Goal: Transaction & Acquisition: Purchase product/service

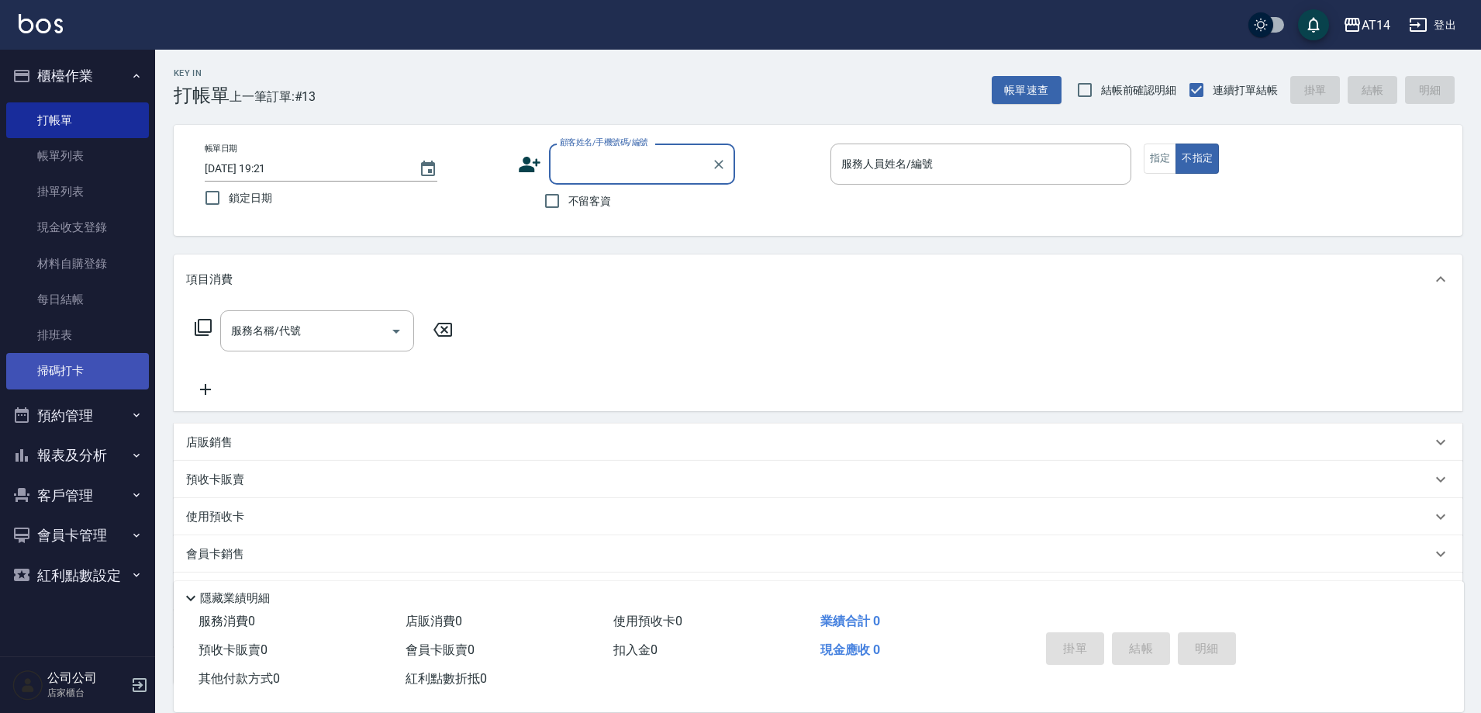
click at [30, 386] on link "掃碼打卡" at bounding box center [77, 371] width 143 height 36
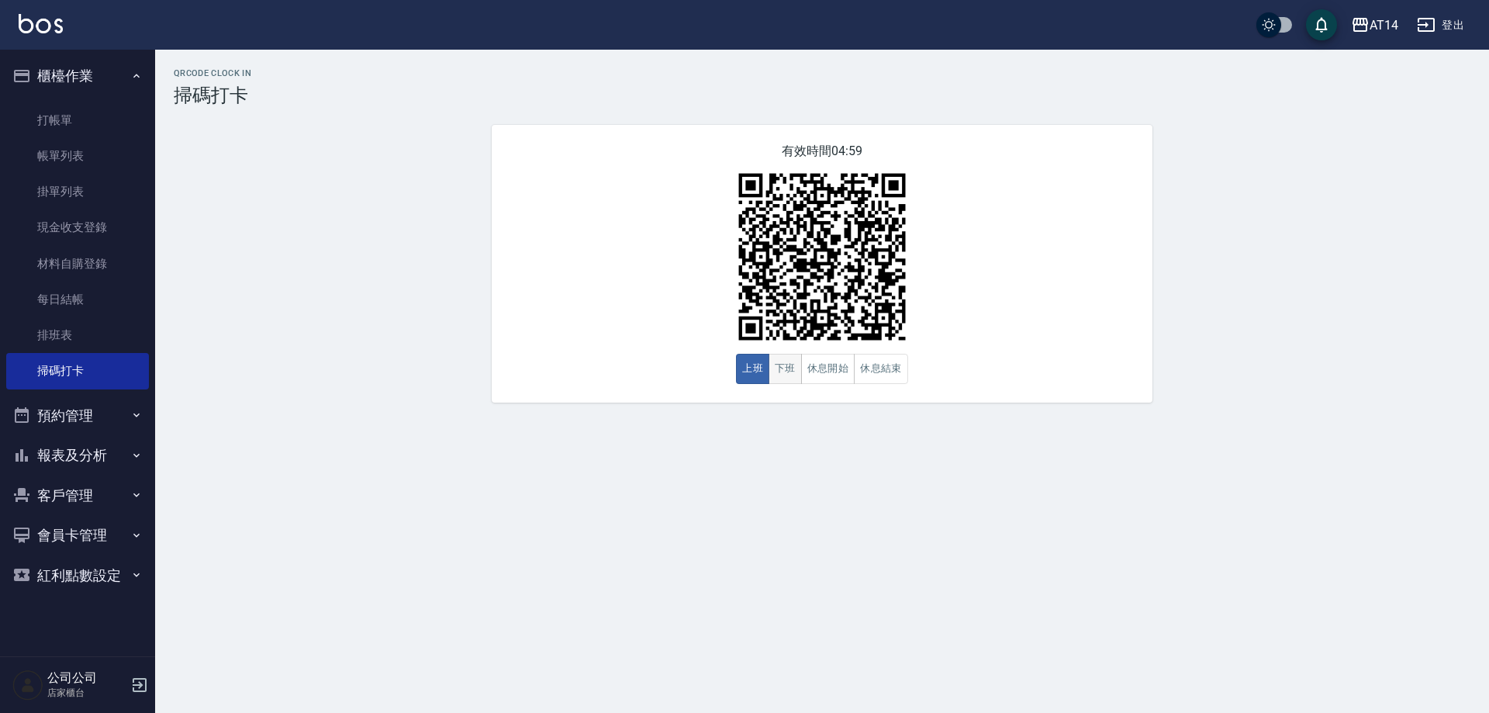
click at [787, 372] on button "下班" at bounding box center [785, 369] width 33 height 30
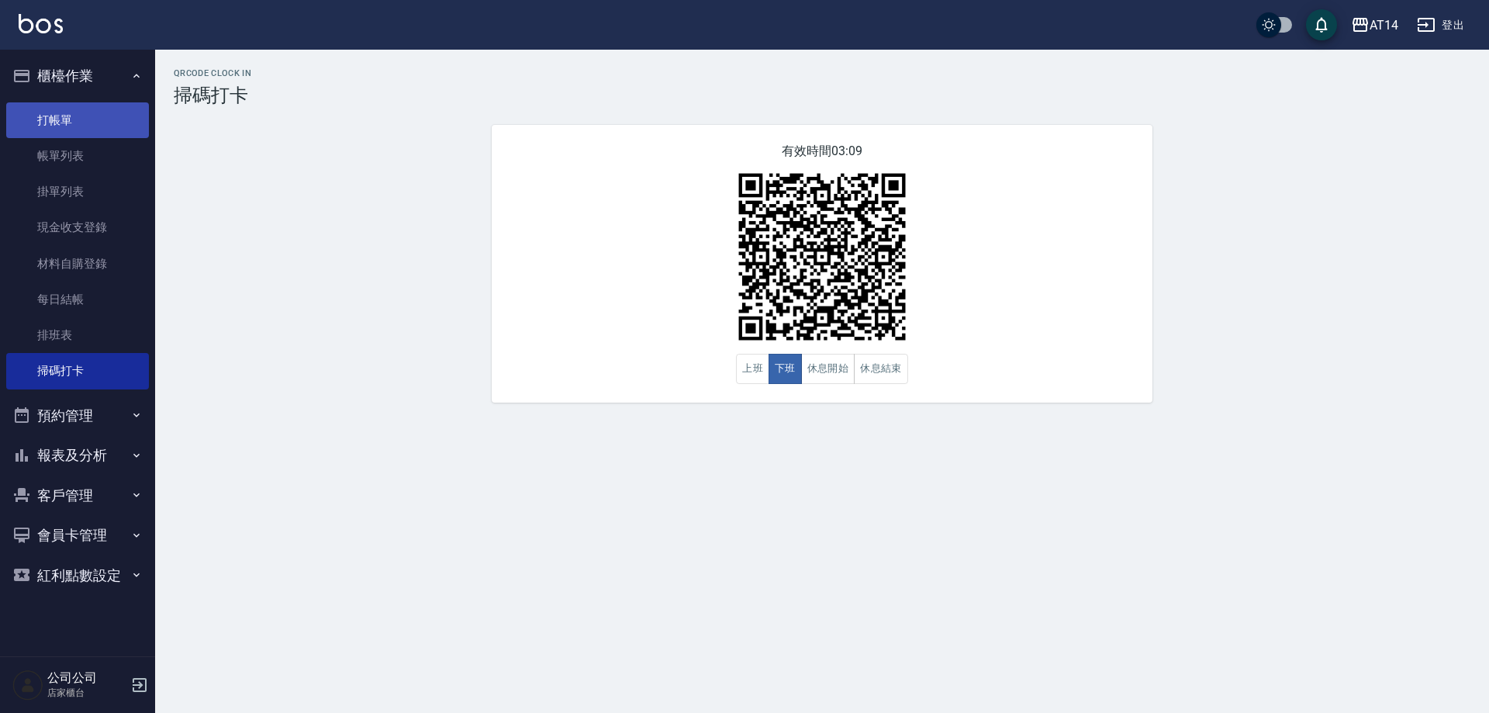
click at [78, 112] on link "打帳單" at bounding box center [77, 120] width 143 height 36
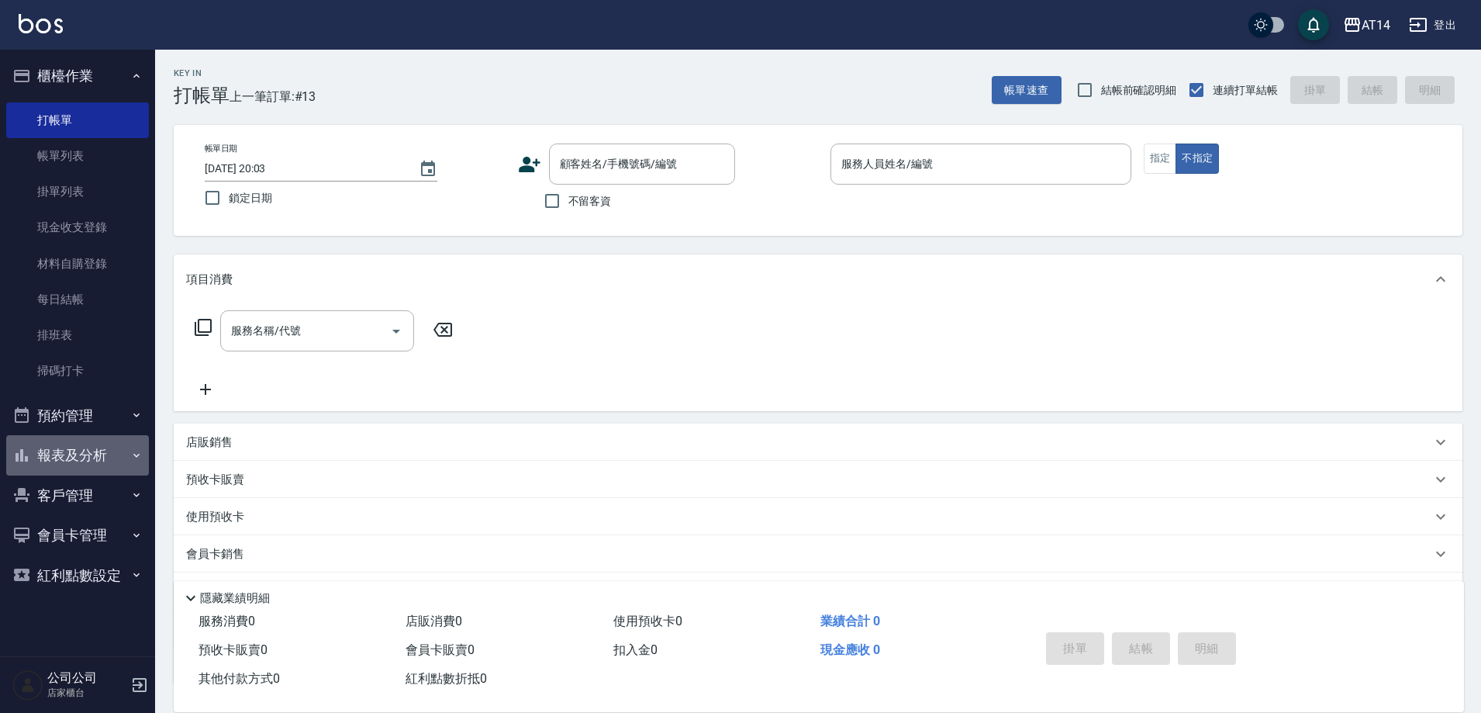
click at [95, 437] on button "報表及分析" at bounding box center [77, 455] width 143 height 40
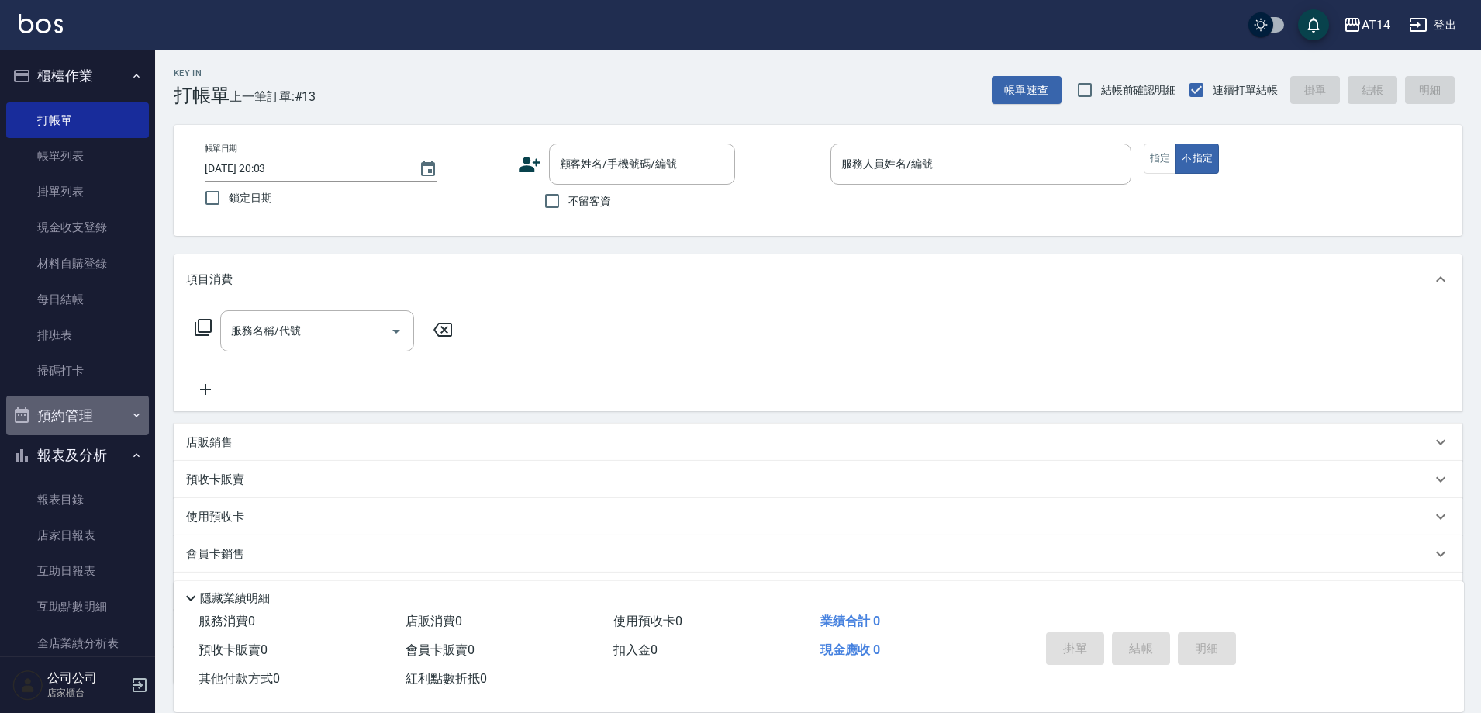
click at [85, 398] on button "預約管理" at bounding box center [77, 416] width 143 height 40
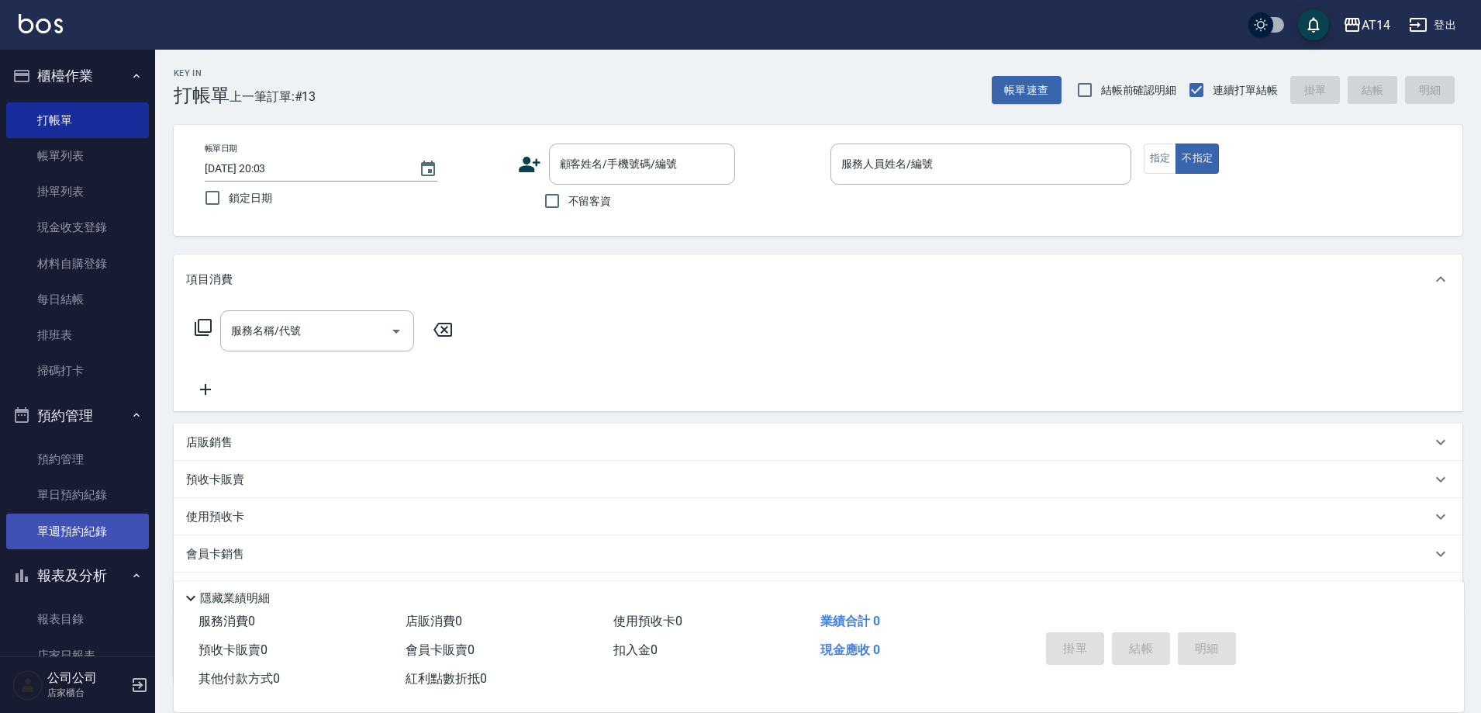
click at [64, 527] on link "單週預約紀錄" at bounding box center [77, 531] width 143 height 36
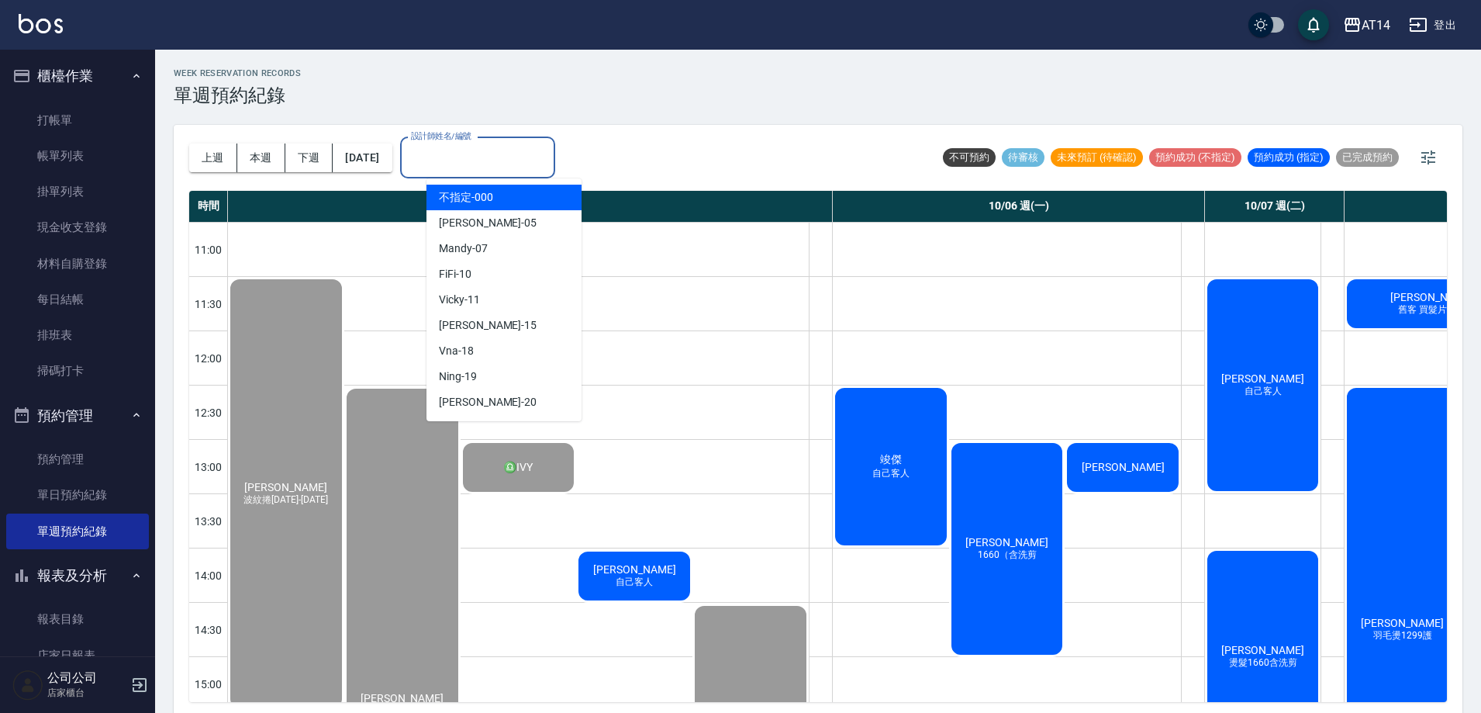
click at [458, 159] on input "設計師姓名/編號" at bounding box center [477, 157] width 141 height 27
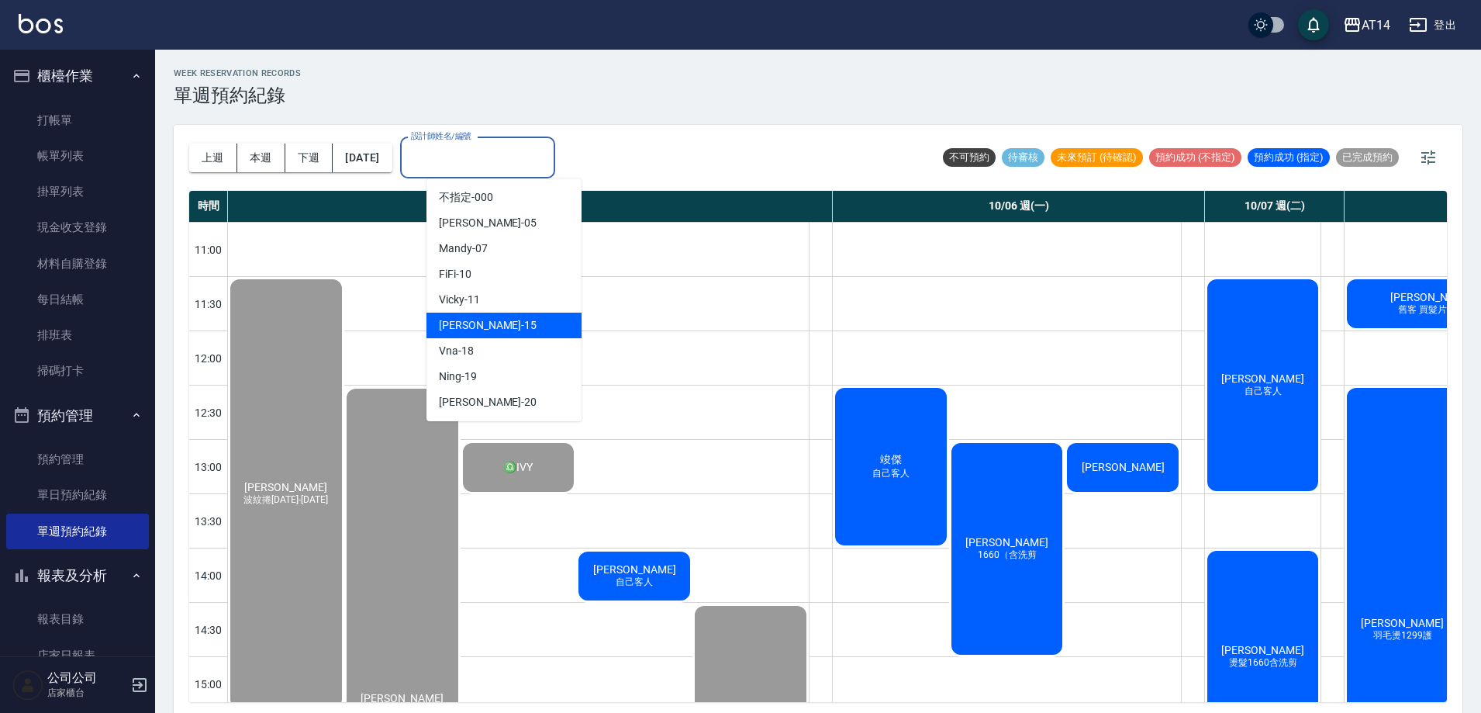
click at [503, 320] on div "Dora -15" at bounding box center [504, 326] width 155 height 26
type input "Dora-15"
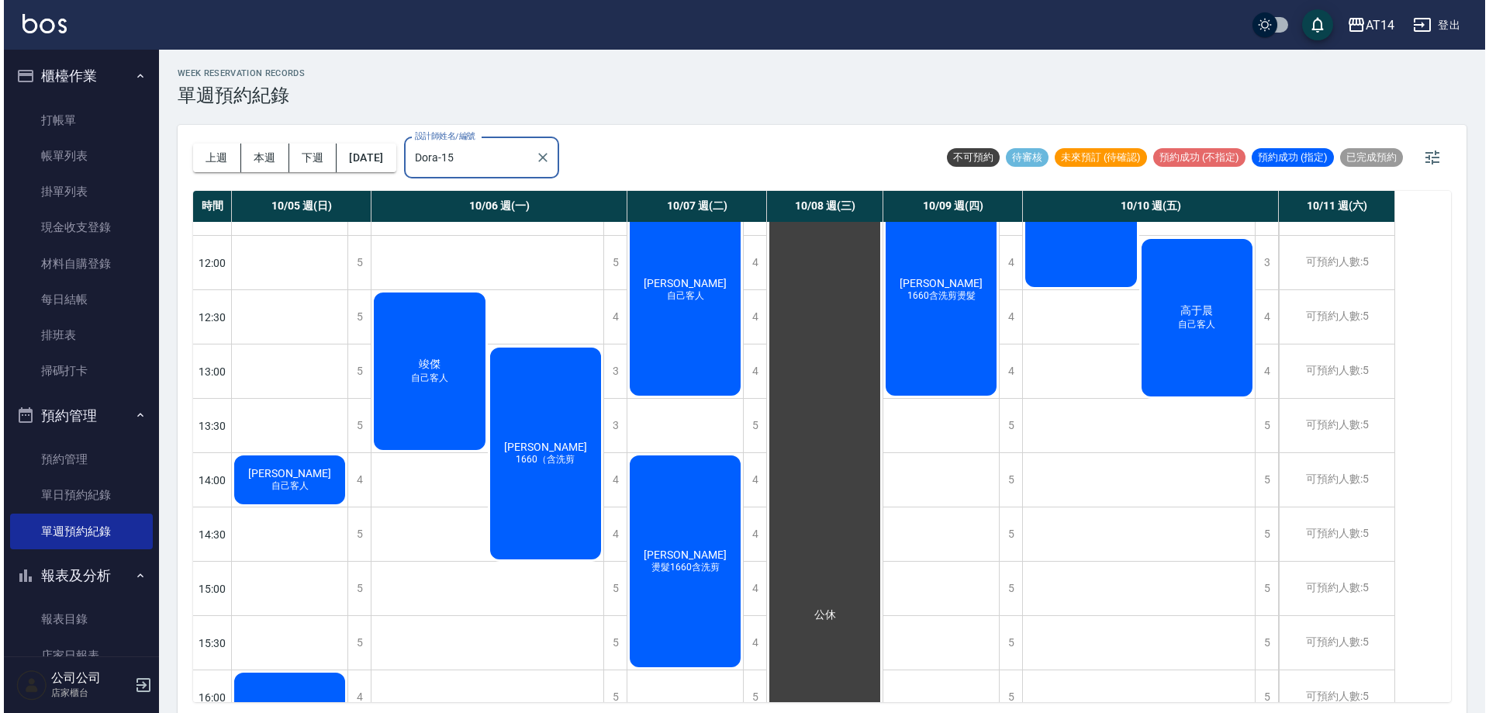
scroll to position [310, 0]
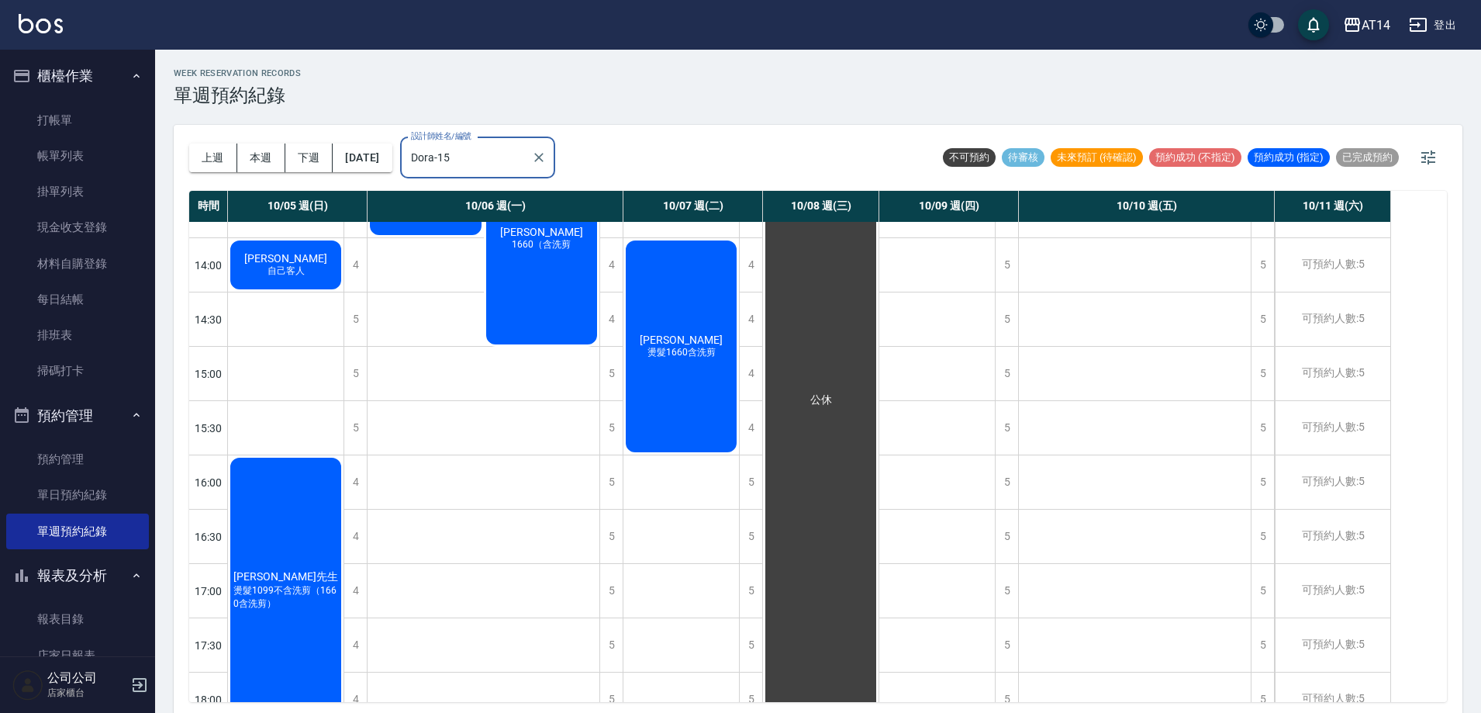
click at [286, 274] on span "自己客人" at bounding box center [285, 270] width 43 height 13
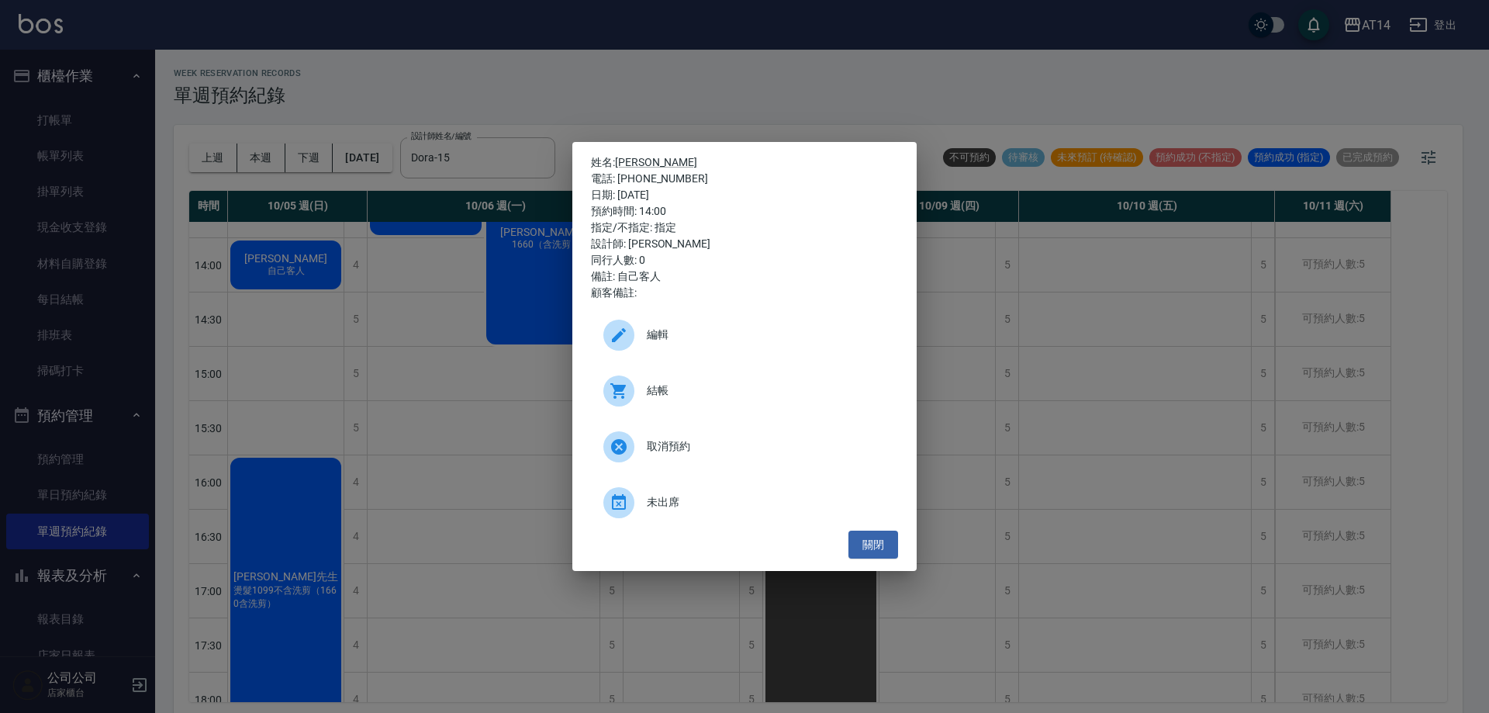
click at [701, 402] on div "結帳" at bounding box center [744, 390] width 307 height 43
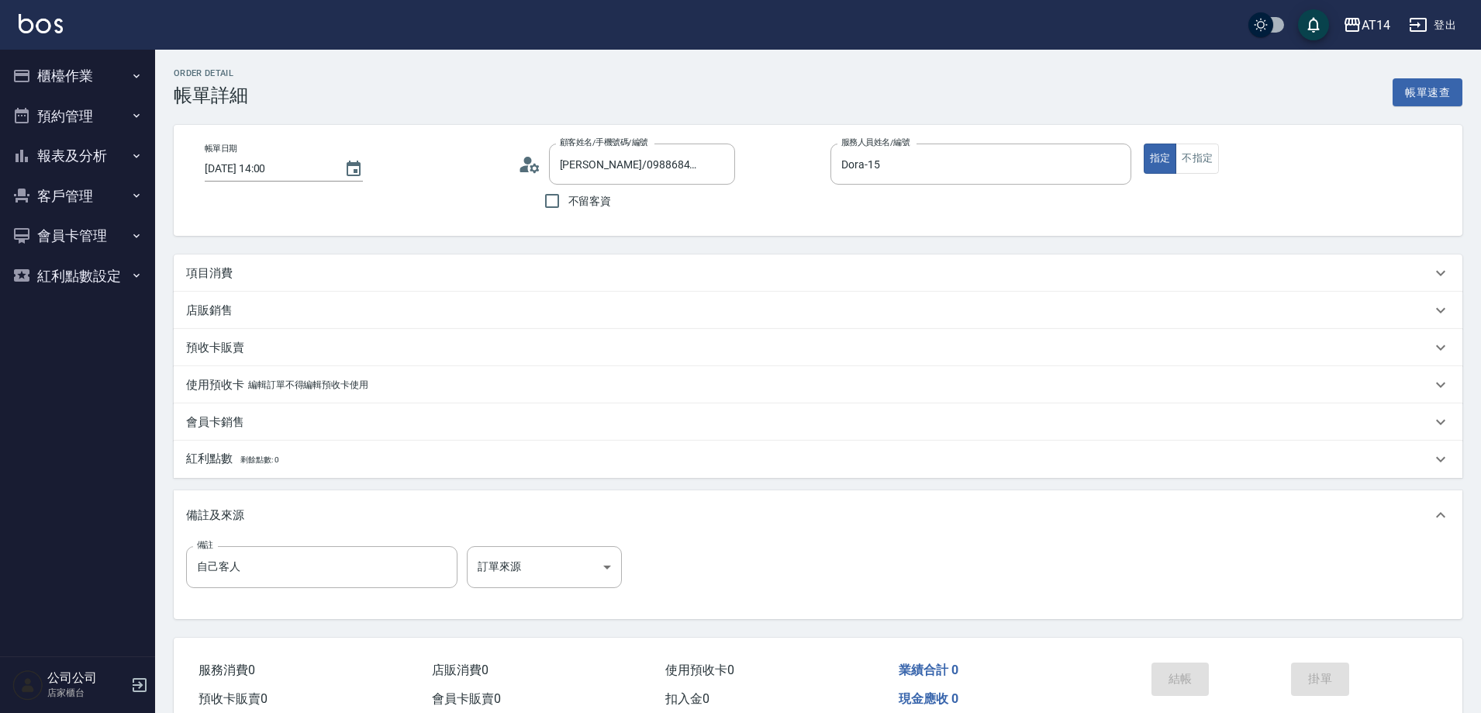
click at [202, 255] on div "項目消費" at bounding box center [818, 272] width 1289 height 37
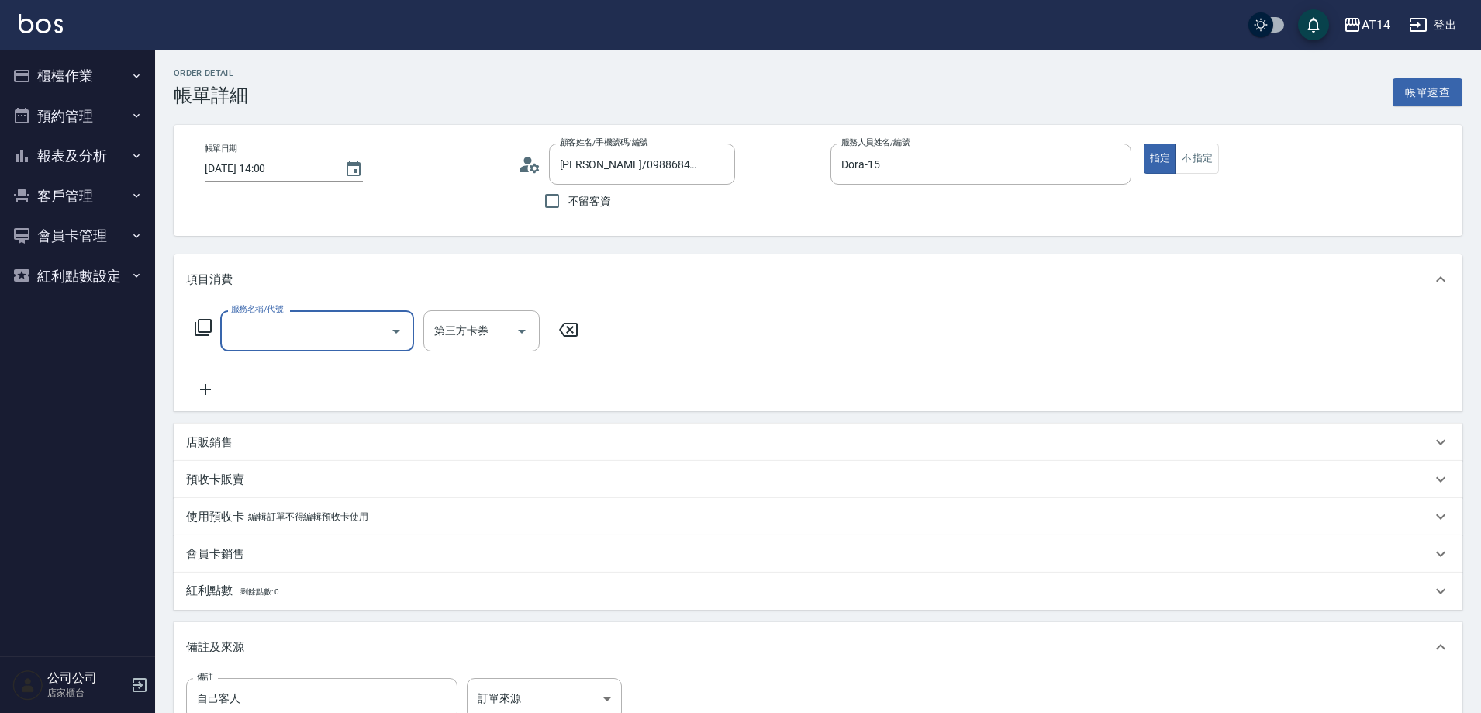
click at [275, 334] on input "服務名稱/代號" at bounding box center [305, 330] width 157 height 27
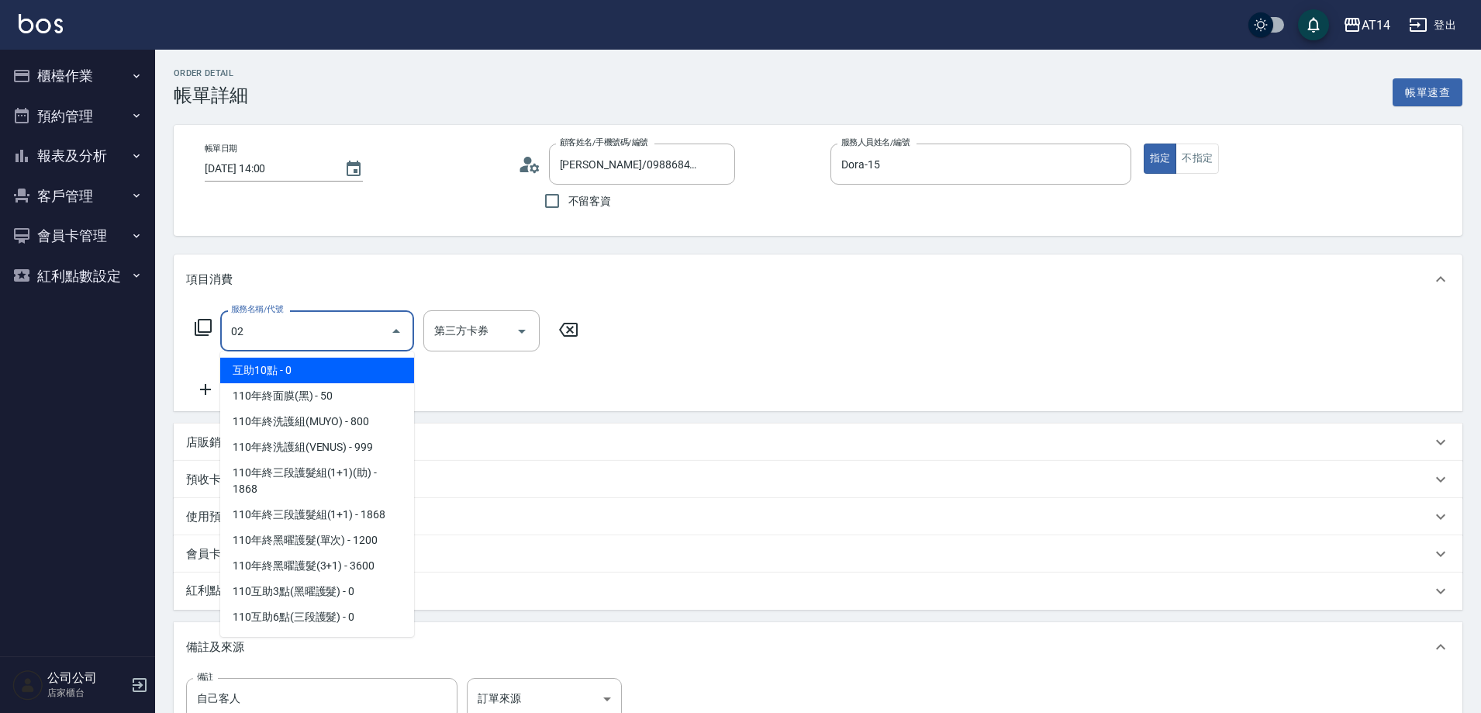
type input "022"
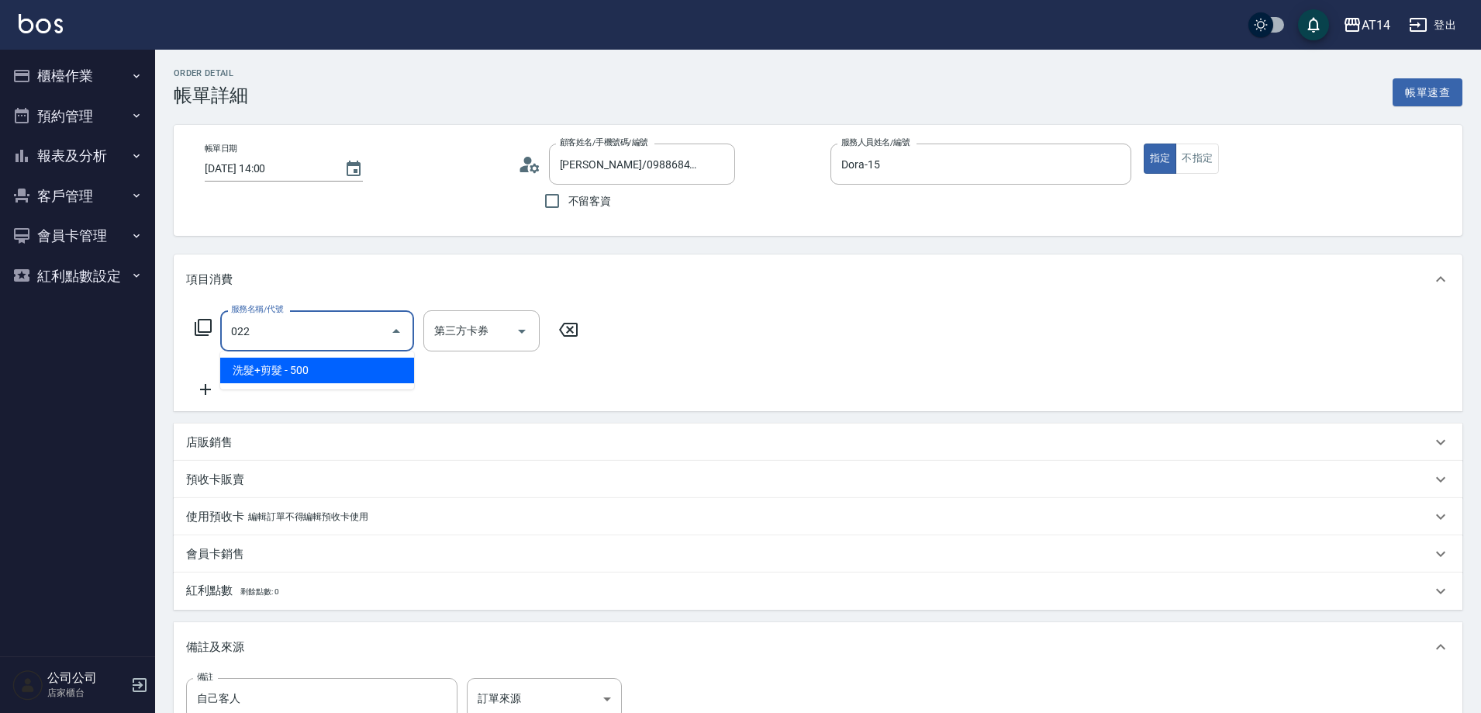
type input "1"
type input "洗髮+剪髮(022)"
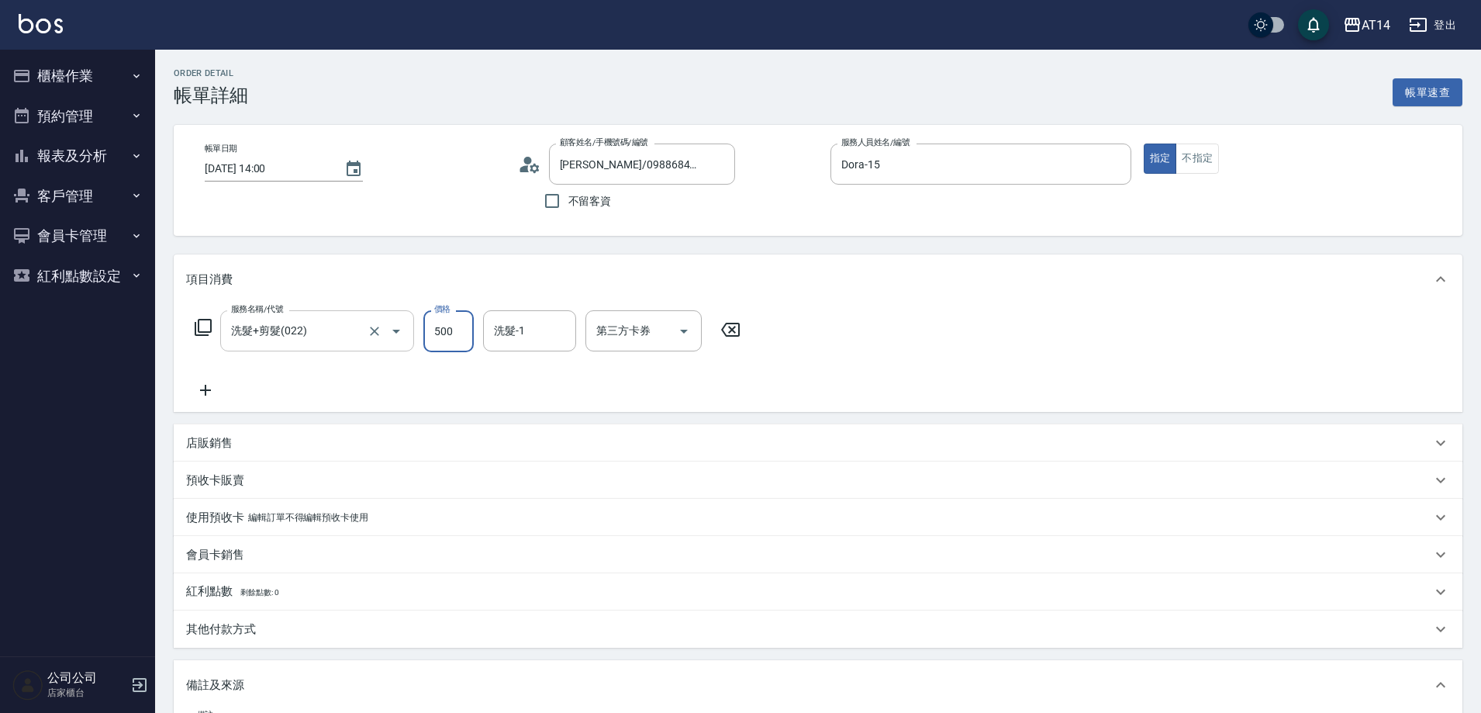
type input "6"
type input "0"
type input "650"
type input "1"
type input "650"
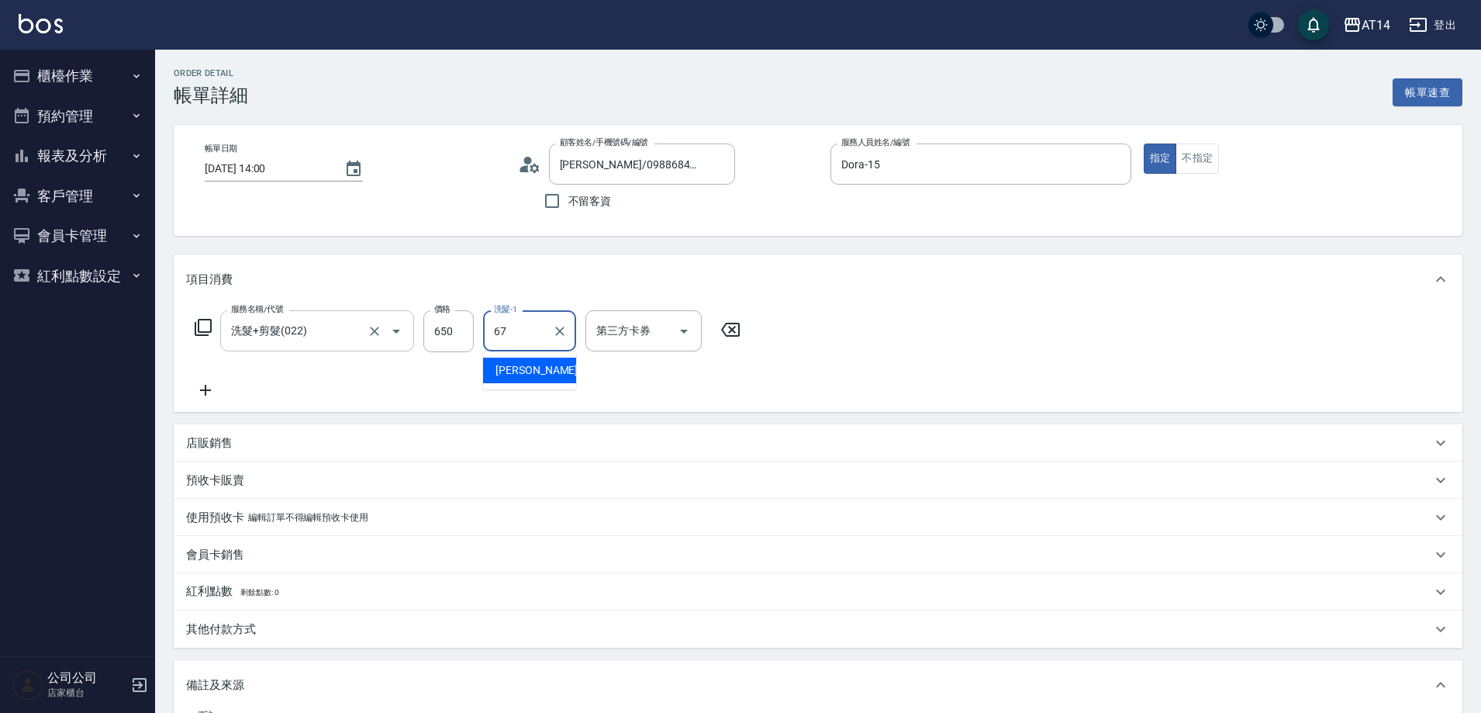
type input "[PERSON_NAME]-67"
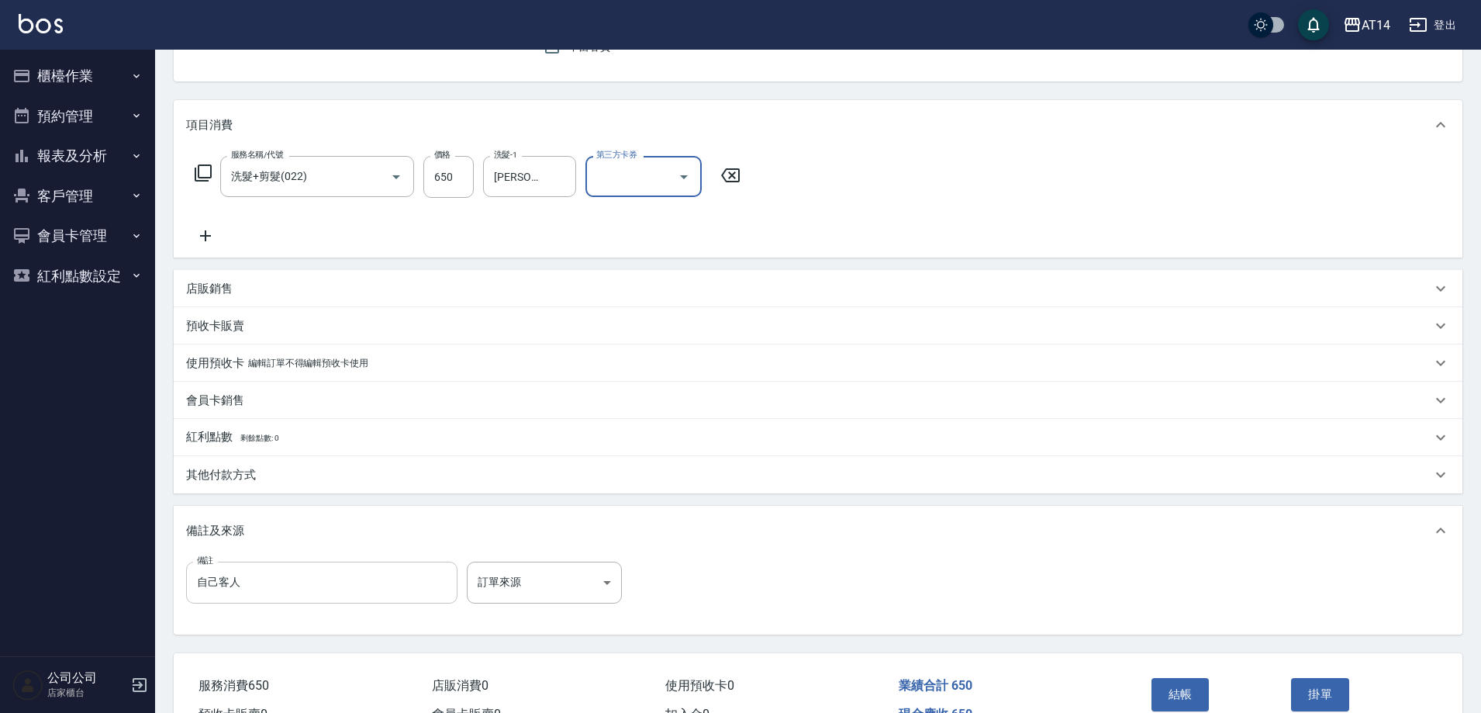
scroll to position [155, 0]
click at [251, 478] on p "其他付款方式" at bounding box center [221, 474] width 70 height 16
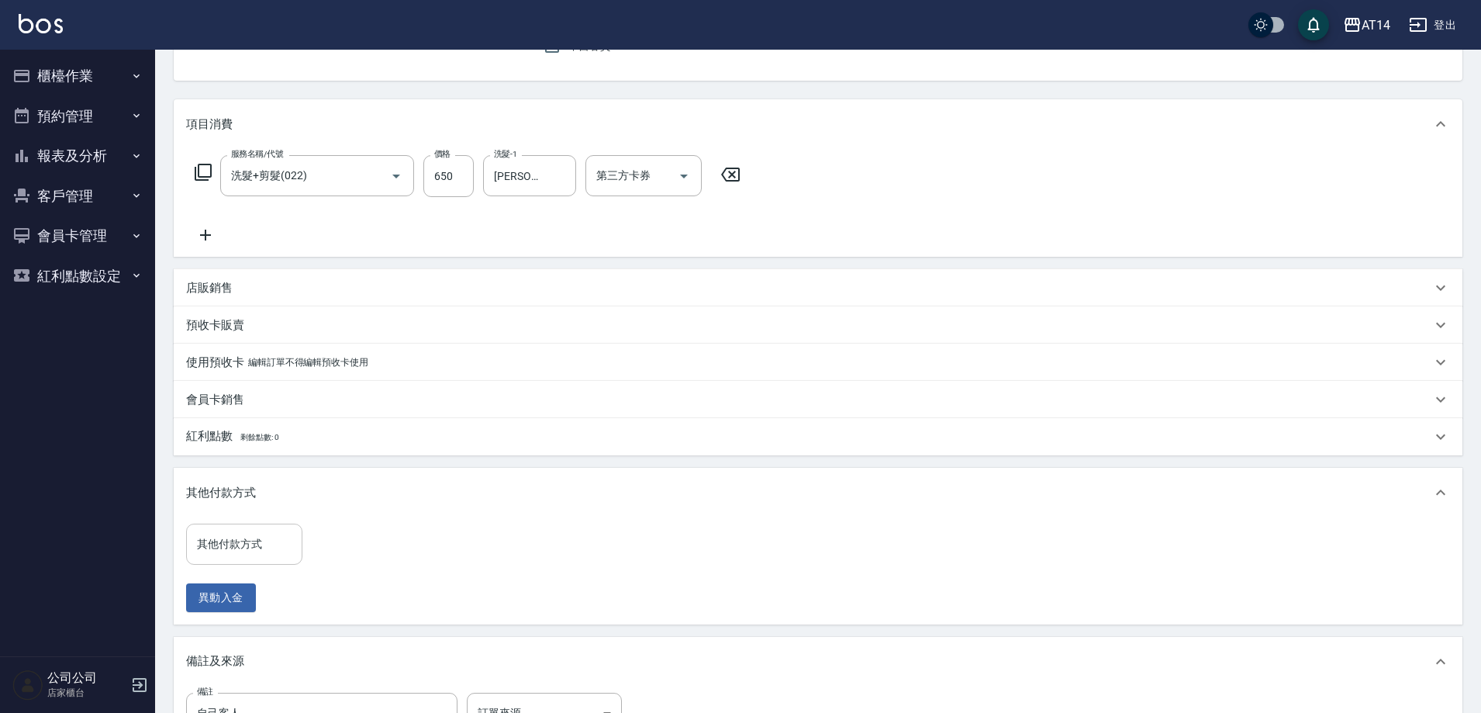
click at [268, 543] on input "其他付款方式" at bounding box center [244, 544] width 102 height 27
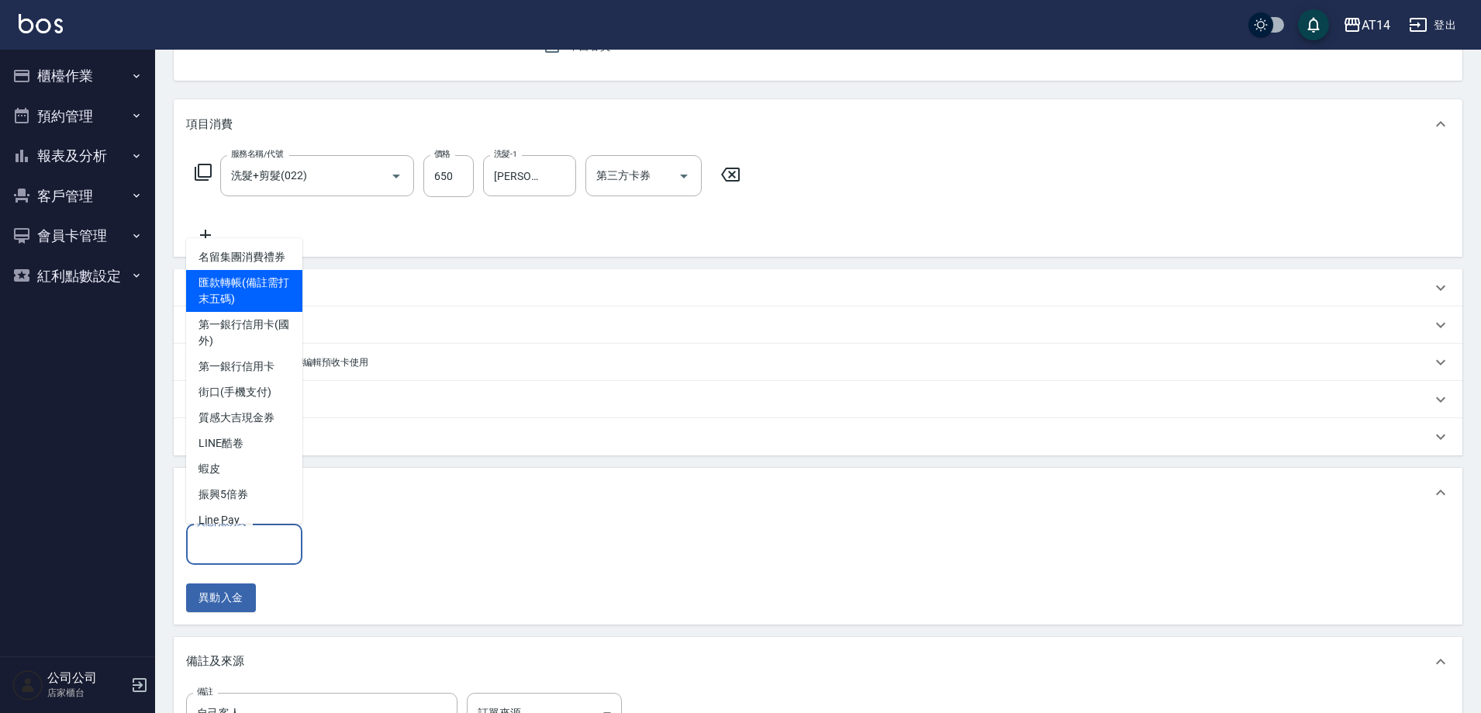
drag, startPoint x: 271, startPoint y: 304, endPoint x: 342, endPoint y: 515, distance: 222.5
click at [270, 305] on span "匯款轉帳(備註需打末五碼)" at bounding box center [244, 291] width 116 height 42
type input "匯款轉帳(備註需打末五碼)"
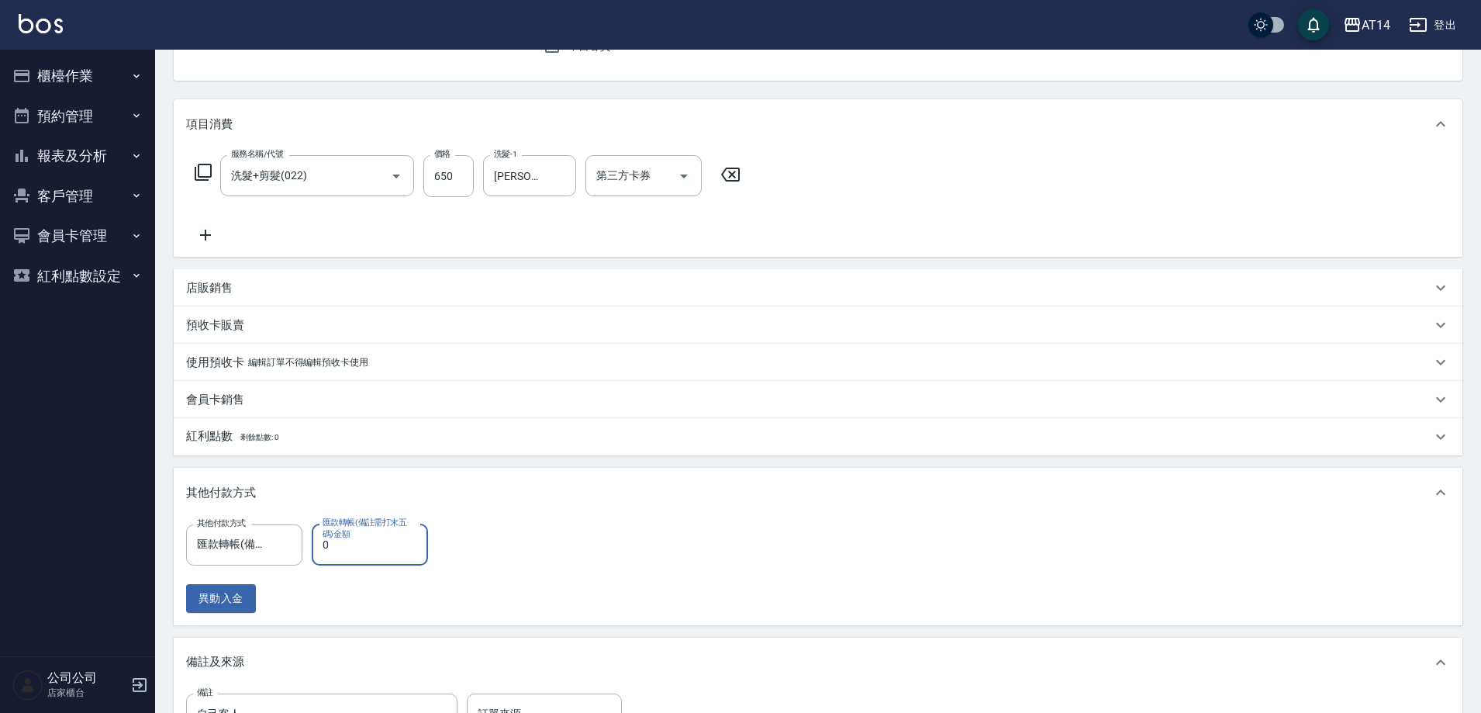
click at [346, 551] on input "0" at bounding box center [370, 545] width 116 height 42
type input "650"
type input "0"
type input "650"
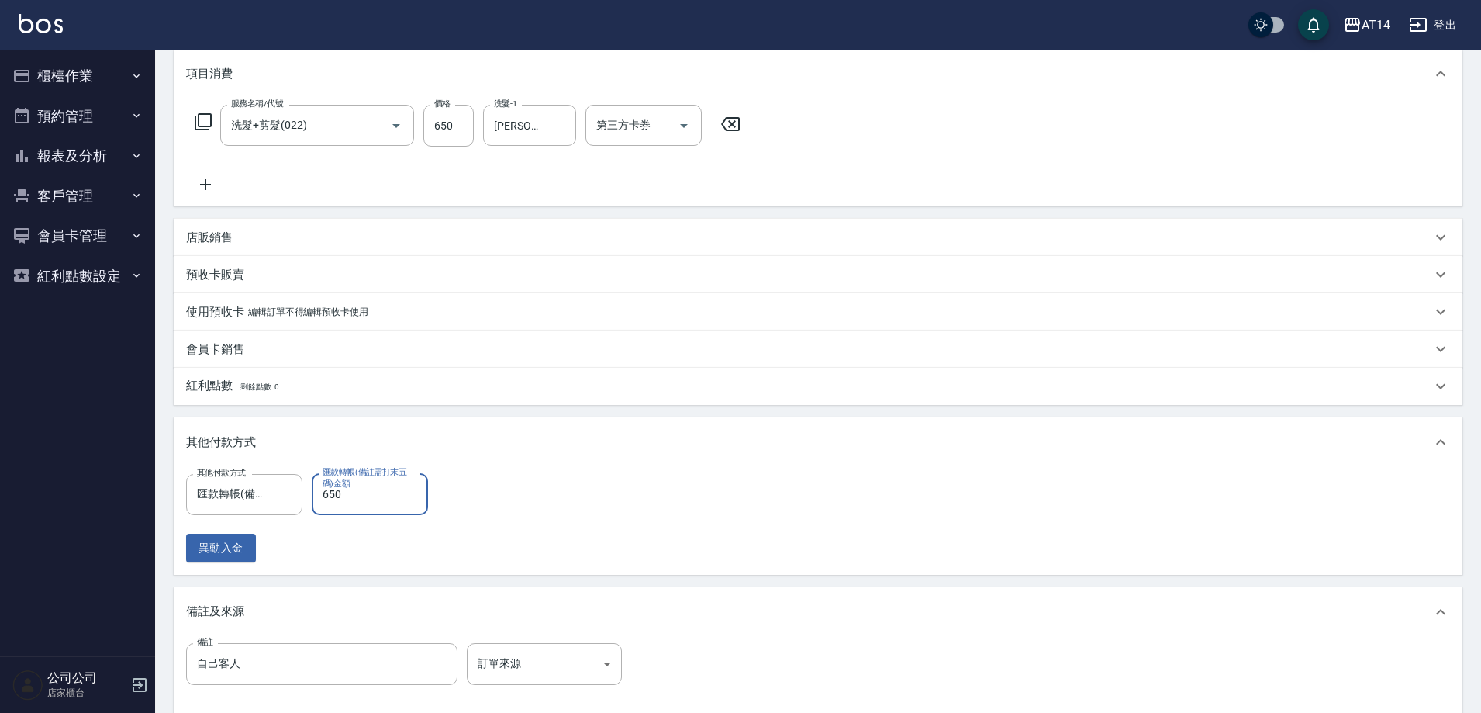
scroll to position [233, 0]
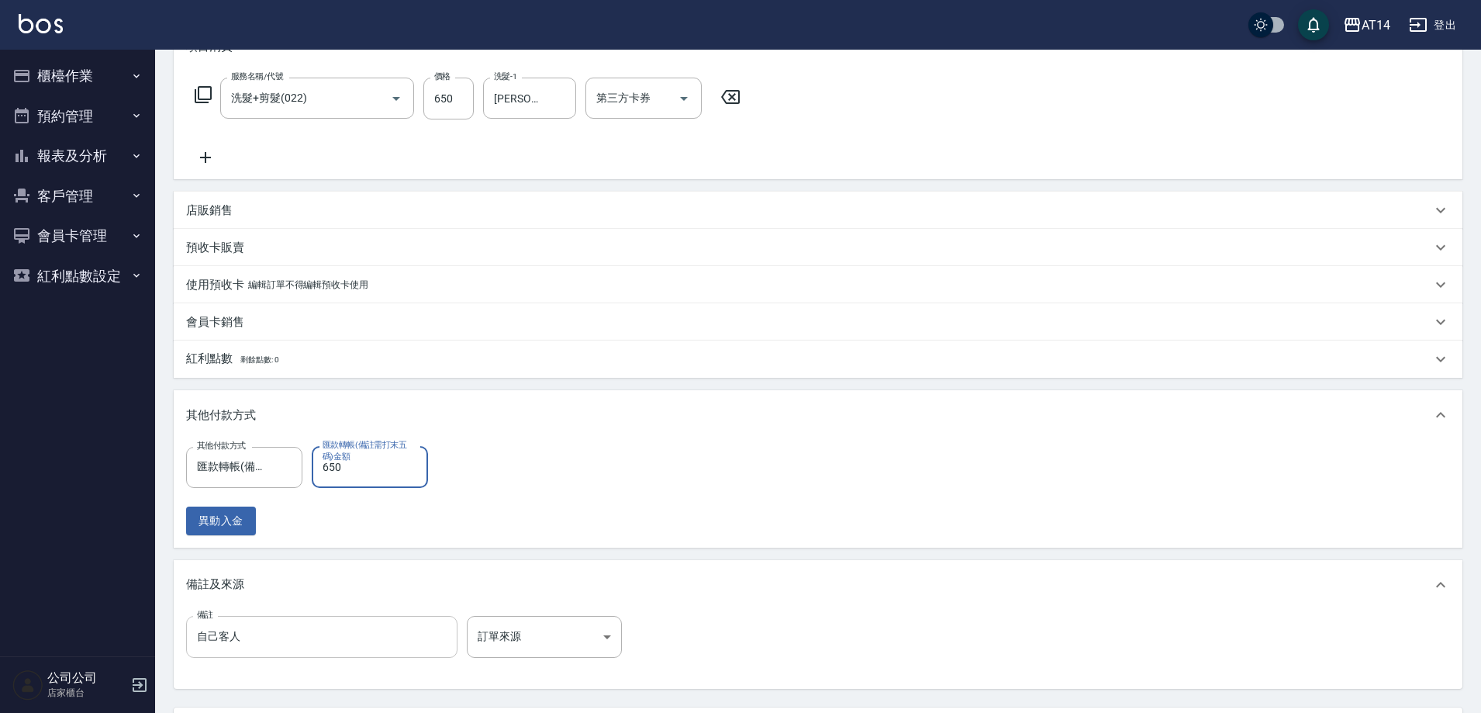
click at [376, 641] on input "自己客人" at bounding box center [321, 637] width 271 height 42
type input "自己客人08454"
click at [518, 627] on body "AT14 登出 櫃檯作業 打帳單 帳單列表 掛單列表 現金收支登錄 材料自購登錄 每日結帳 排班表 掃碼打卡 預約管理 預約管理 單日預約紀錄 單週預約紀錄 …" at bounding box center [740, 308] width 1481 height 1082
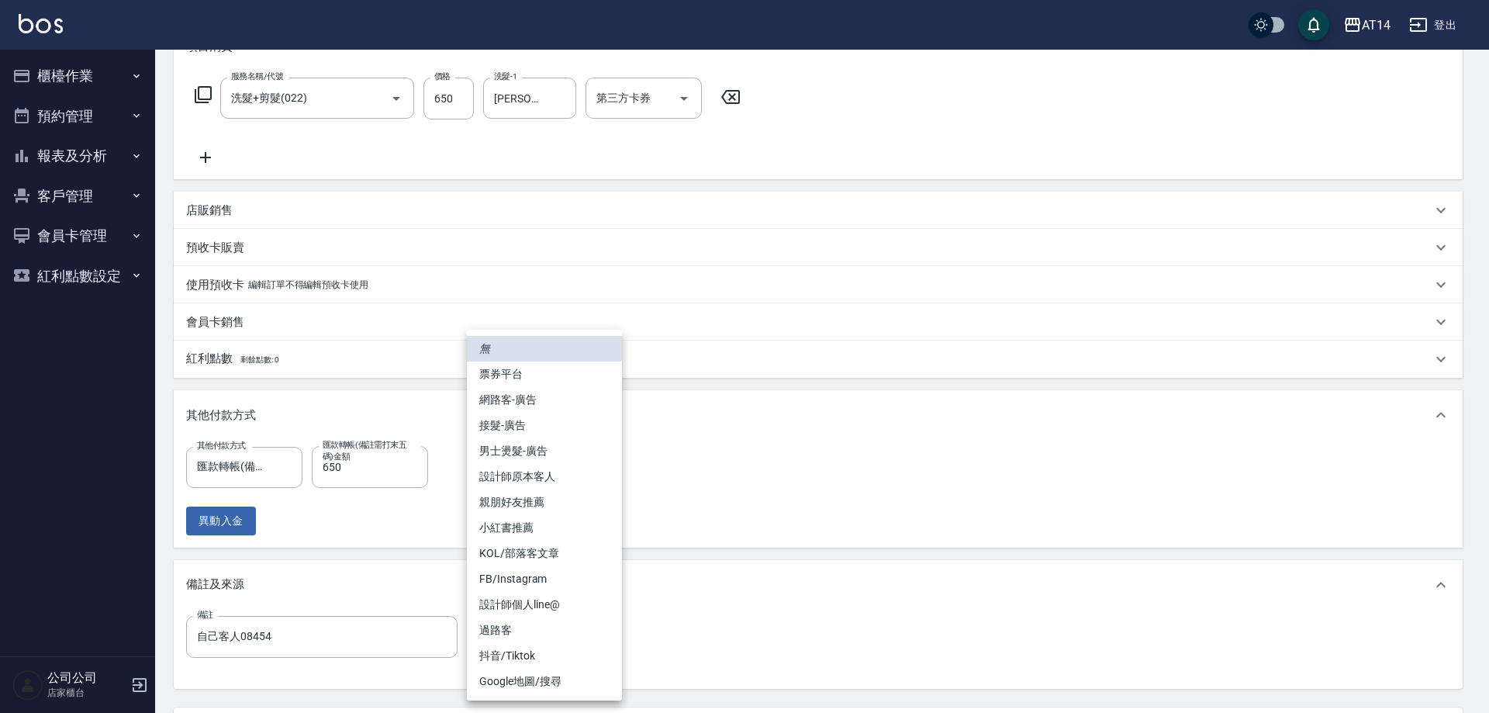
click at [566, 475] on li "設計師原本客人" at bounding box center [544, 477] width 155 height 26
type input "設計師原本客人"
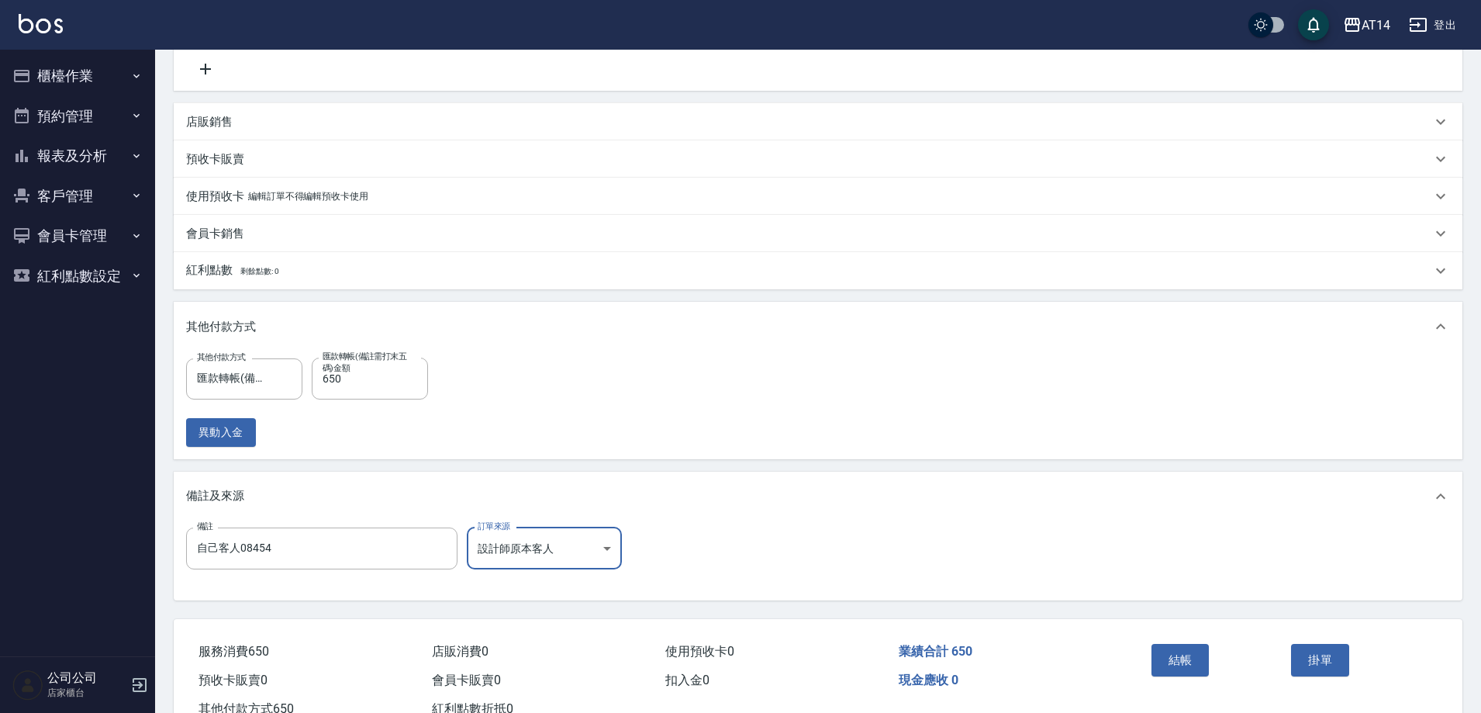
scroll to position [376, 0]
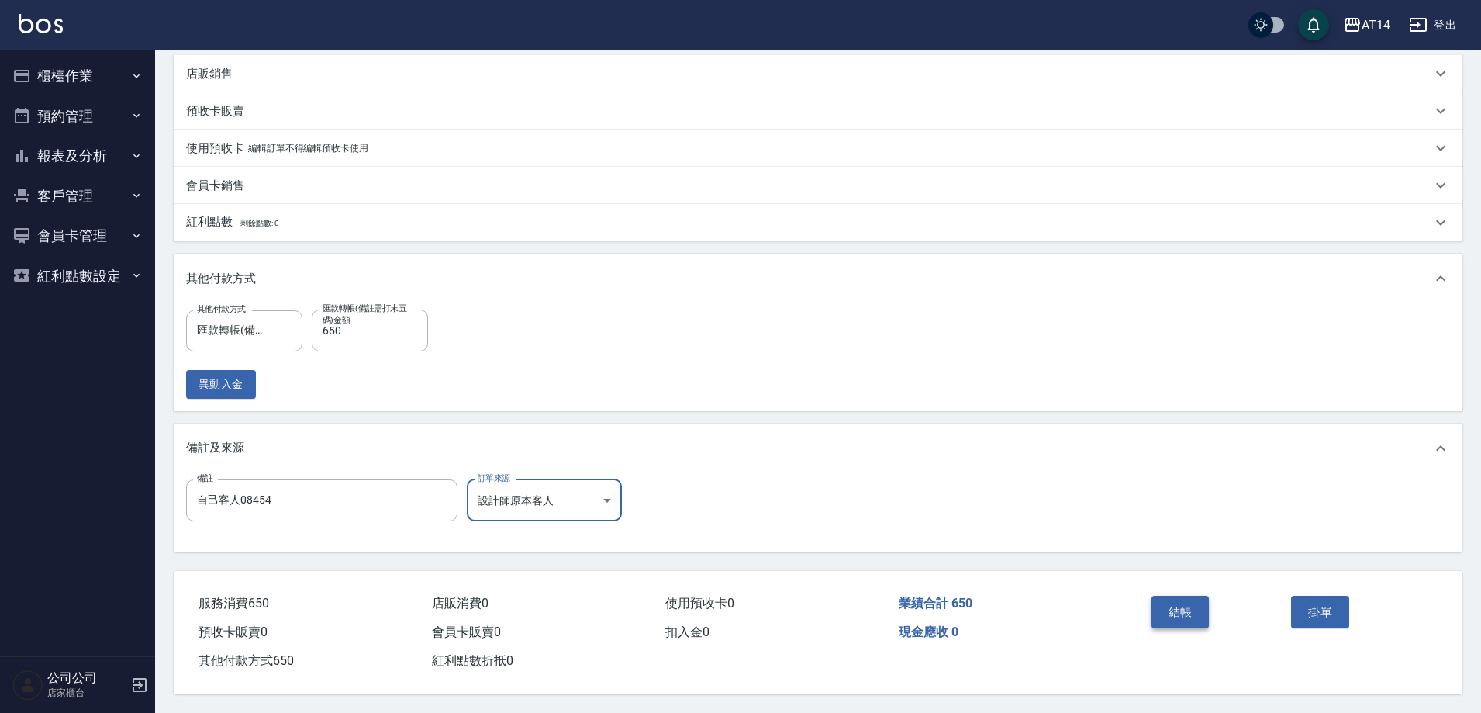
click at [1153, 601] on button "結帳" at bounding box center [1181, 612] width 58 height 33
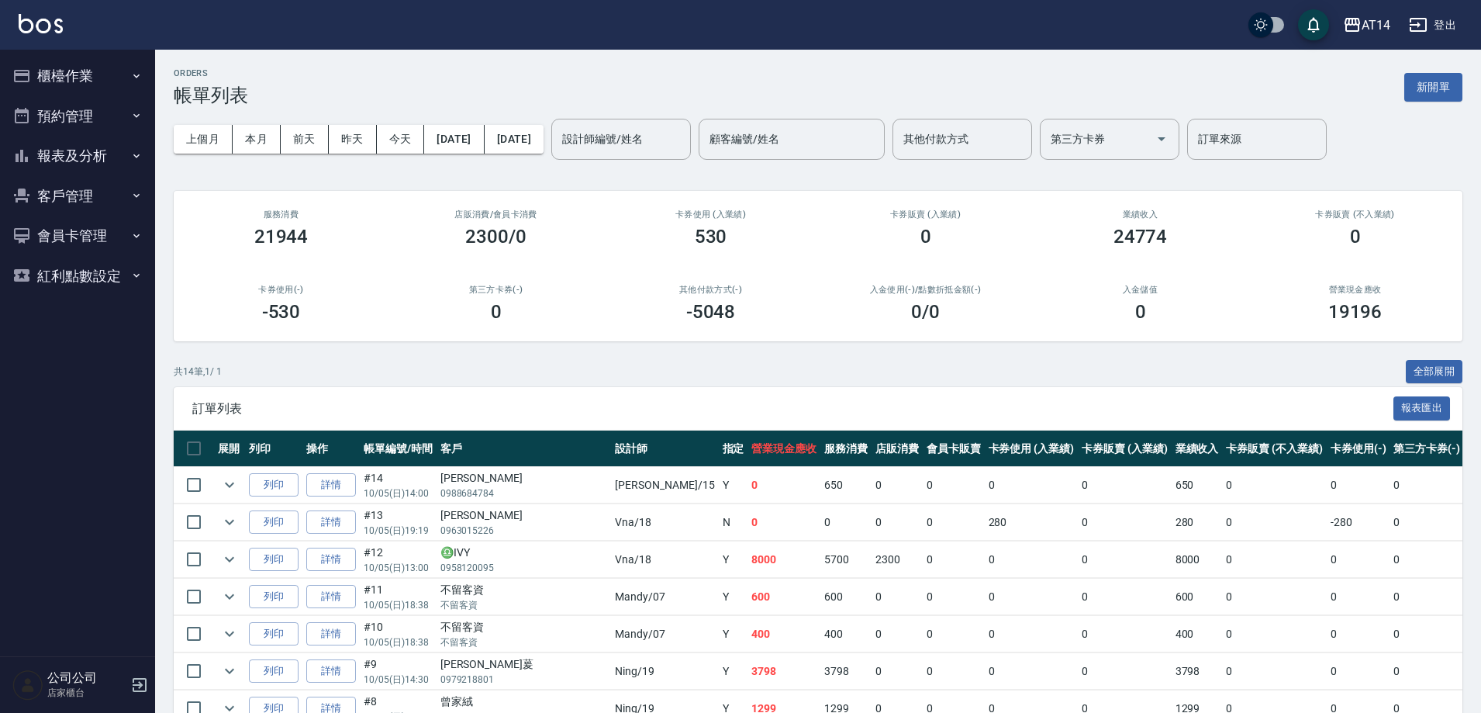
click at [54, 112] on button "預約管理" at bounding box center [77, 116] width 143 height 40
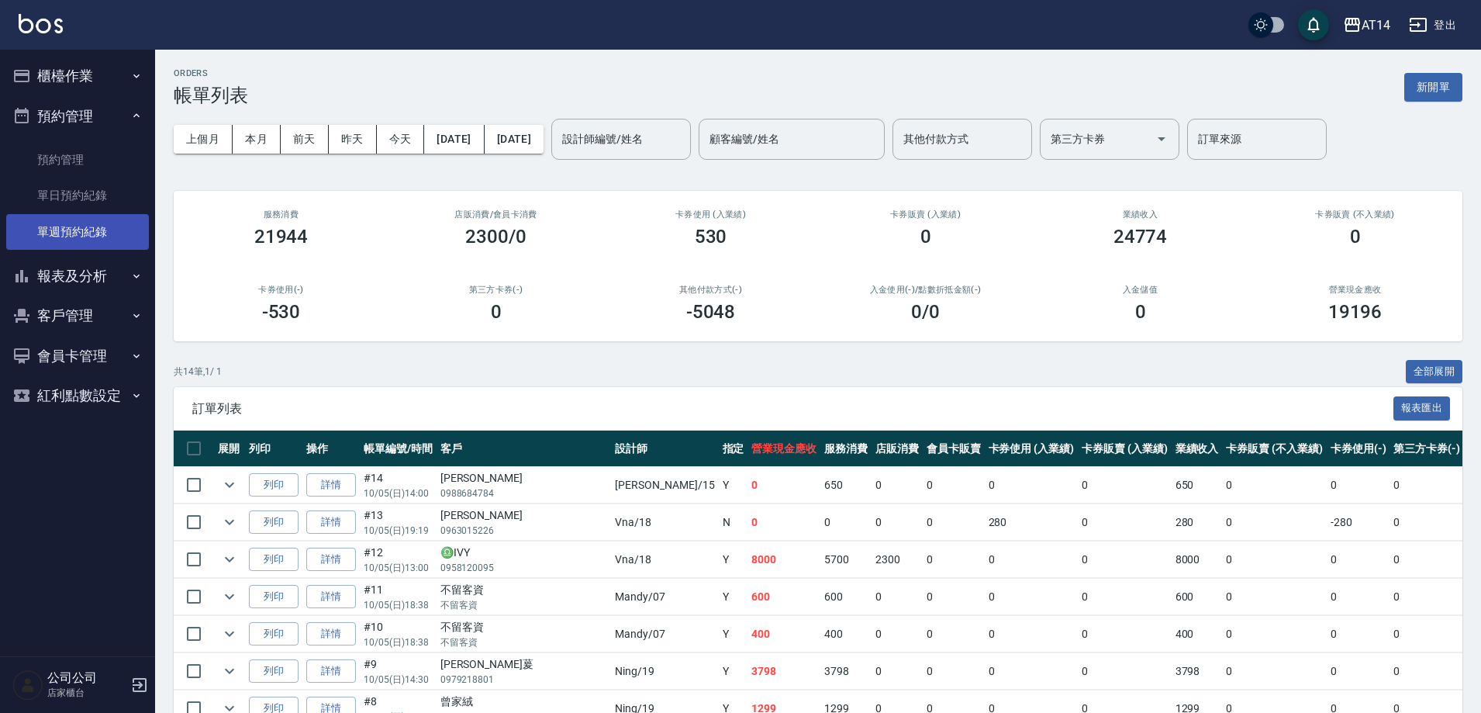
click at [88, 244] on link "單週預約紀錄" at bounding box center [77, 232] width 143 height 36
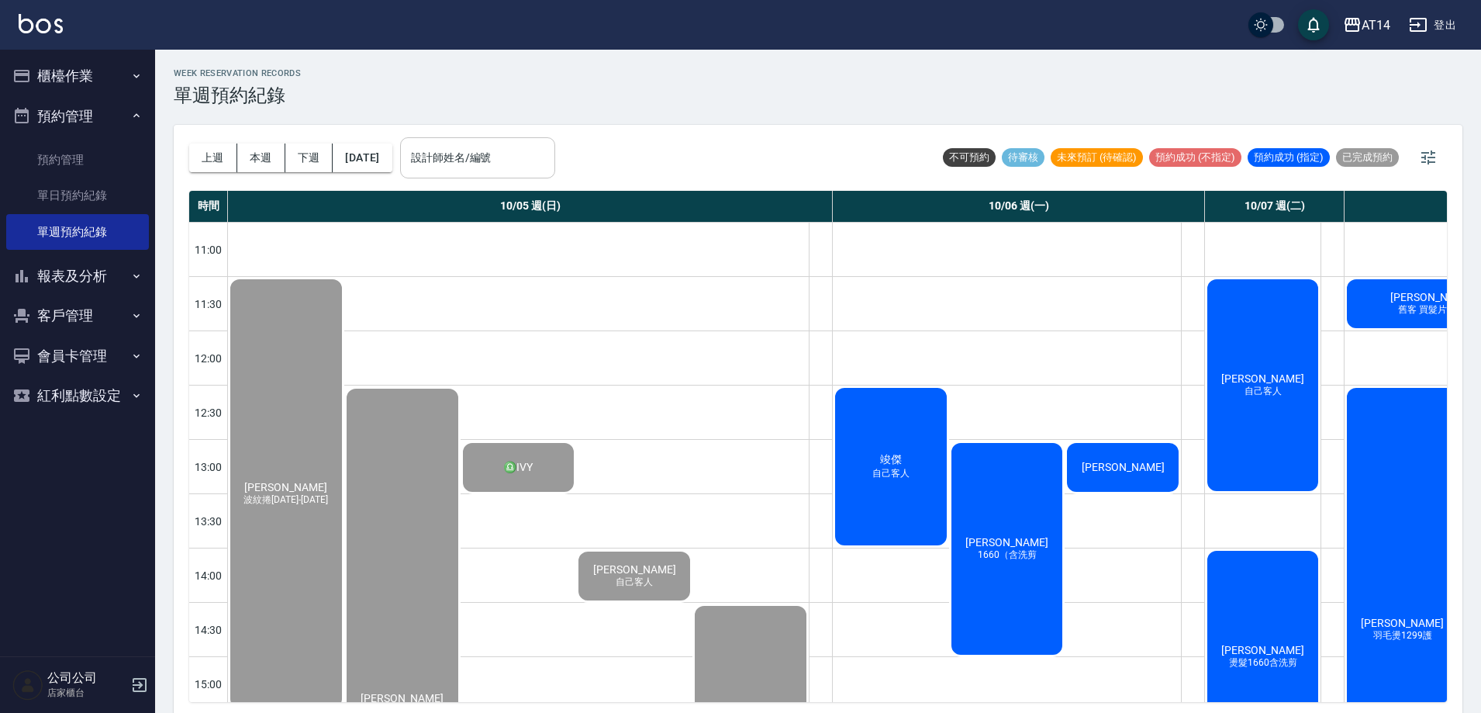
click at [536, 160] on input "設計師姓名/編號" at bounding box center [477, 157] width 141 height 27
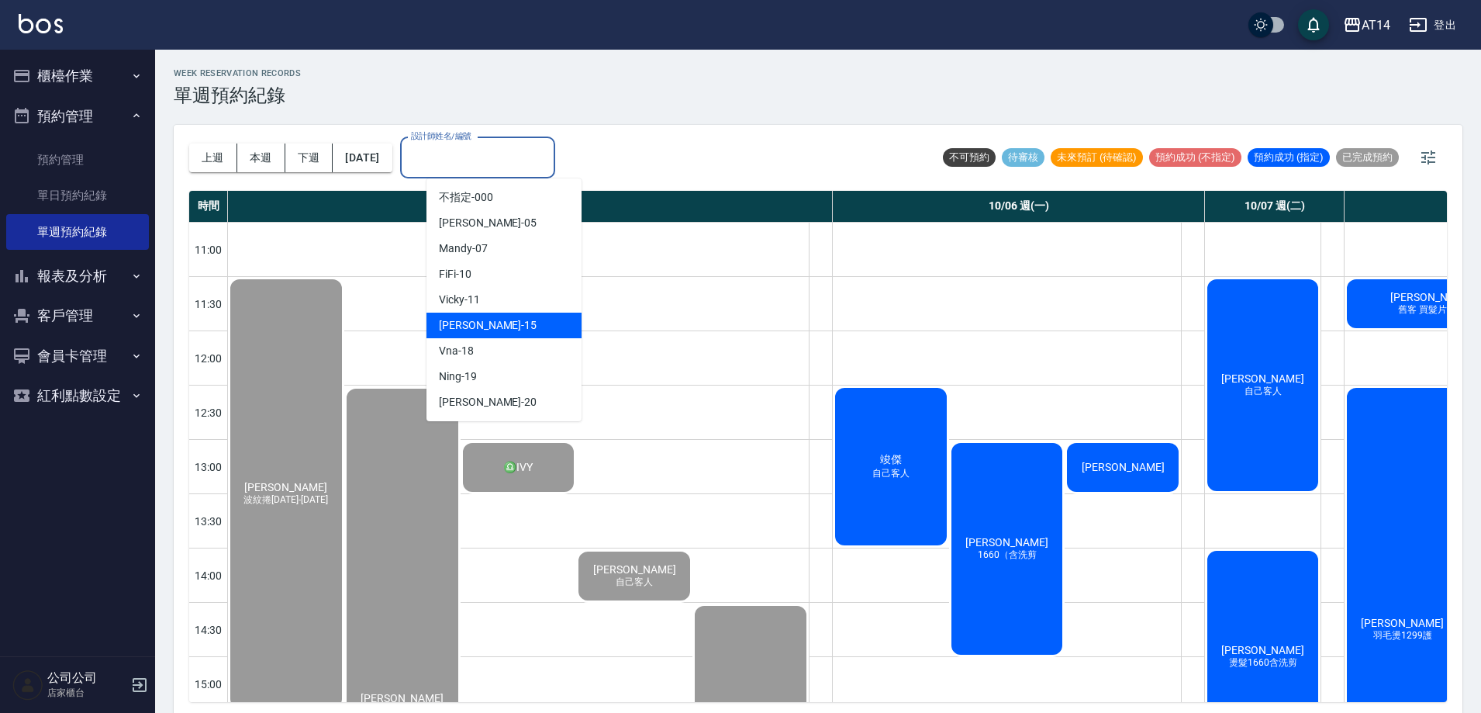
click at [499, 321] on div "Dora -15" at bounding box center [504, 326] width 155 height 26
type input "Dora-15"
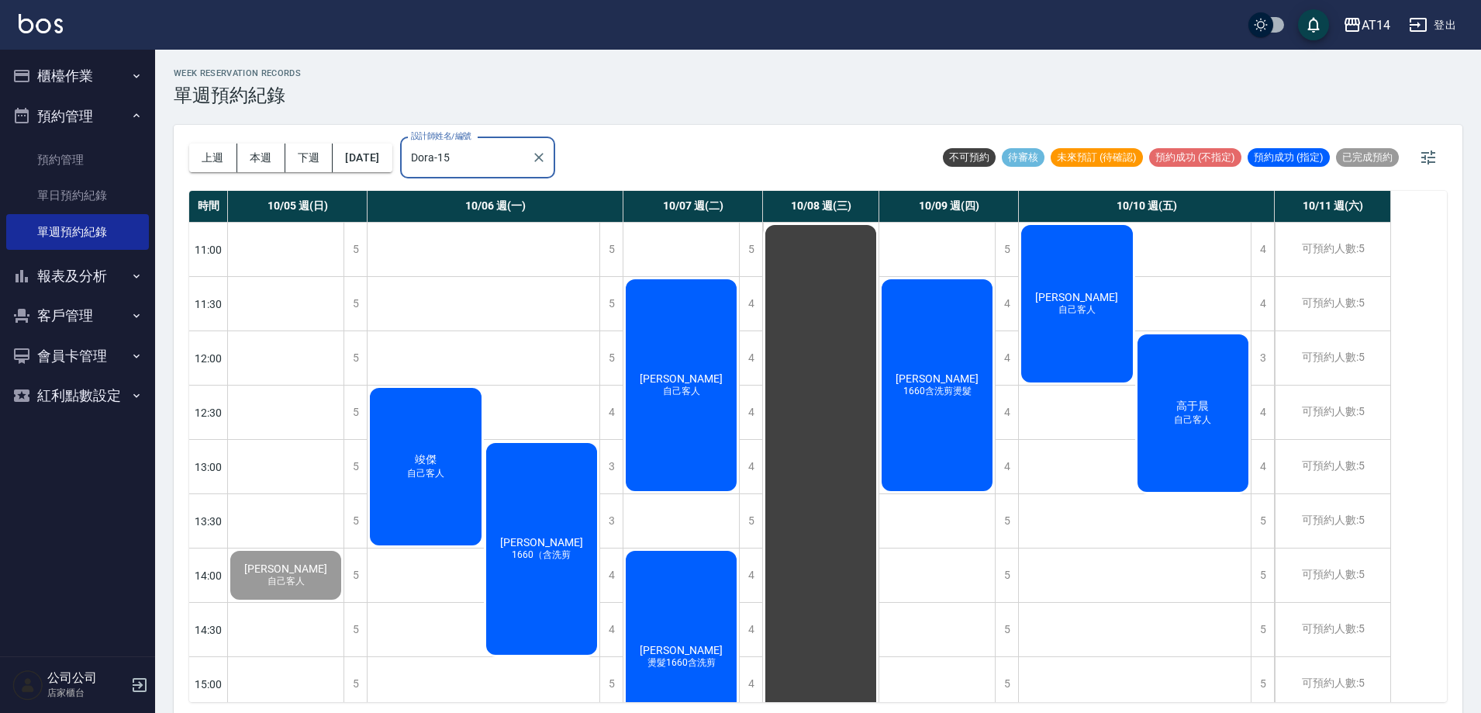
click at [68, 78] on button "櫃檯作業" at bounding box center [77, 76] width 143 height 40
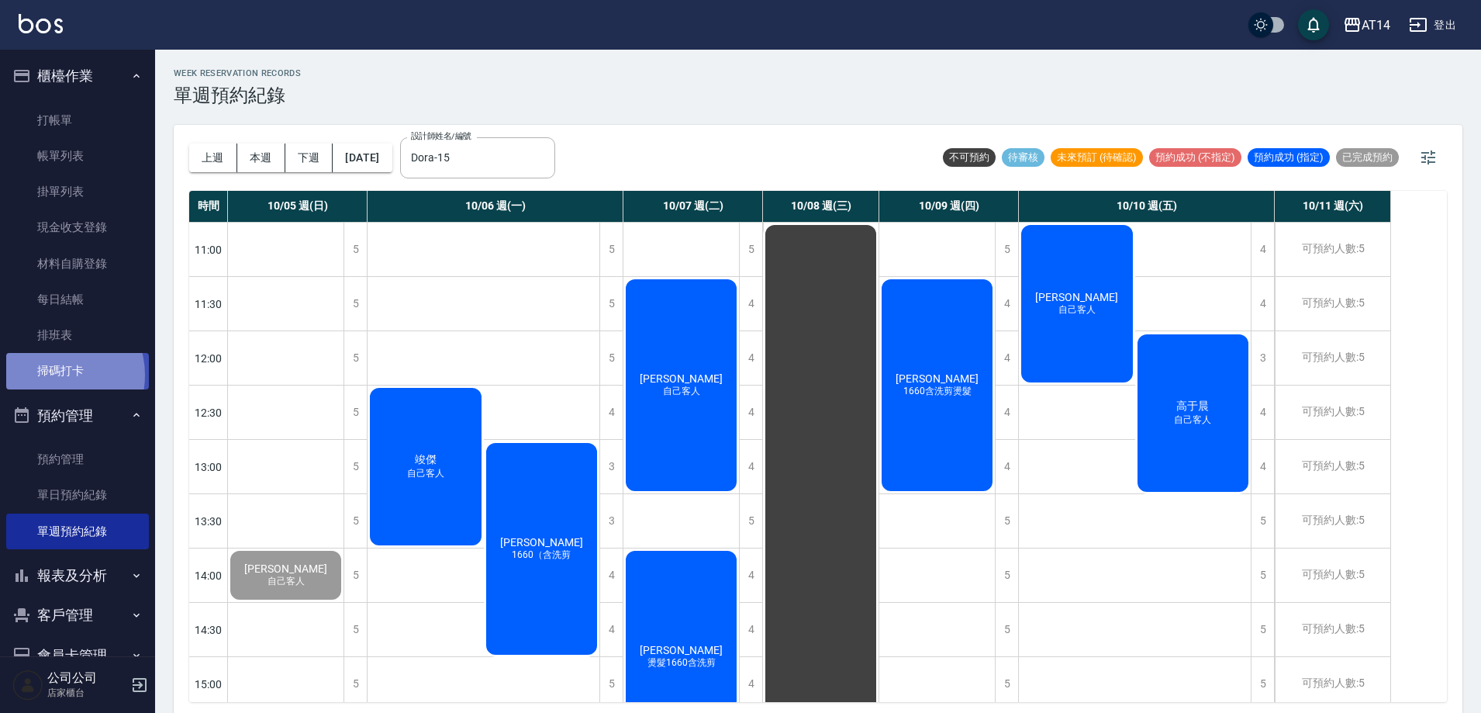
click at [51, 375] on link "掃碼打卡" at bounding box center [77, 371] width 143 height 36
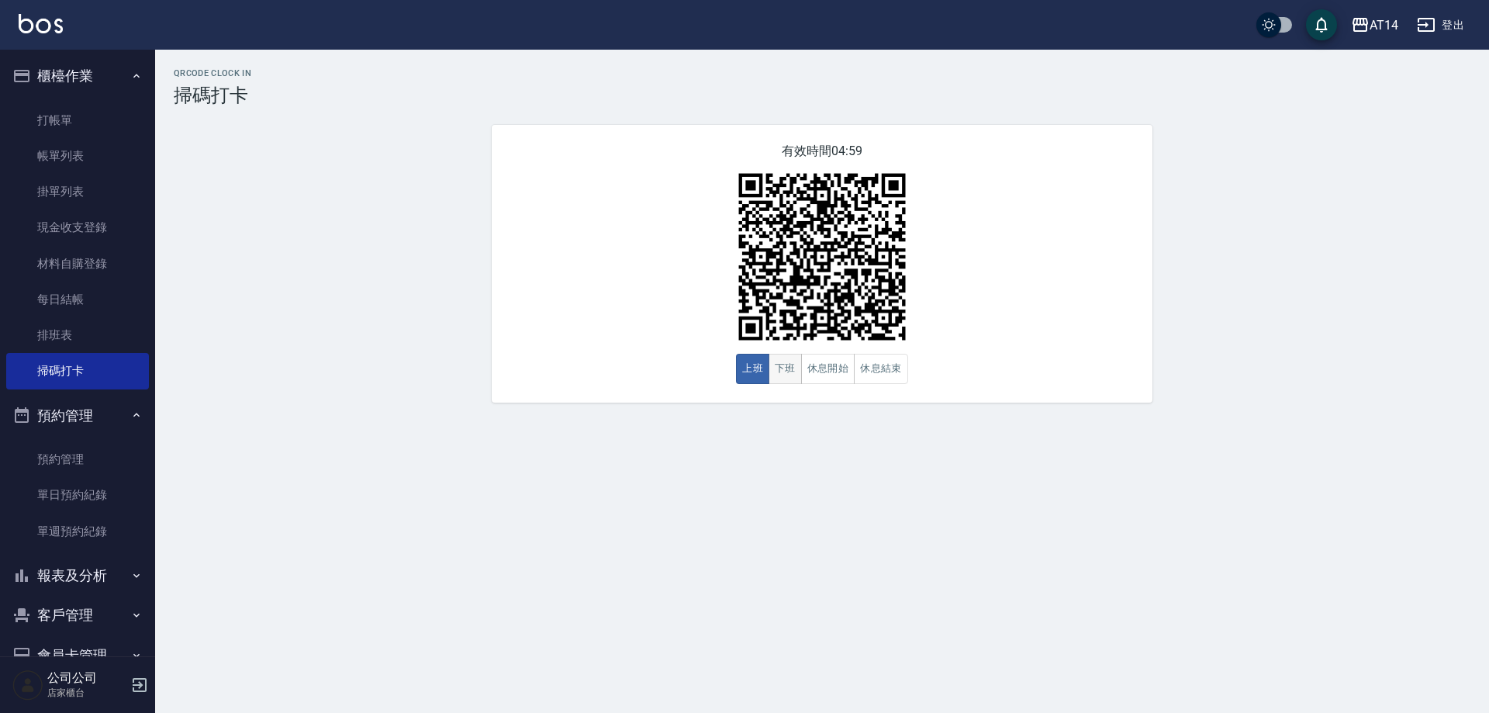
click at [769, 367] on button "下班" at bounding box center [785, 369] width 33 height 30
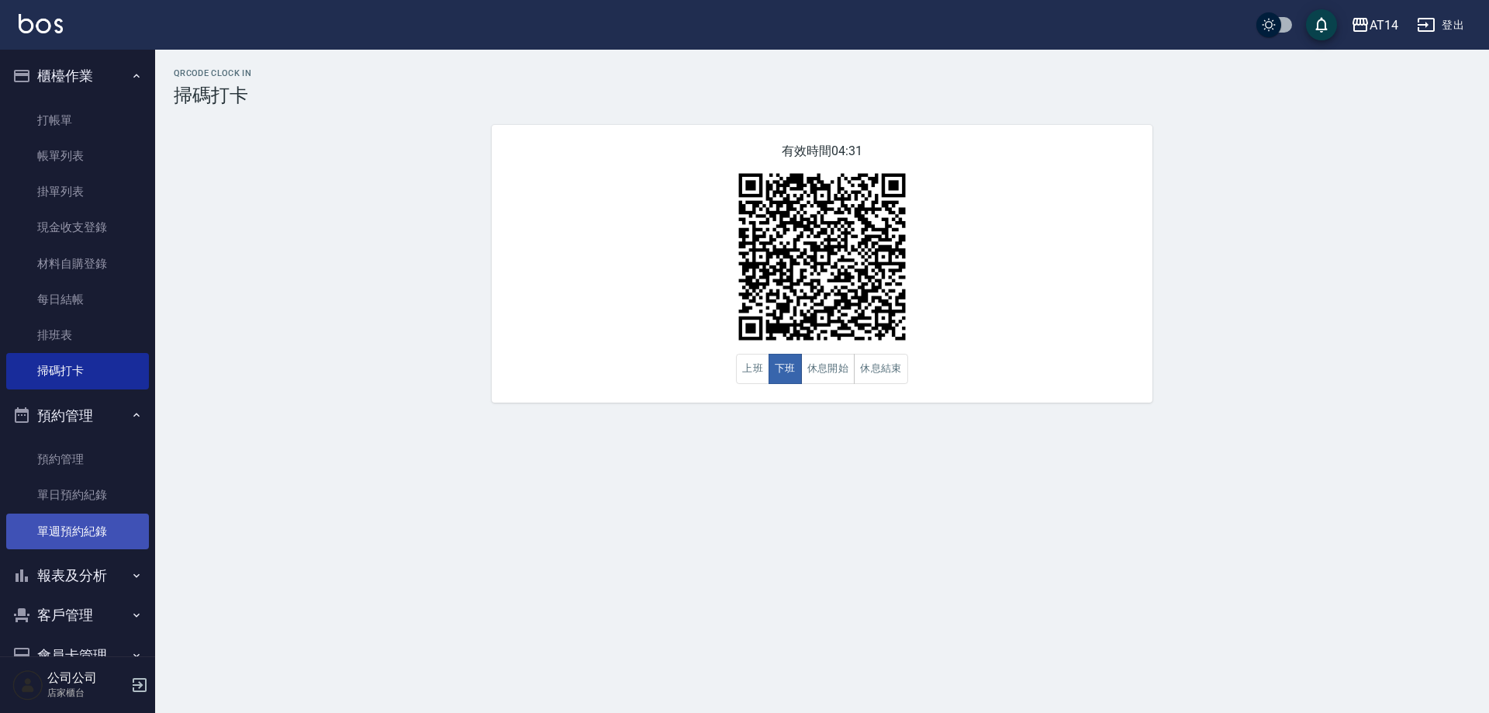
click at [130, 515] on link "單週預約紀錄" at bounding box center [77, 531] width 143 height 36
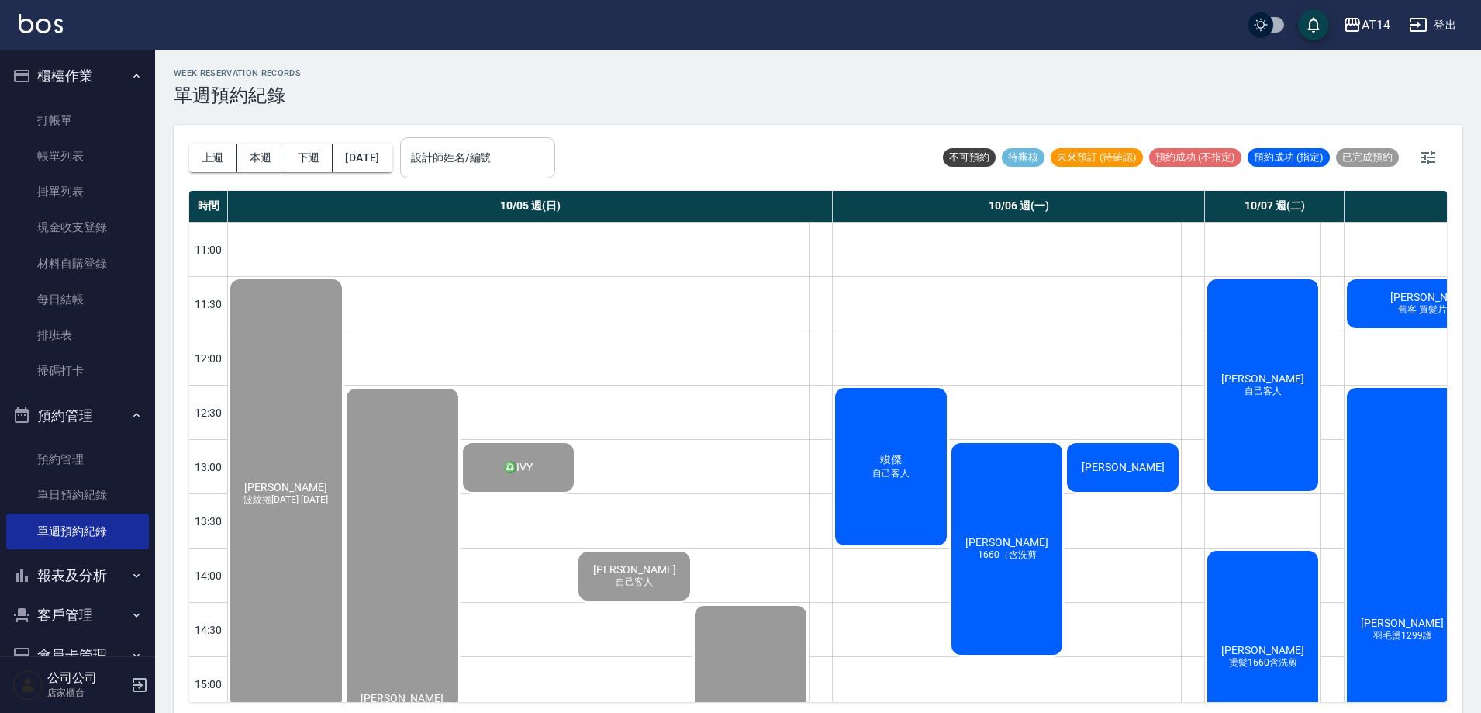
click at [552, 176] on div "設計師姓名/編號" at bounding box center [477, 157] width 155 height 41
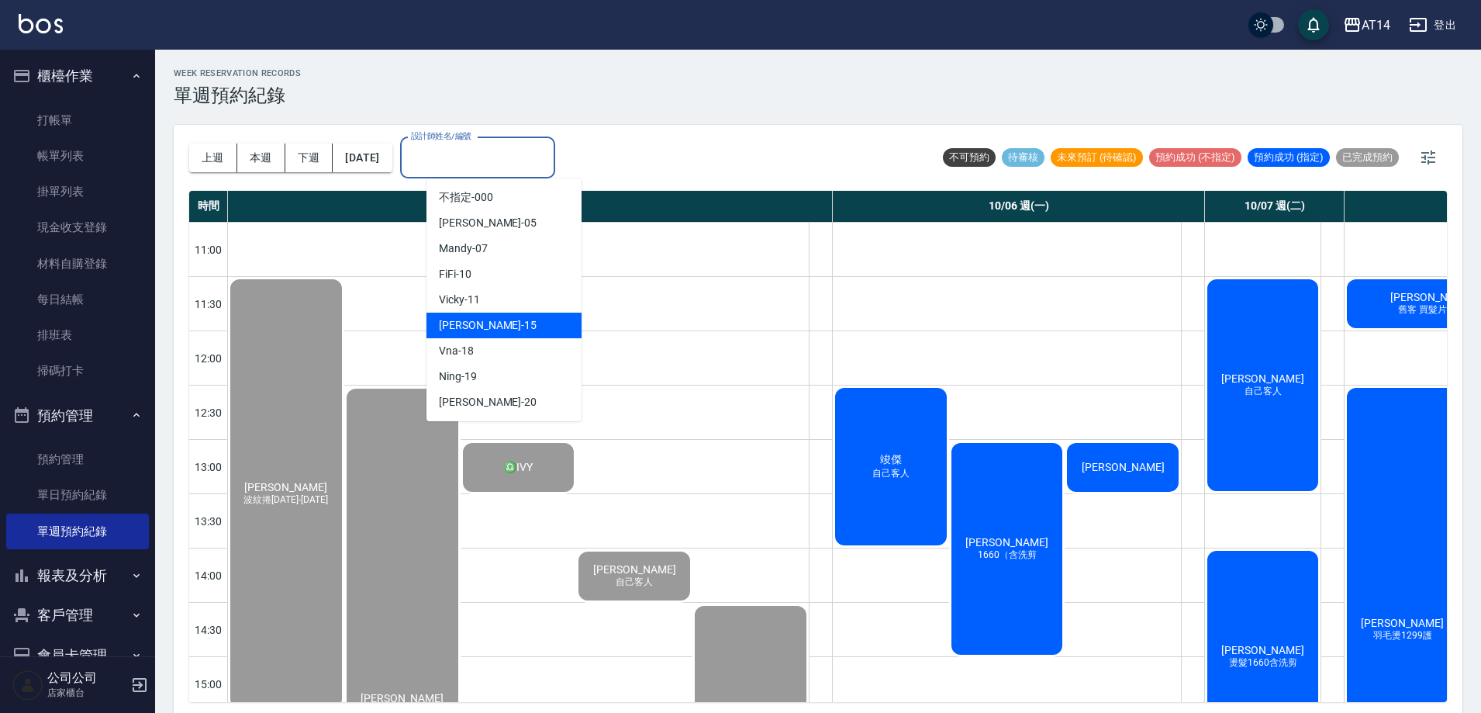
click at [498, 317] on div "Dora -15" at bounding box center [504, 326] width 155 height 26
type input "Dora-15"
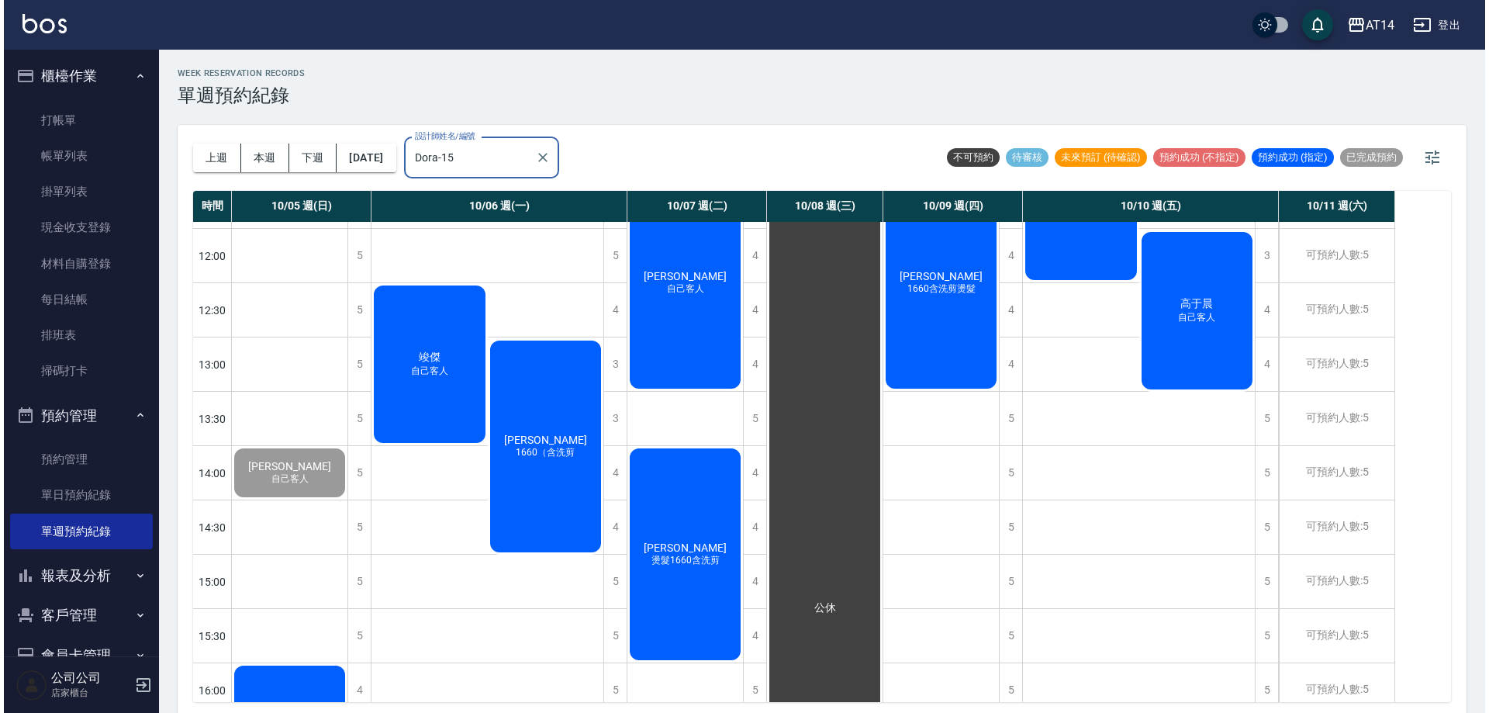
scroll to position [388, 0]
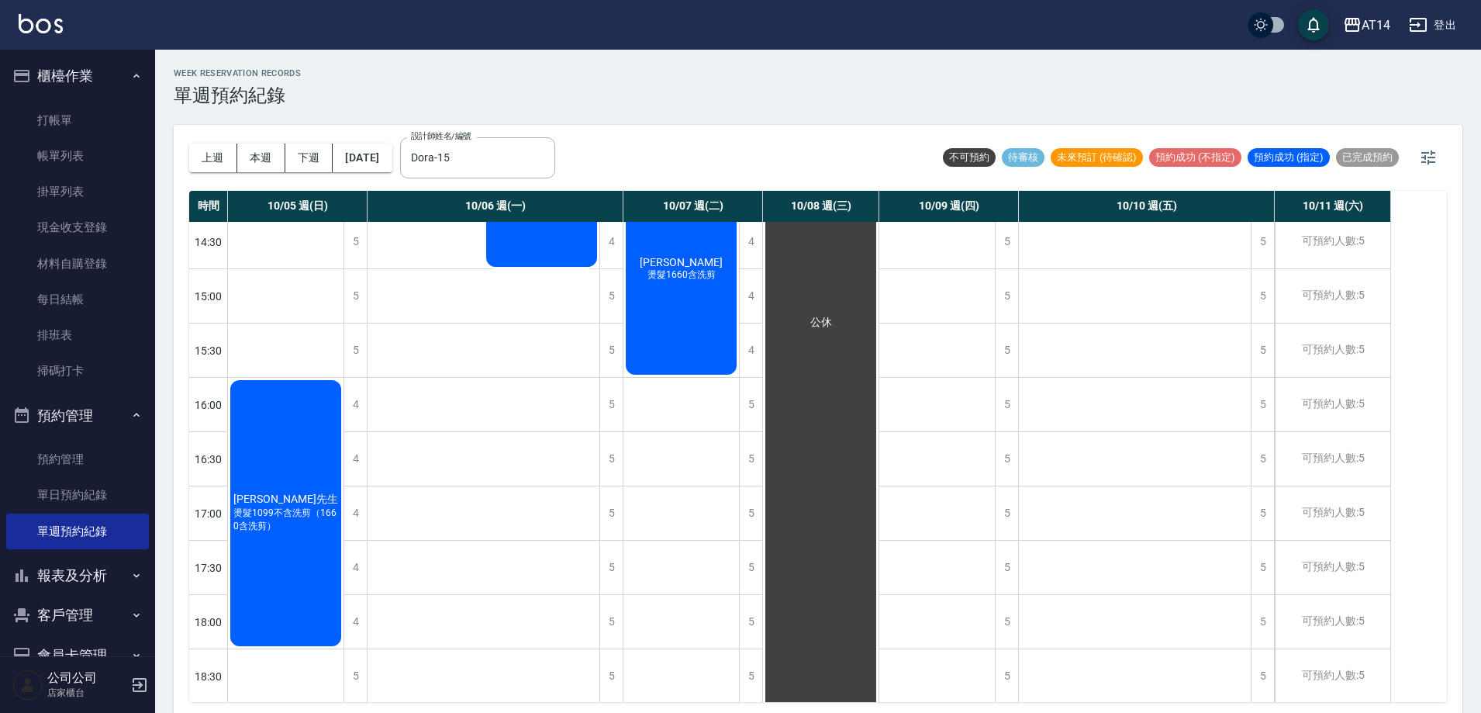
click at [269, 486] on div "杜先生 燙髮1099不含洗剪（1660含洗剪）" at bounding box center [286, 513] width 116 height 271
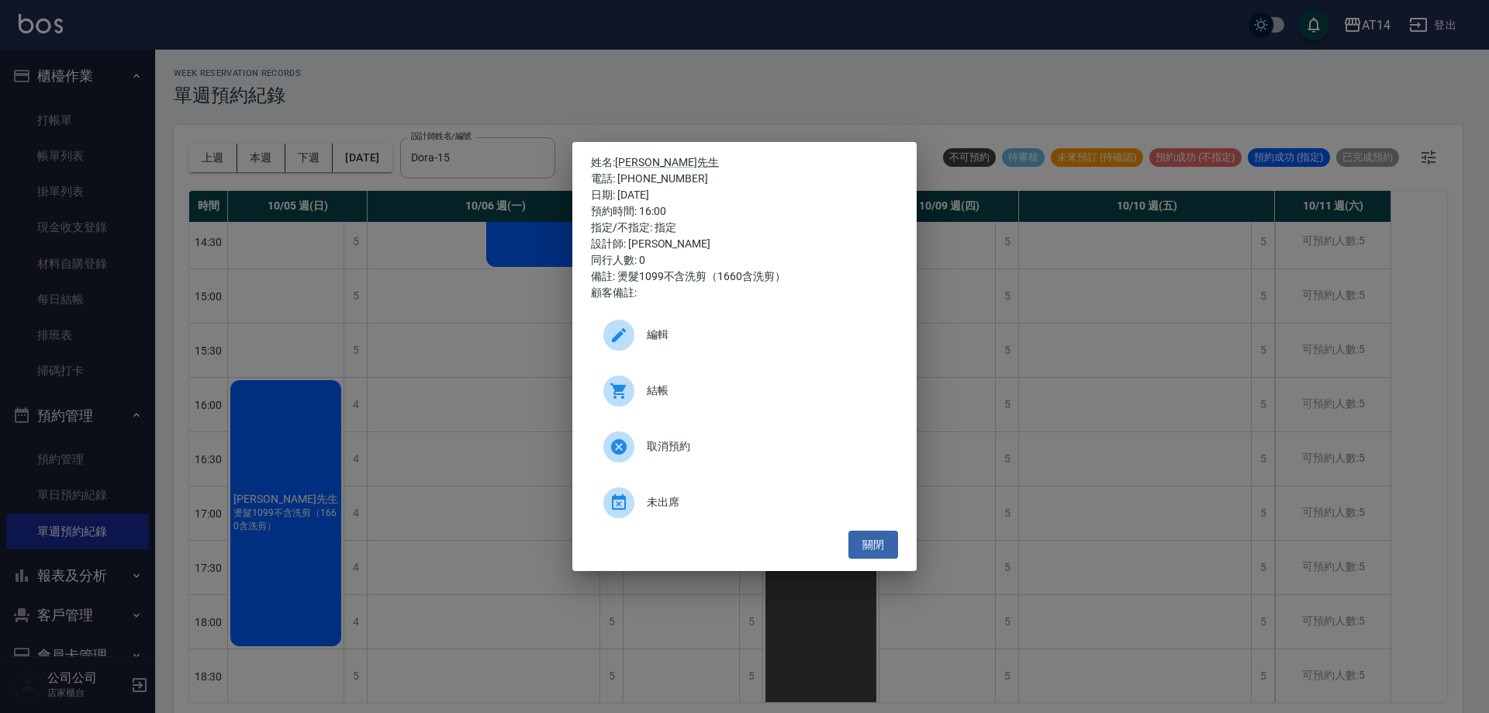
click at [659, 375] on div "結帳" at bounding box center [744, 390] width 307 height 43
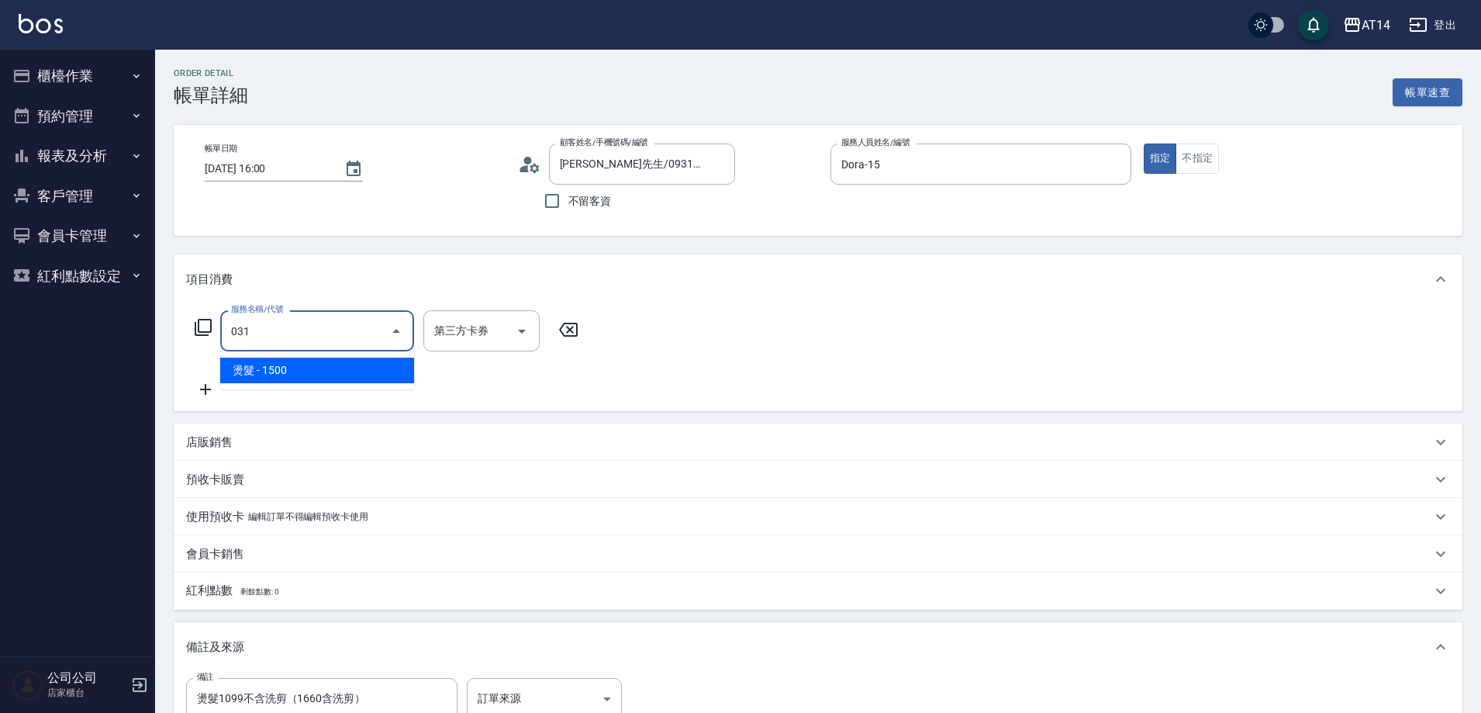
type input "燙髮(031)"
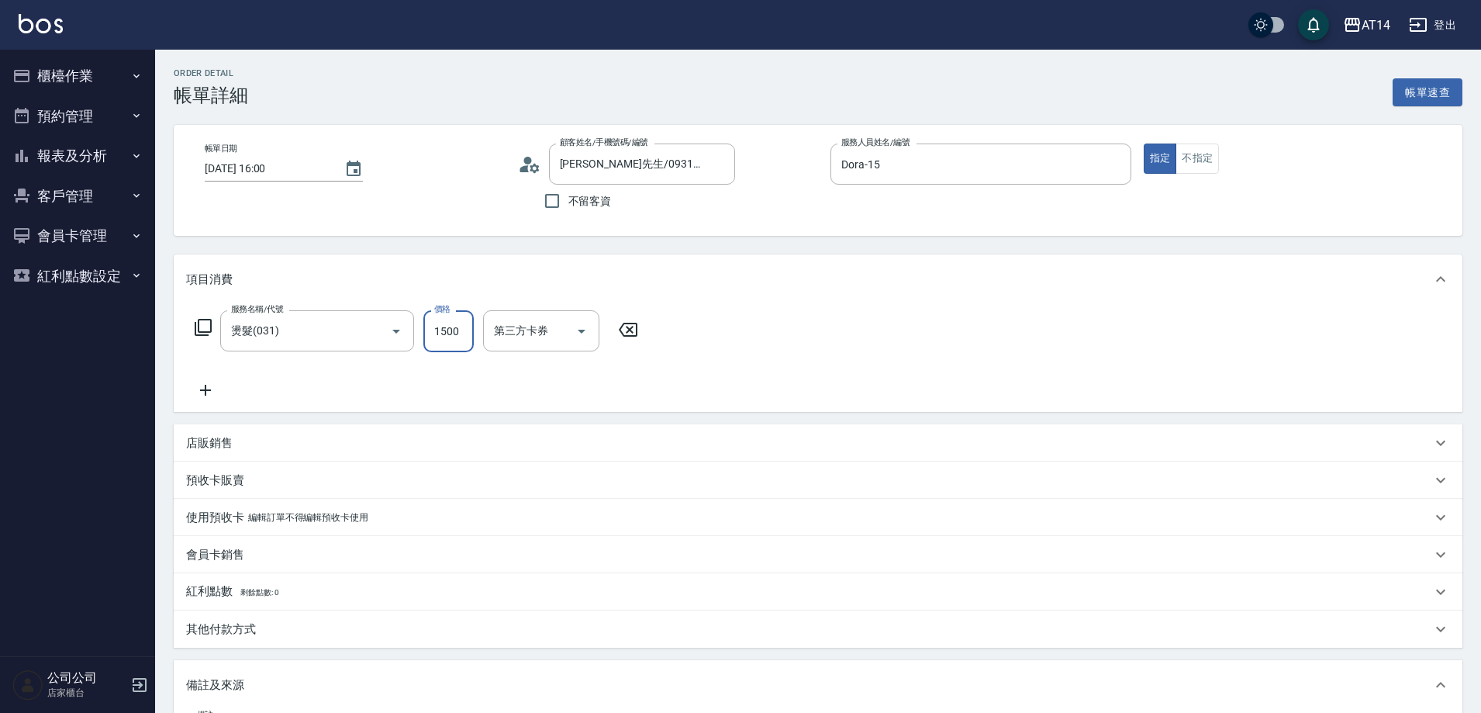
type input "0"
type input "2360"
type input "5"
type input "2360"
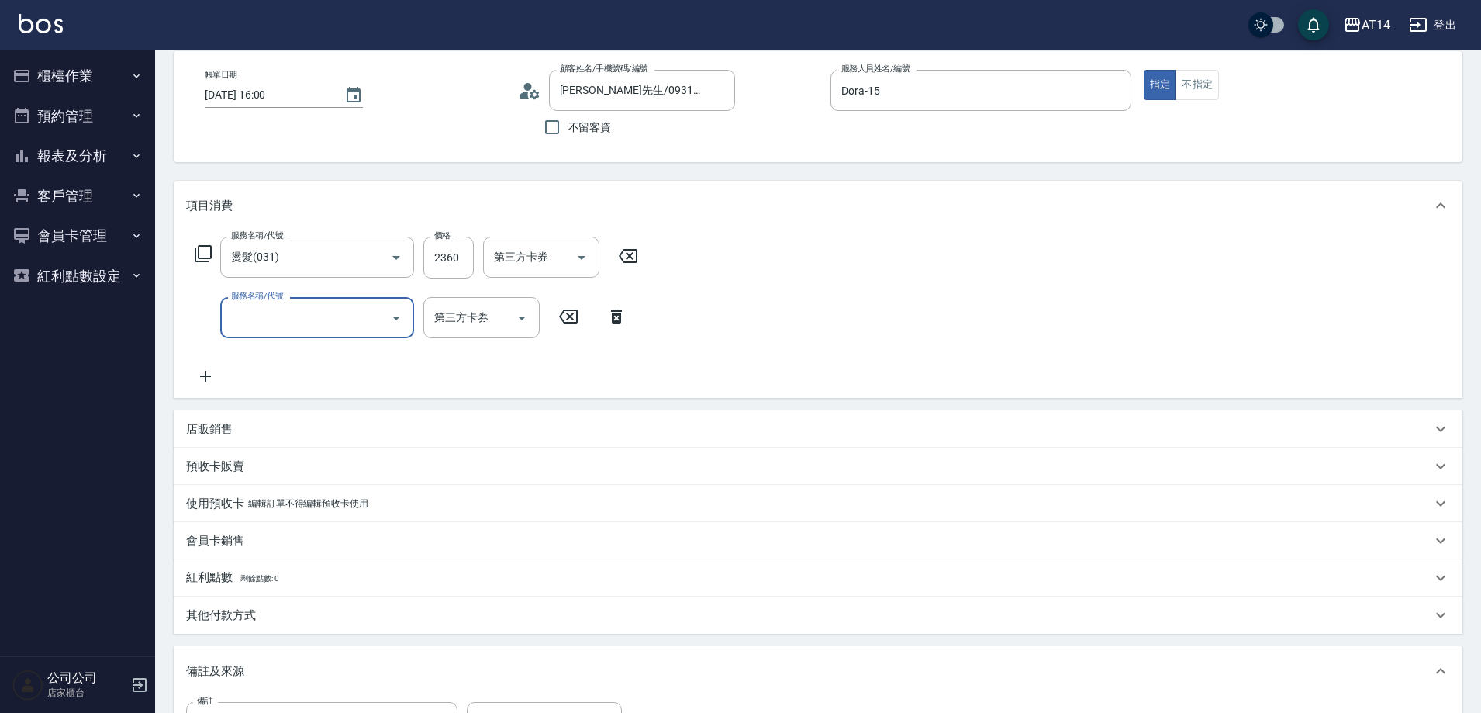
scroll to position [155, 0]
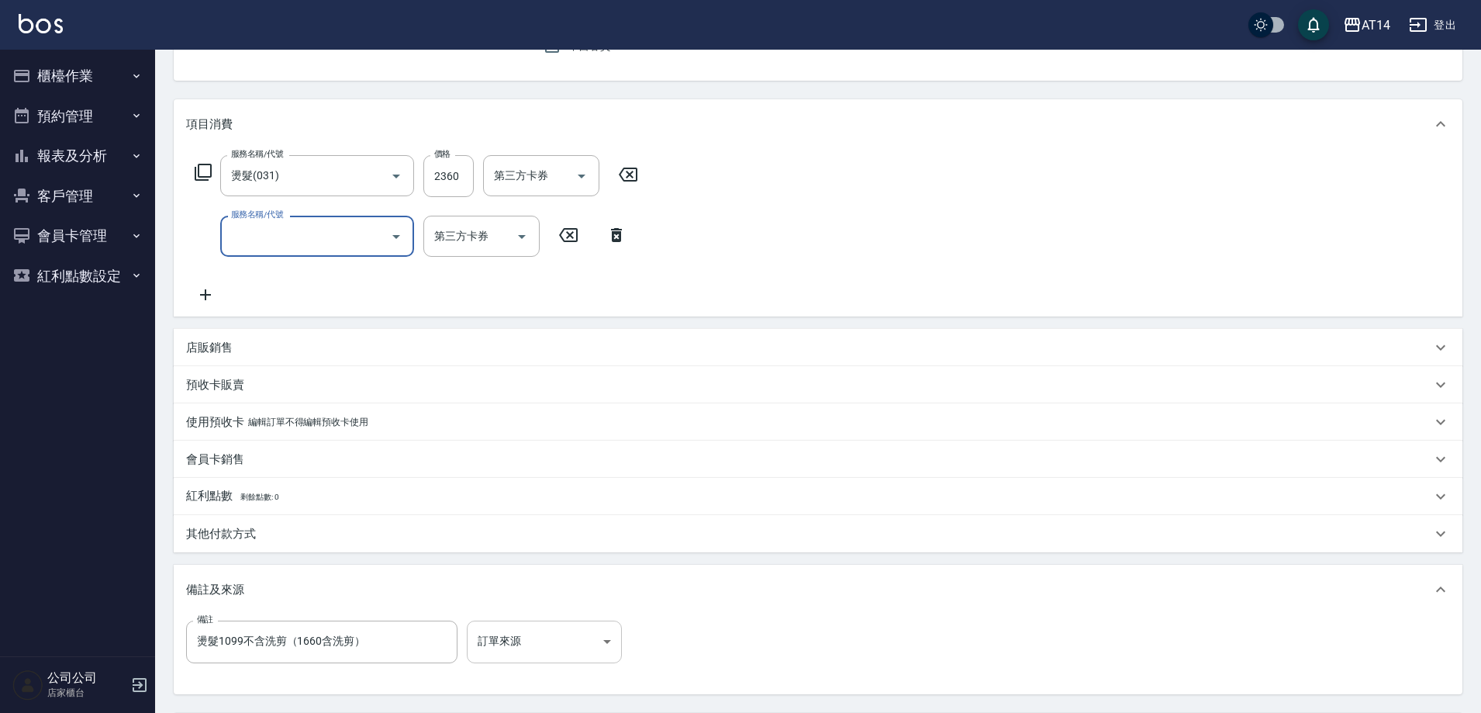
click at [541, 634] on body "AT14 登出 櫃檯作業 打帳單 帳單列表 掛單列表 現金收支登錄 材料自購登錄 每日結帳 排班表 掃碼打卡 預約管理 預約管理 單日預約紀錄 單週預約紀錄 …" at bounding box center [740, 350] width 1481 height 1010
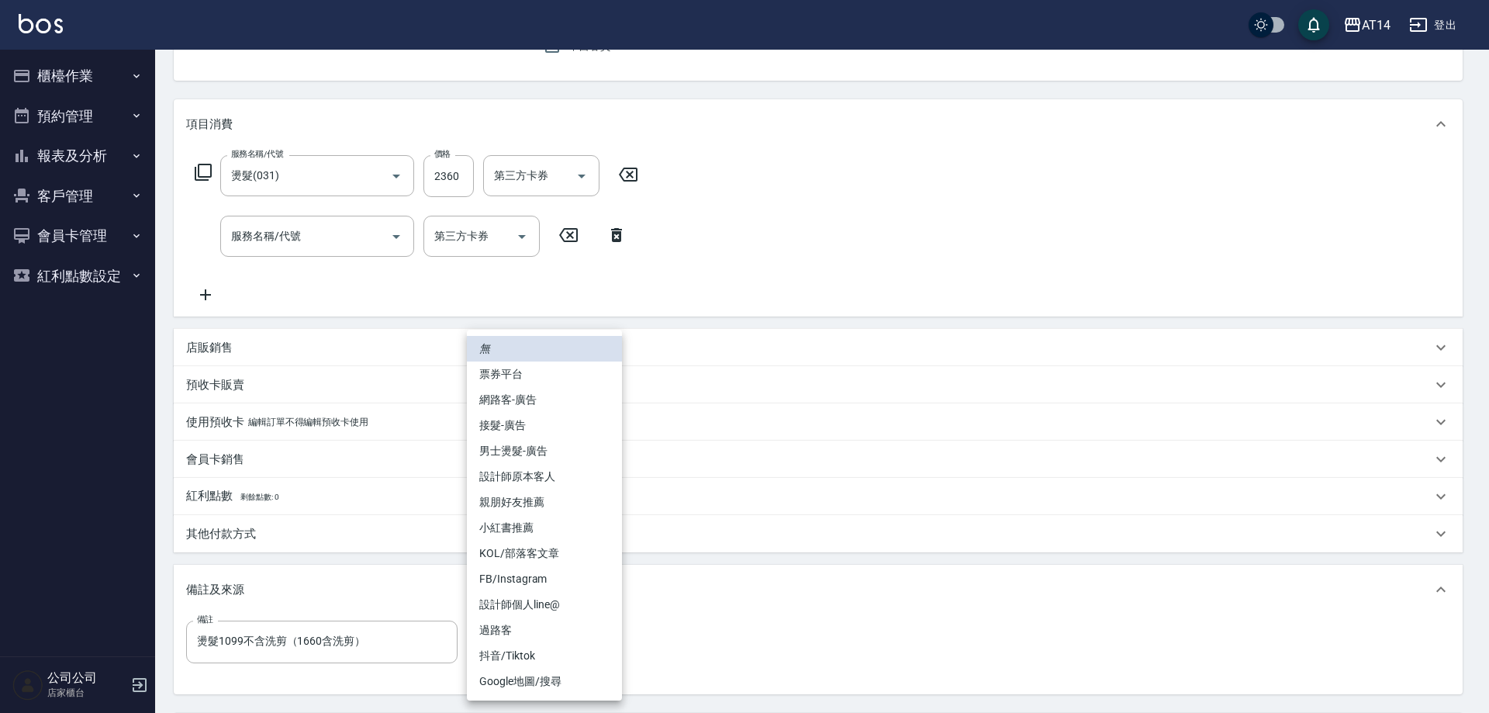
click at [561, 481] on li "設計師原本客人" at bounding box center [544, 477] width 155 height 26
type input "設計師原本客人"
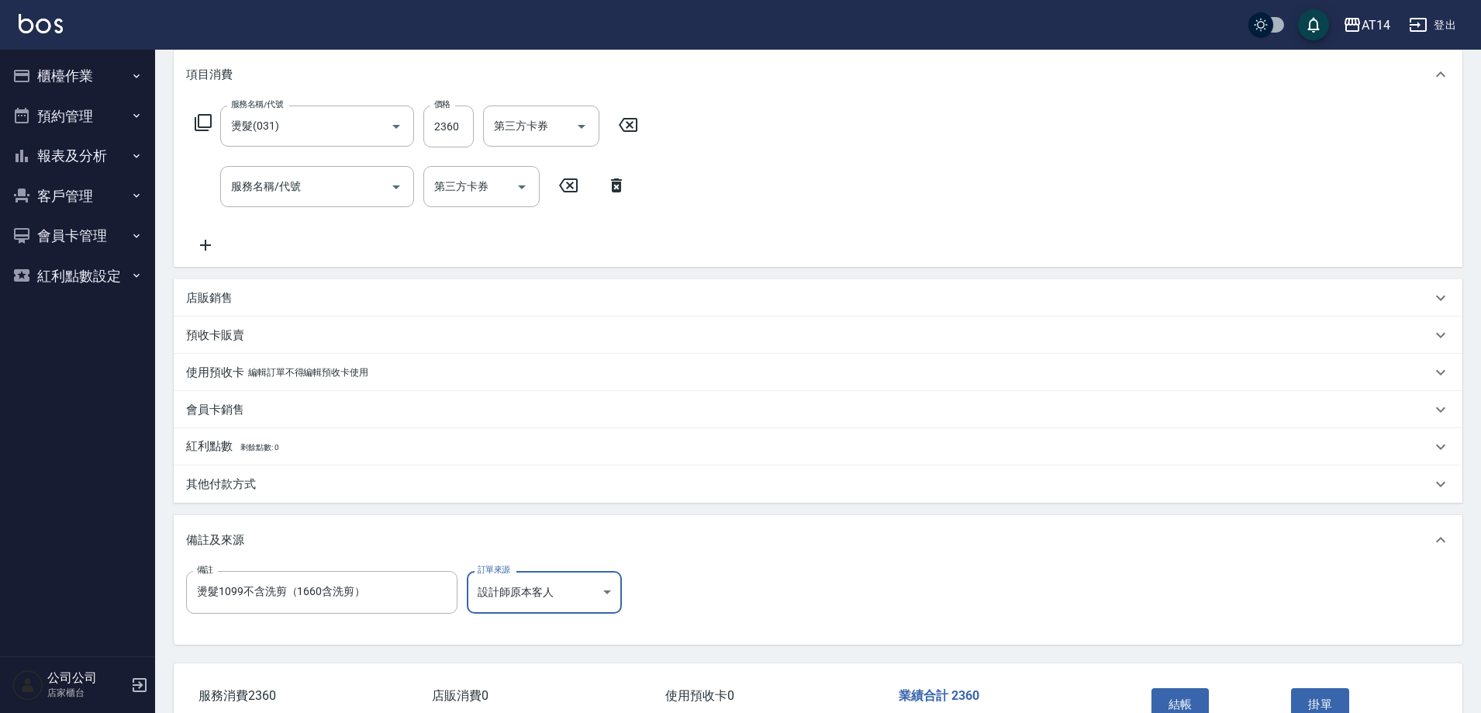
scroll to position [233, 0]
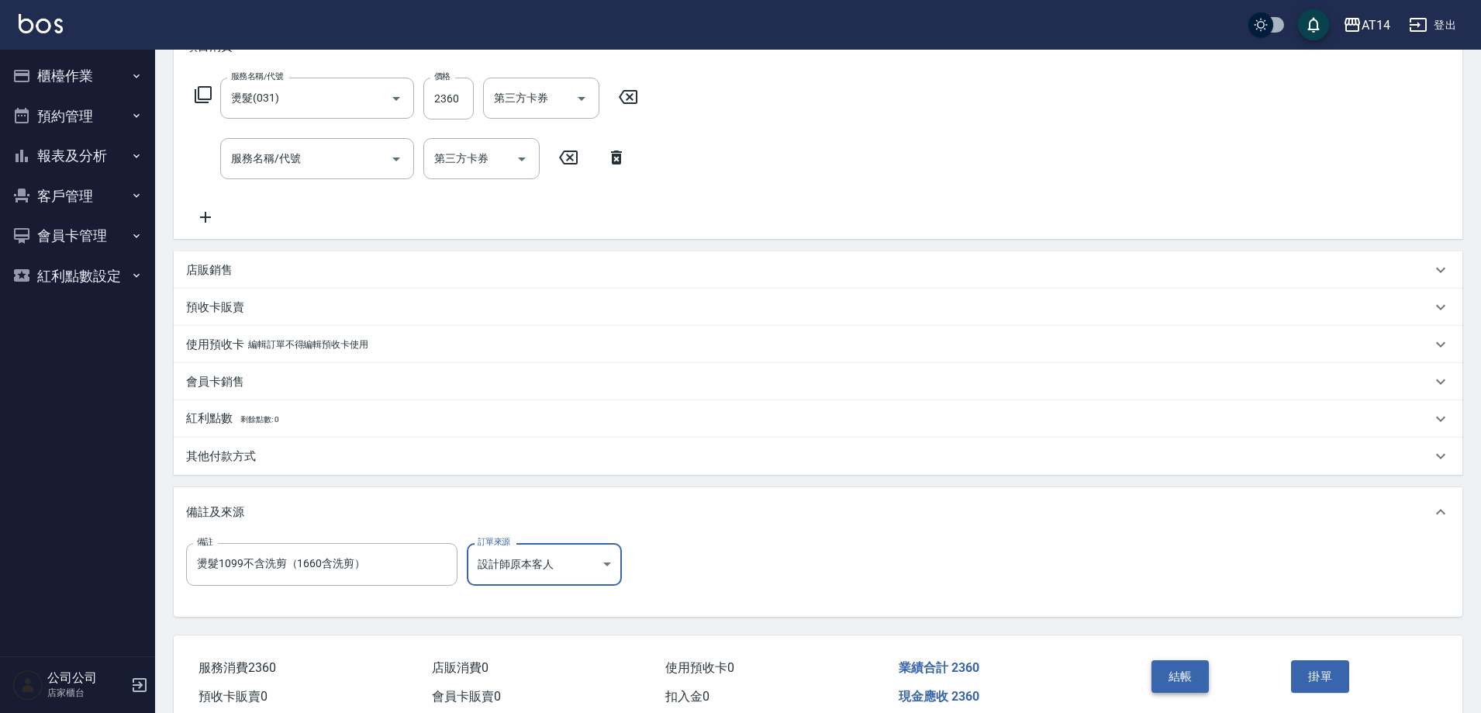
click at [1177, 683] on button "結帳" at bounding box center [1181, 676] width 58 height 33
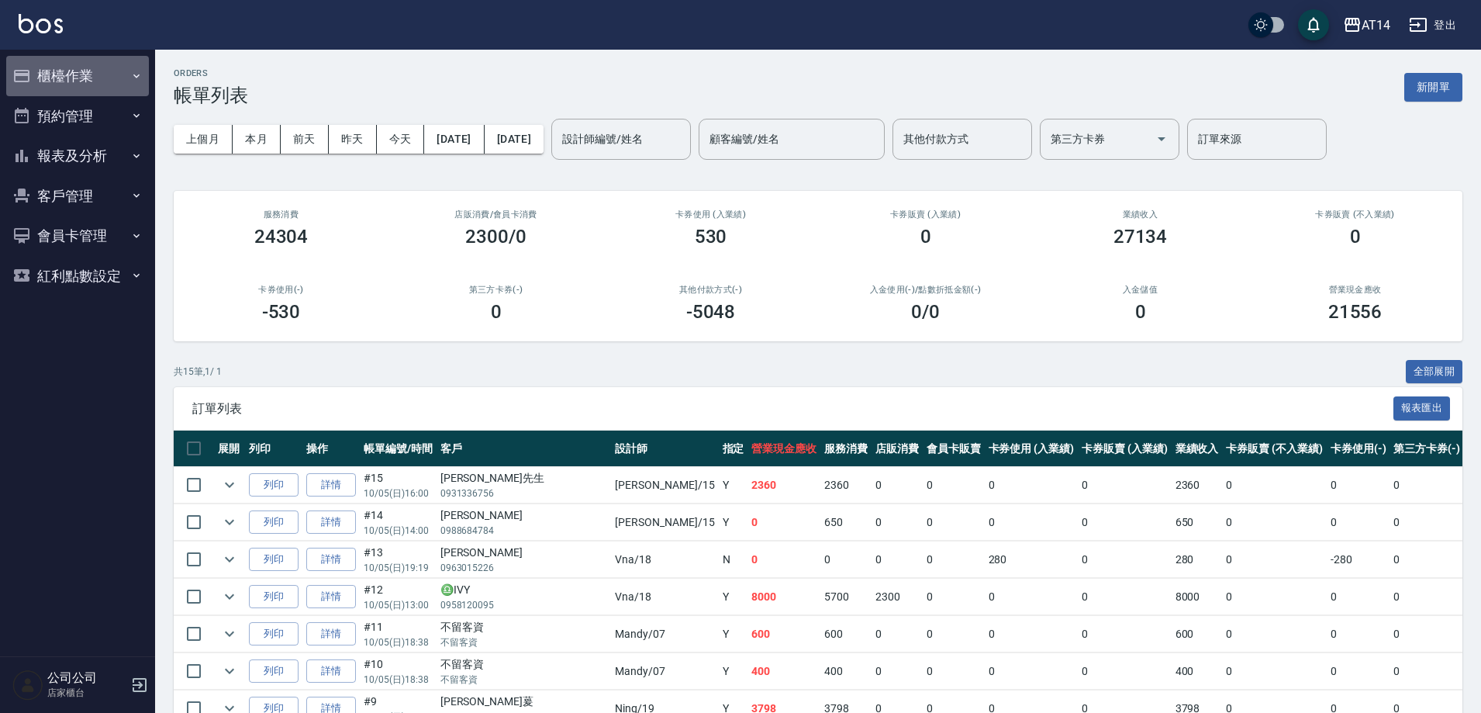
click at [64, 78] on button "櫃檯作業" at bounding box center [77, 76] width 143 height 40
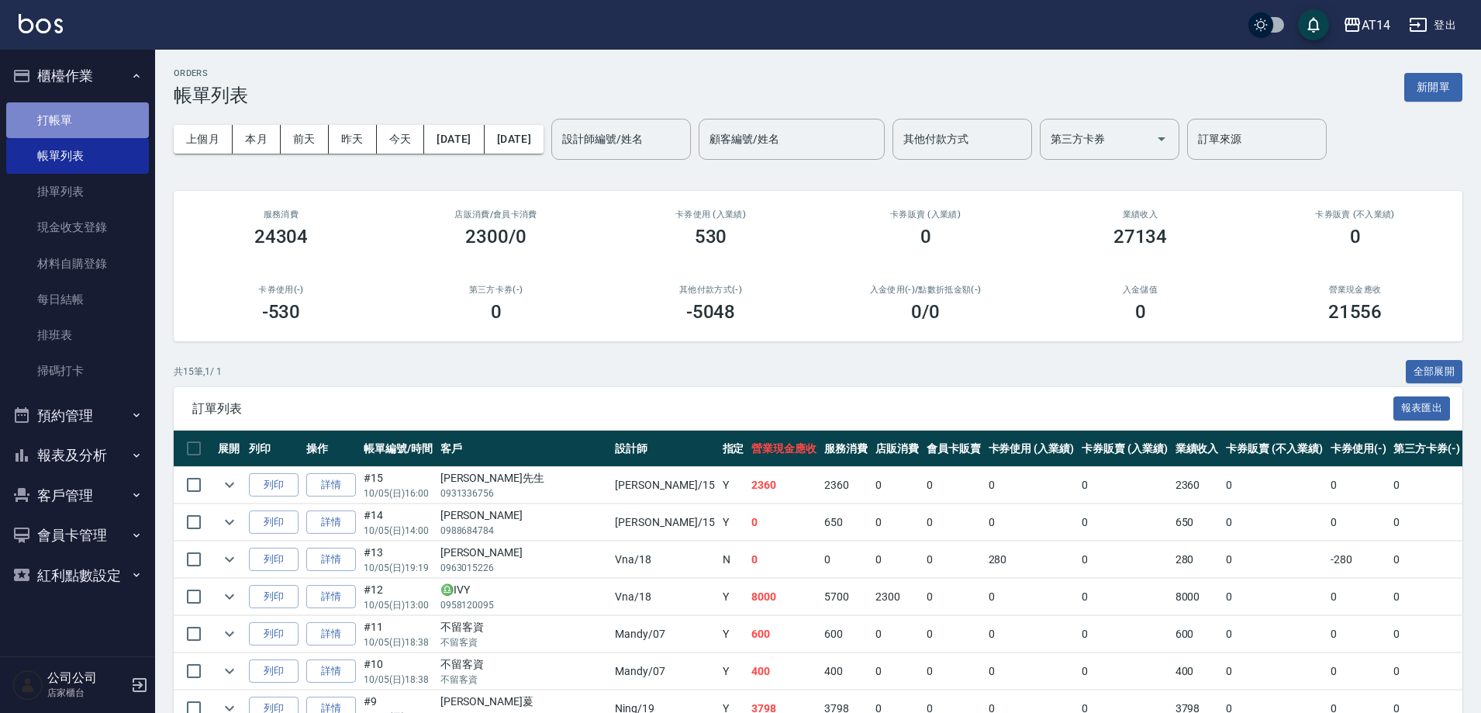
click at [104, 122] on link "打帳單" at bounding box center [77, 120] width 143 height 36
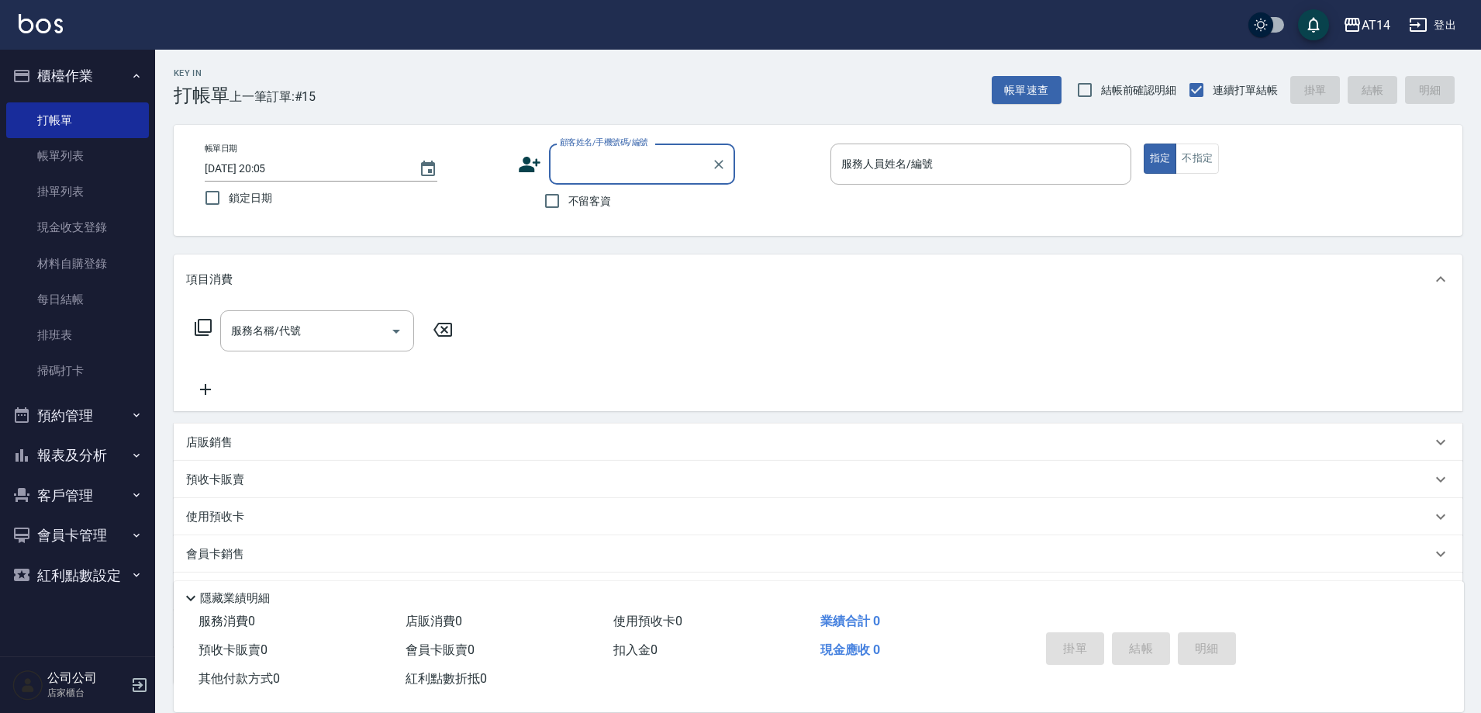
click at [597, 168] on input "顧客姓名/手機號碼/編號" at bounding box center [630, 163] width 149 height 27
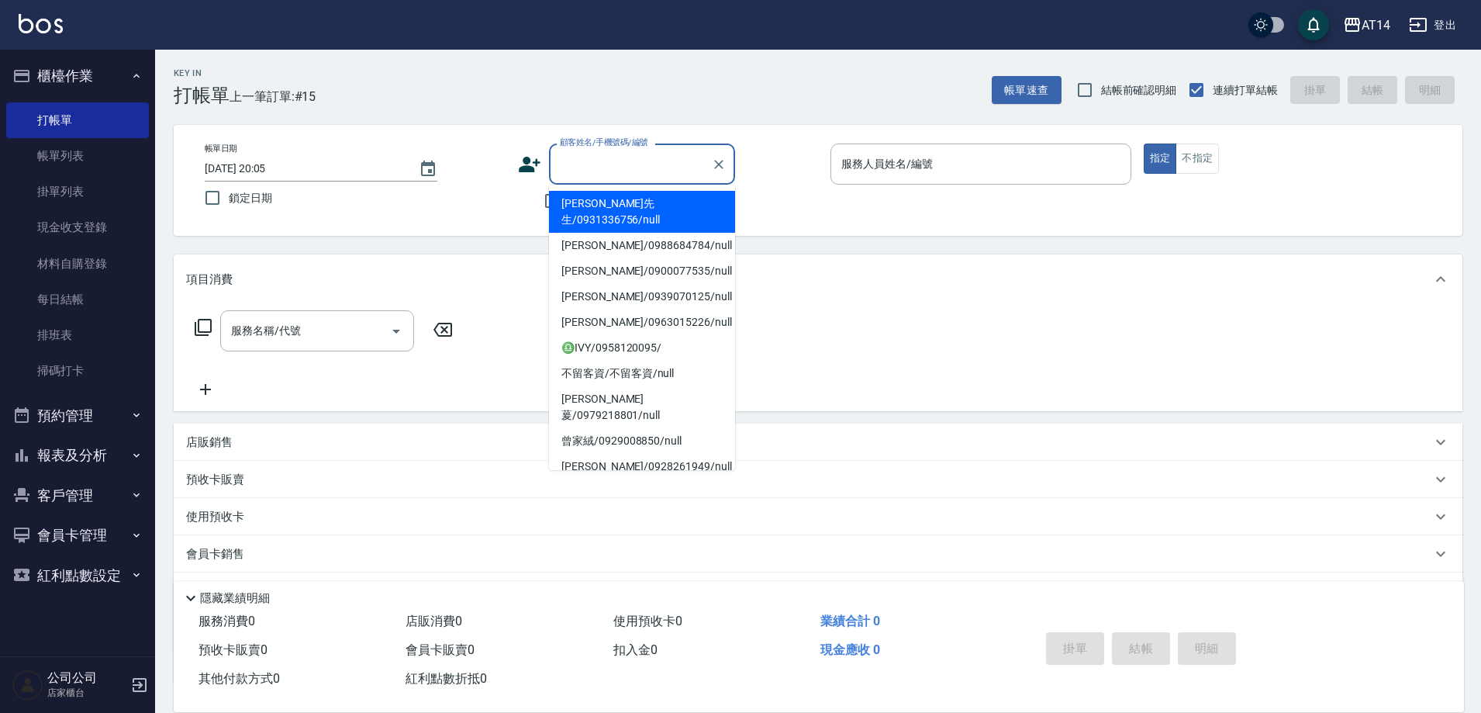
click at [796, 151] on div "顧客姓名/手機號碼/編號 顧客姓名/手機號碼/編號" at bounding box center [668, 163] width 301 height 41
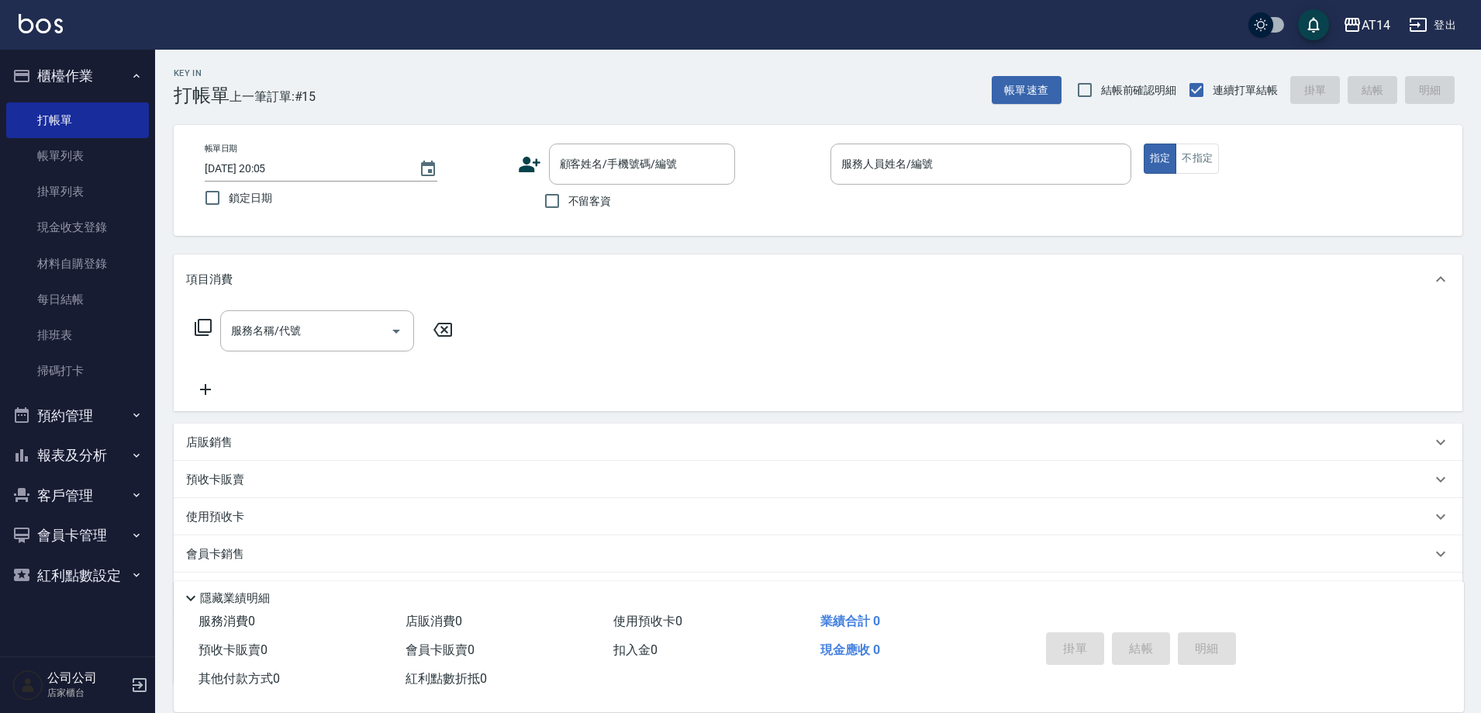
click at [598, 198] on span "不留客資" at bounding box center [590, 201] width 43 height 16
click at [569, 198] on input "不留客資" at bounding box center [552, 201] width 33 height 33
checkbox input "true"
click at [1054, 176] on input "服務人員姓名/編號" at bounding box center [981, 163] width 287 height 27
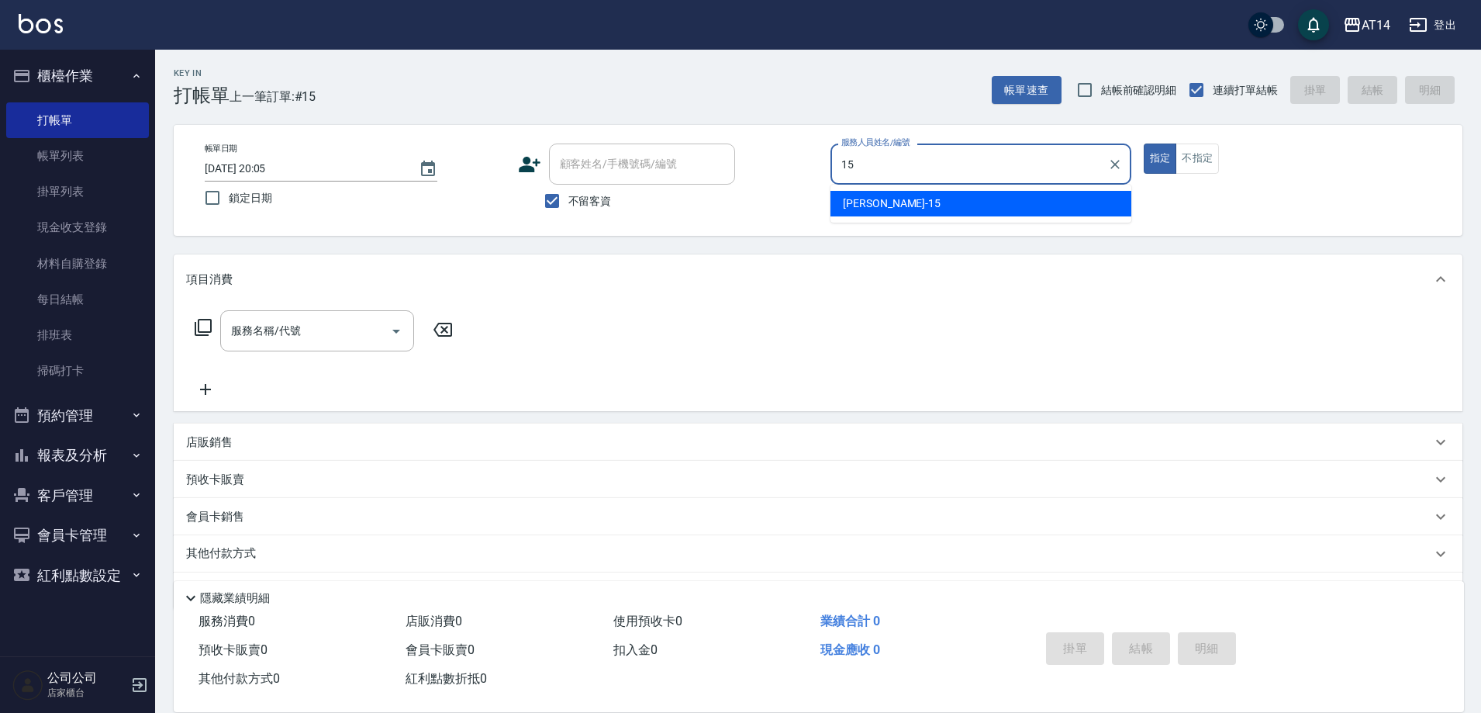
type input "Dora-15"
type button "true"
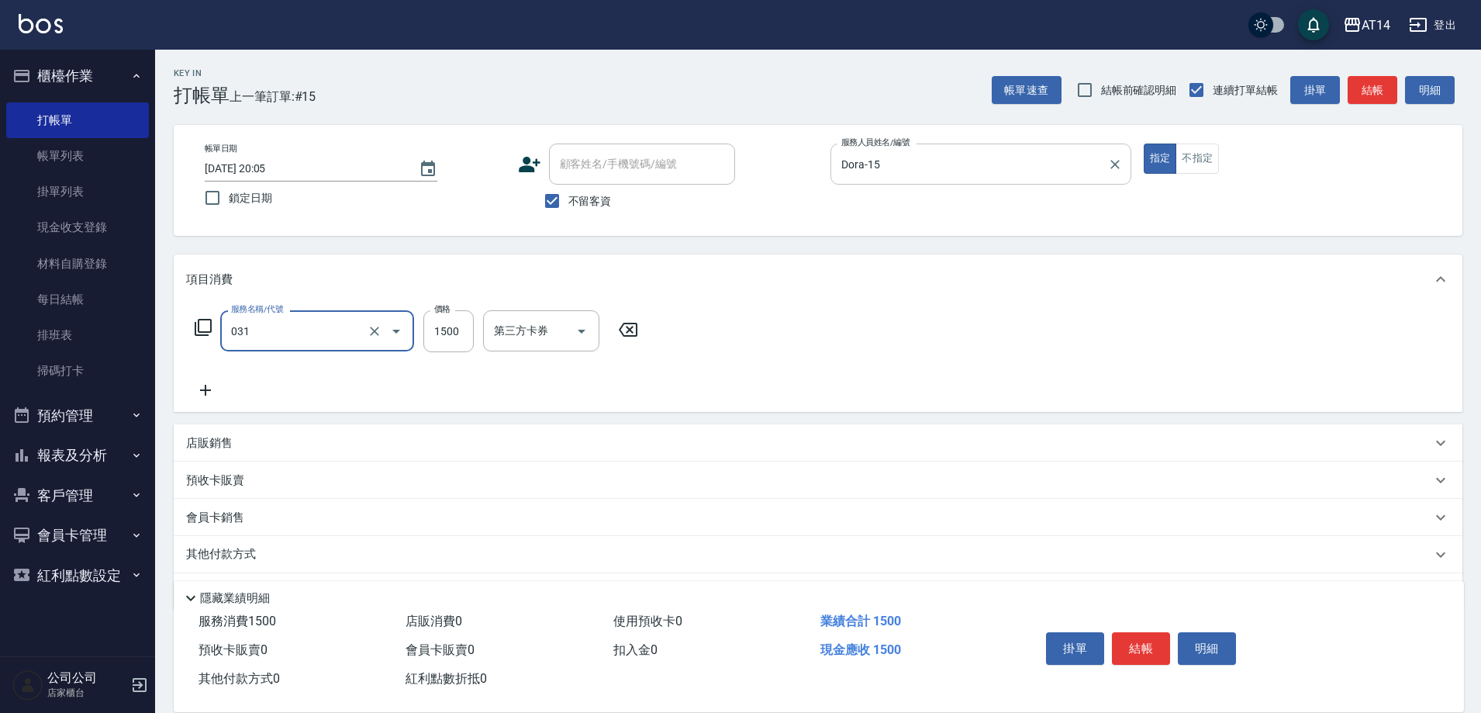
type input "燙髮(031)"
type input "1500"
click at [334, 556] on div "其他付款方式" at bounding box center [809, 554] width 1246 height 17
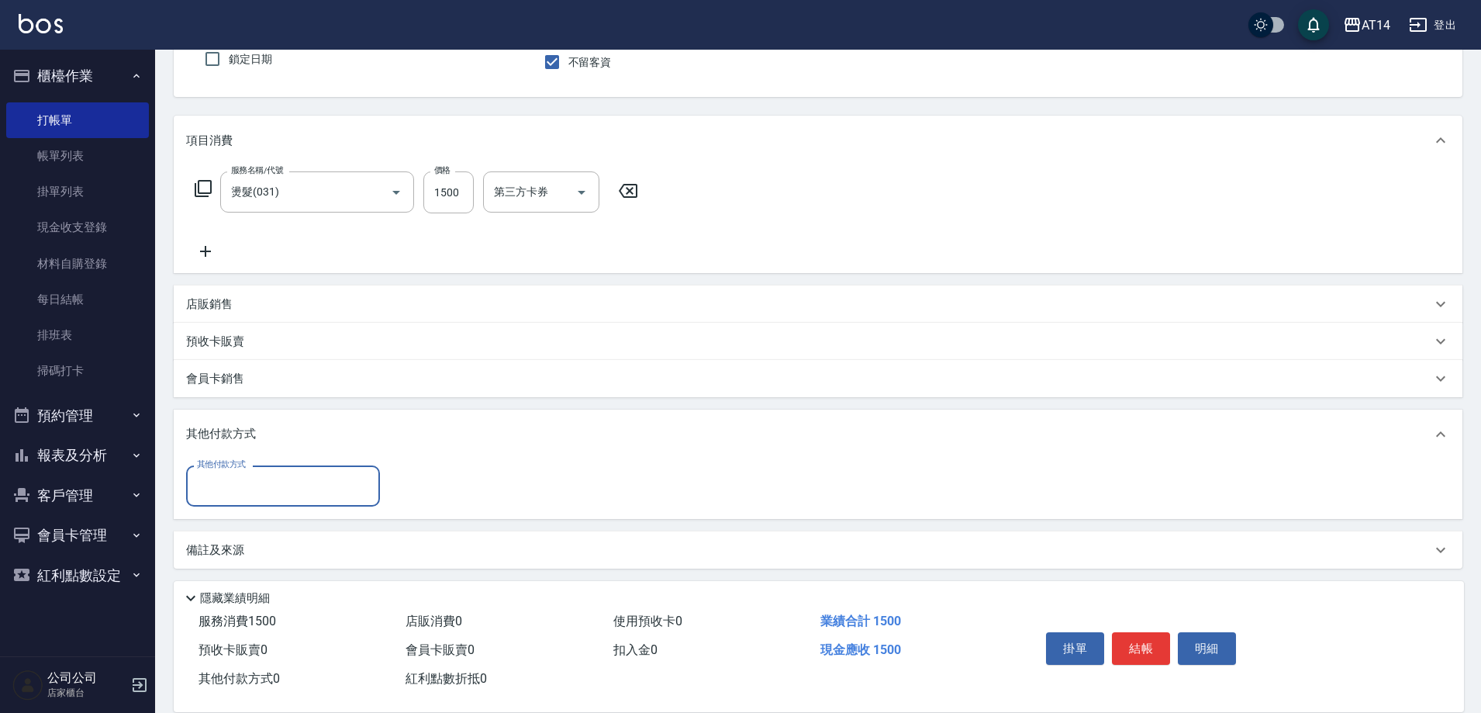
scroll to position [141, 0]
click at [296, 486] on input "其他付款方式" at bounding box center [283, 483] width 180 height 27
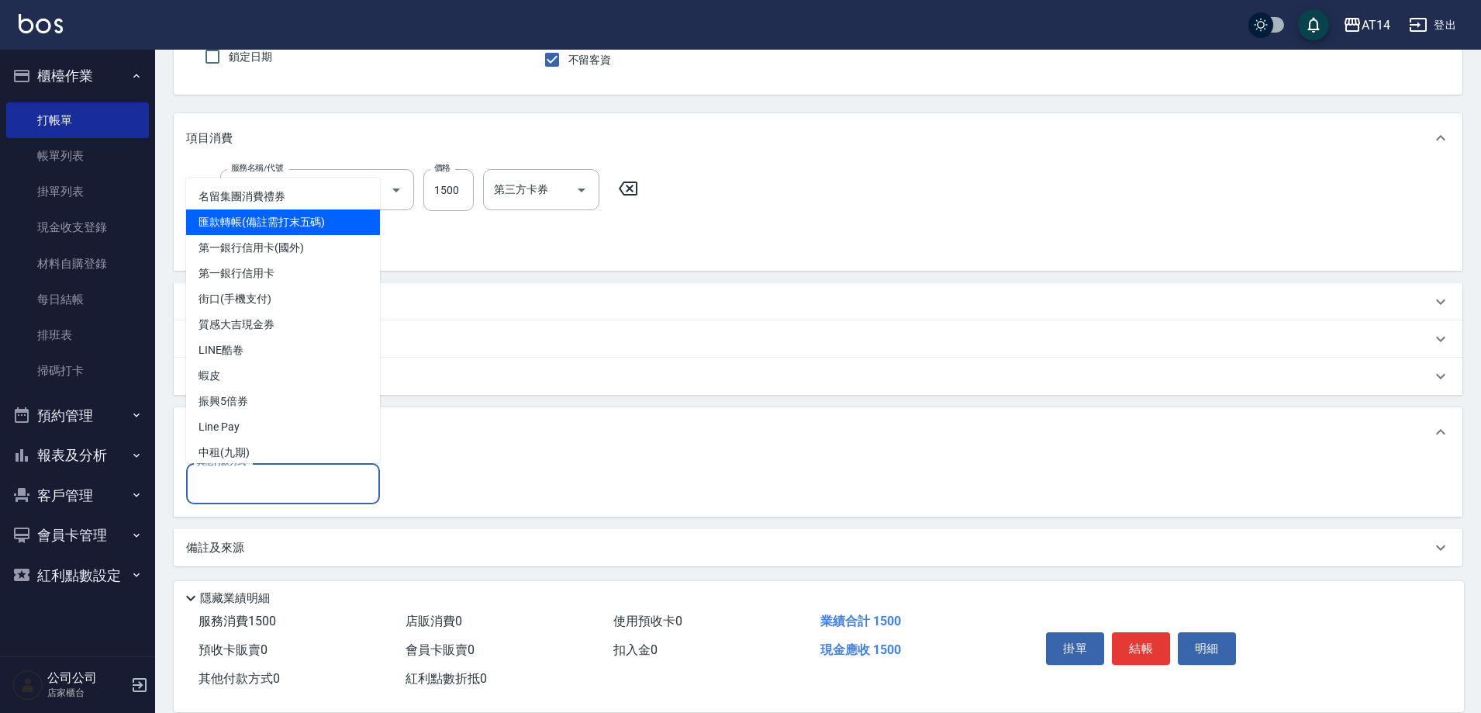
click at [273, 217] on span "匯款轉帳(備註需打末五碼)" at bounding box center [283, 222] width 194 height 26
type input "匯款轉帳(備註需打末五碼)"
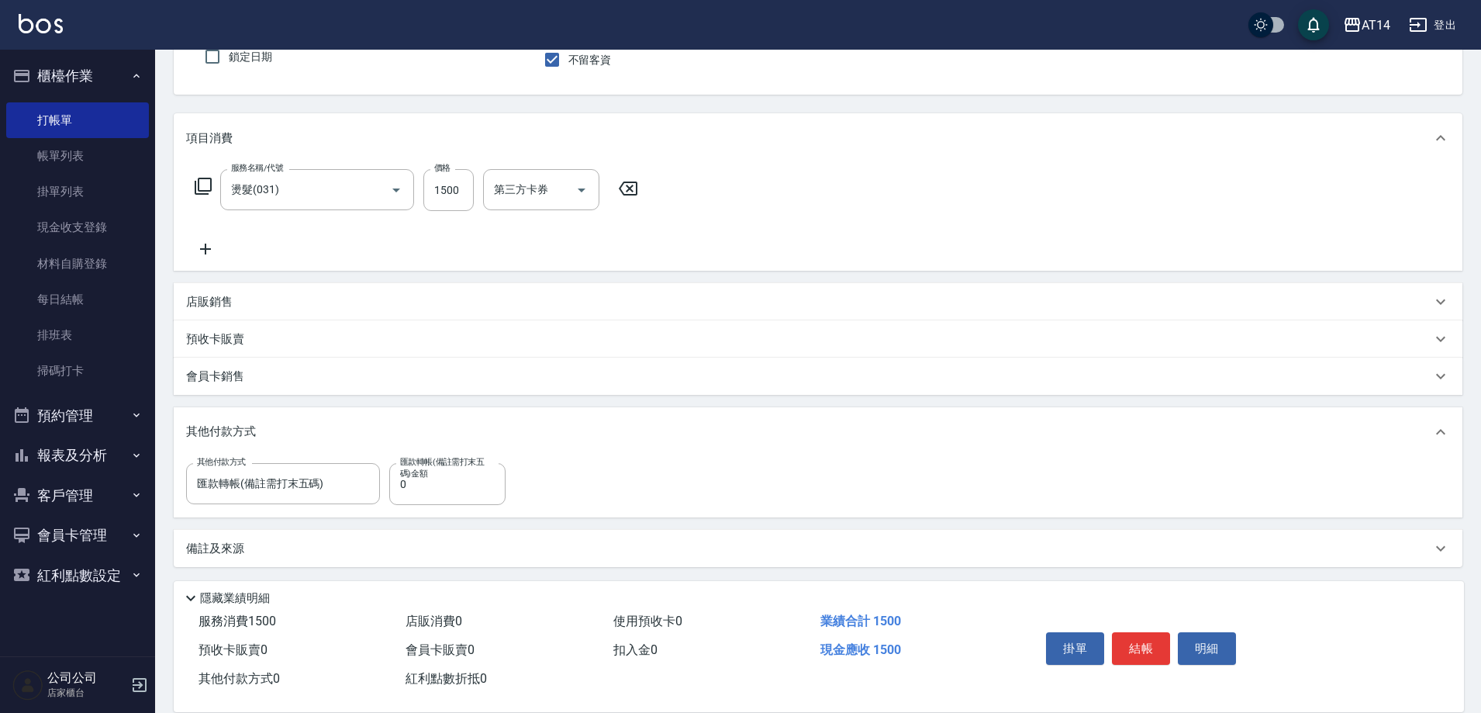
click at [434, 473] on label "匯款轉帳(備註需打末五碼)金額" at bounding box center [444, 467] width 88 height 23
click at [434, 473] on input "0" at bounding box center [447, 484] width 116 height 42
type input "1500"
click at [586, 552] on div "備註及來源" at bounding box center [809, 546] width 1246 height 16
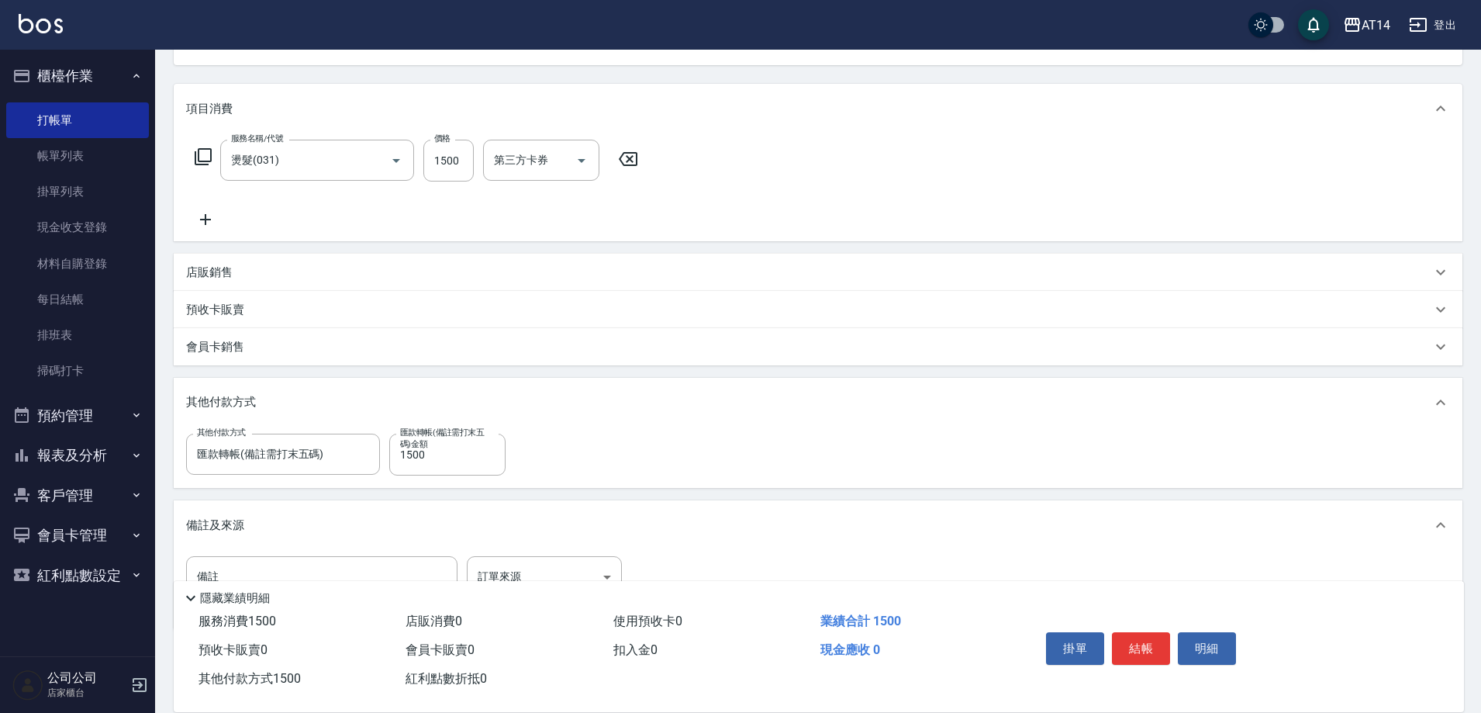
scroll to position [207, 0]
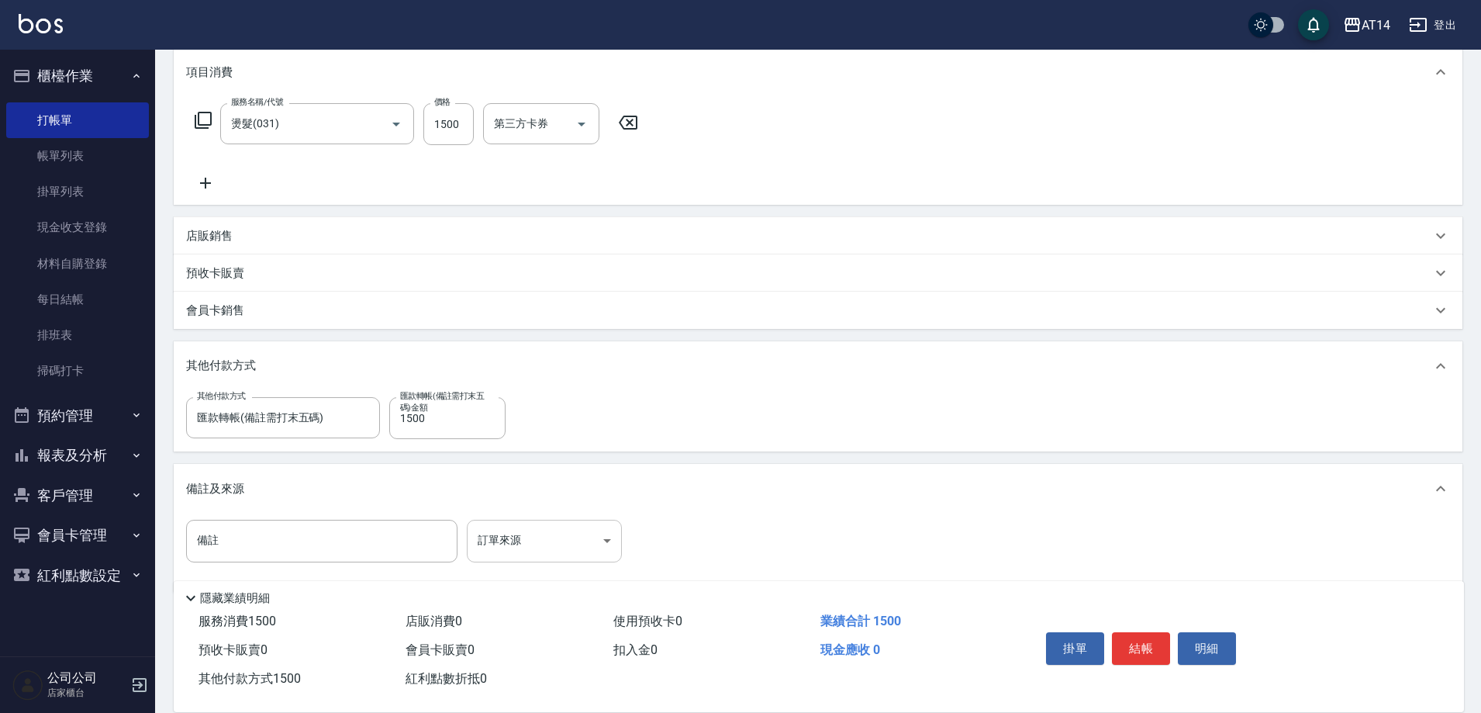
click at [510, 545] on body "AT14 登出 櫃檯作業 打帳單 帳單列表 掛單列表 現金收支登錄 材料自購登錄 每日結帳 排班表 掃碼打卡 預約管理 預約管理 單日預約紀錄 單週預約紀錄 …" at bounding box center [740, 267] width 1481 height 949
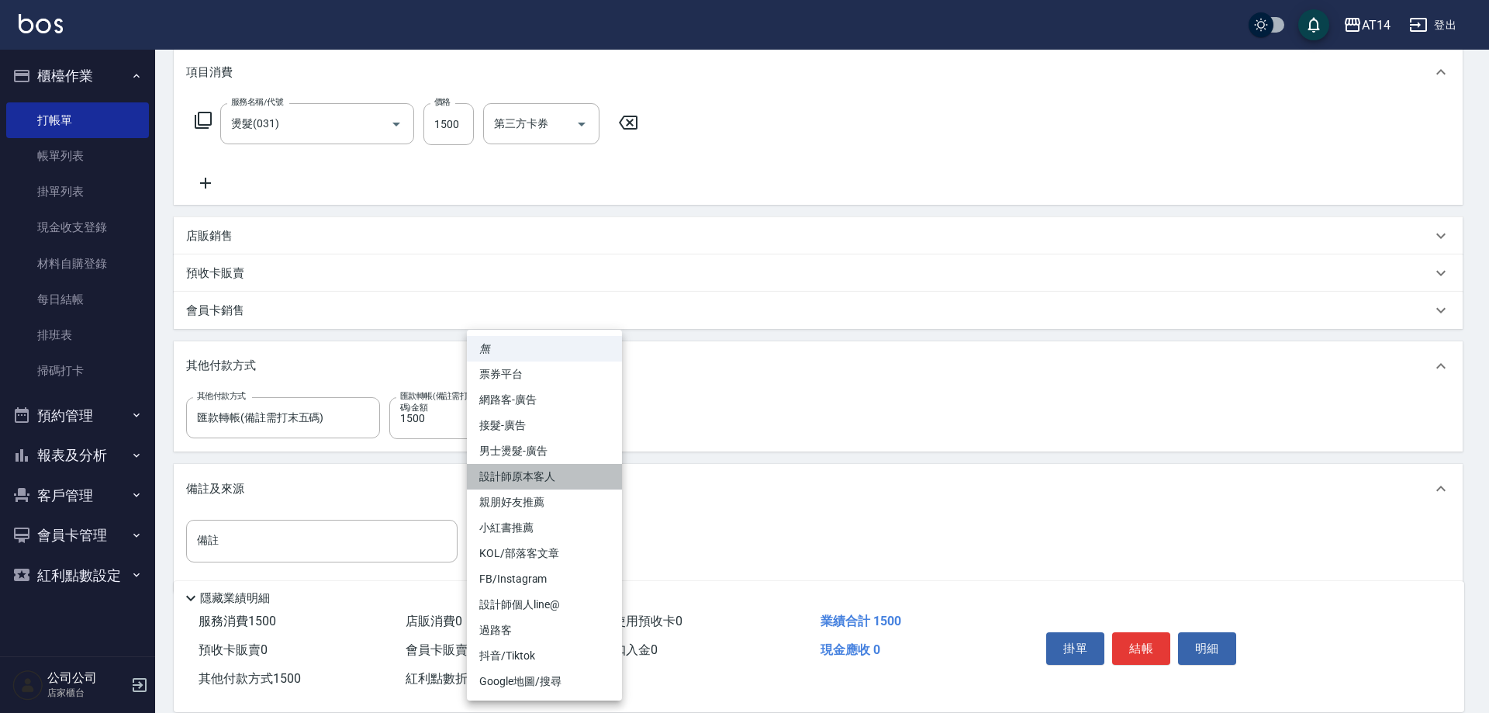
click at [570, 483] on li "設計師原本客人" at bounding box center [544, 477] width 155 height 26
type input "設計師原本客人"
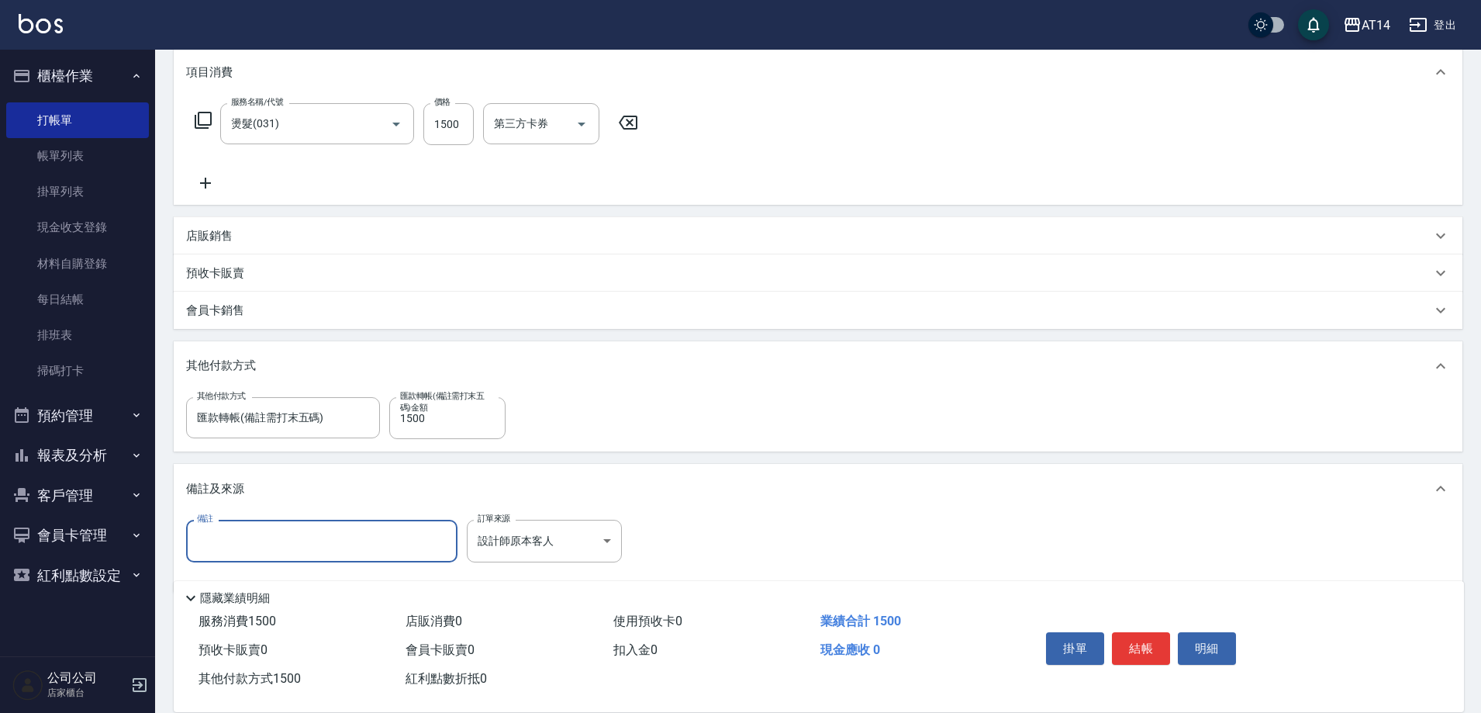
click at [344, 547] on input "備註" at bounding box center [321, 541] width 271 height 42
type input "03393"
click at [1153, 638] on button "結帳" at bounding box center [1141, 648] width 58 height 33
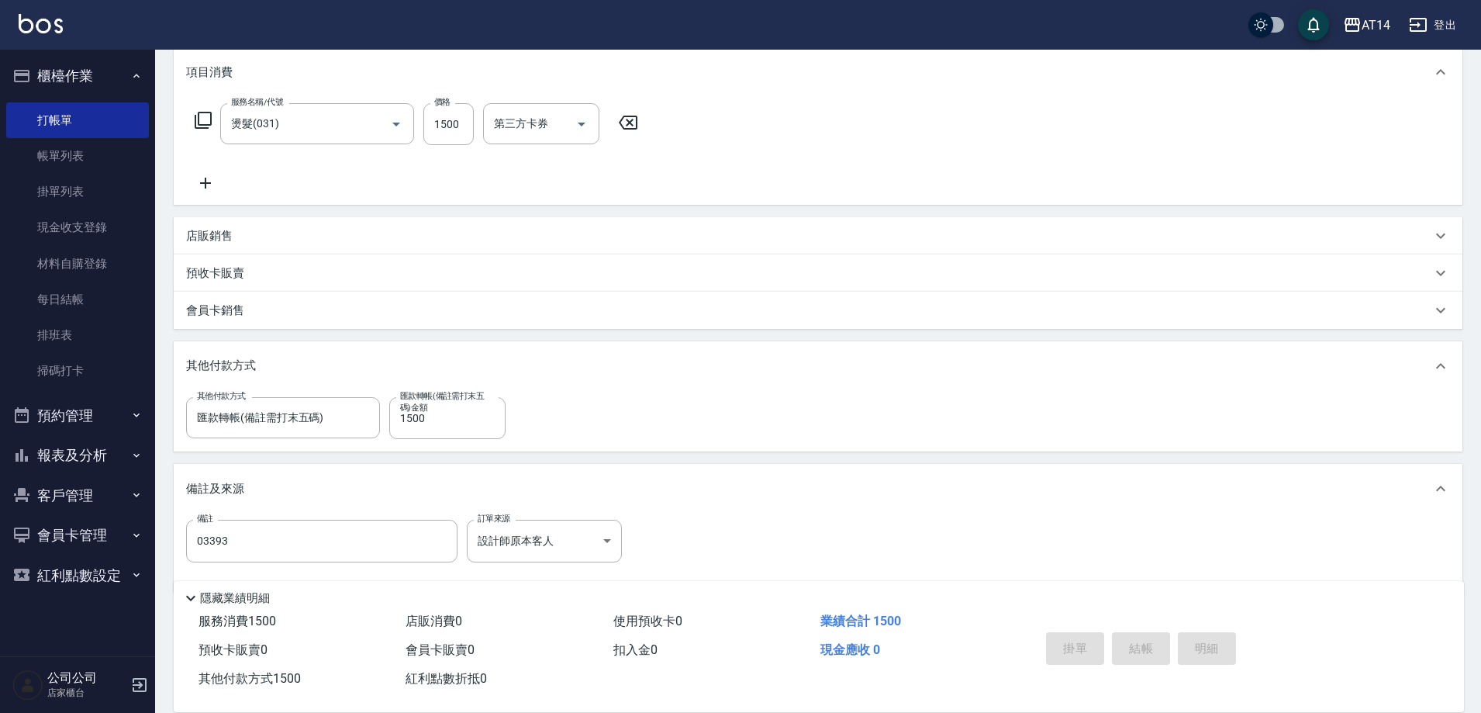
type input "2025/10/05 20:06"
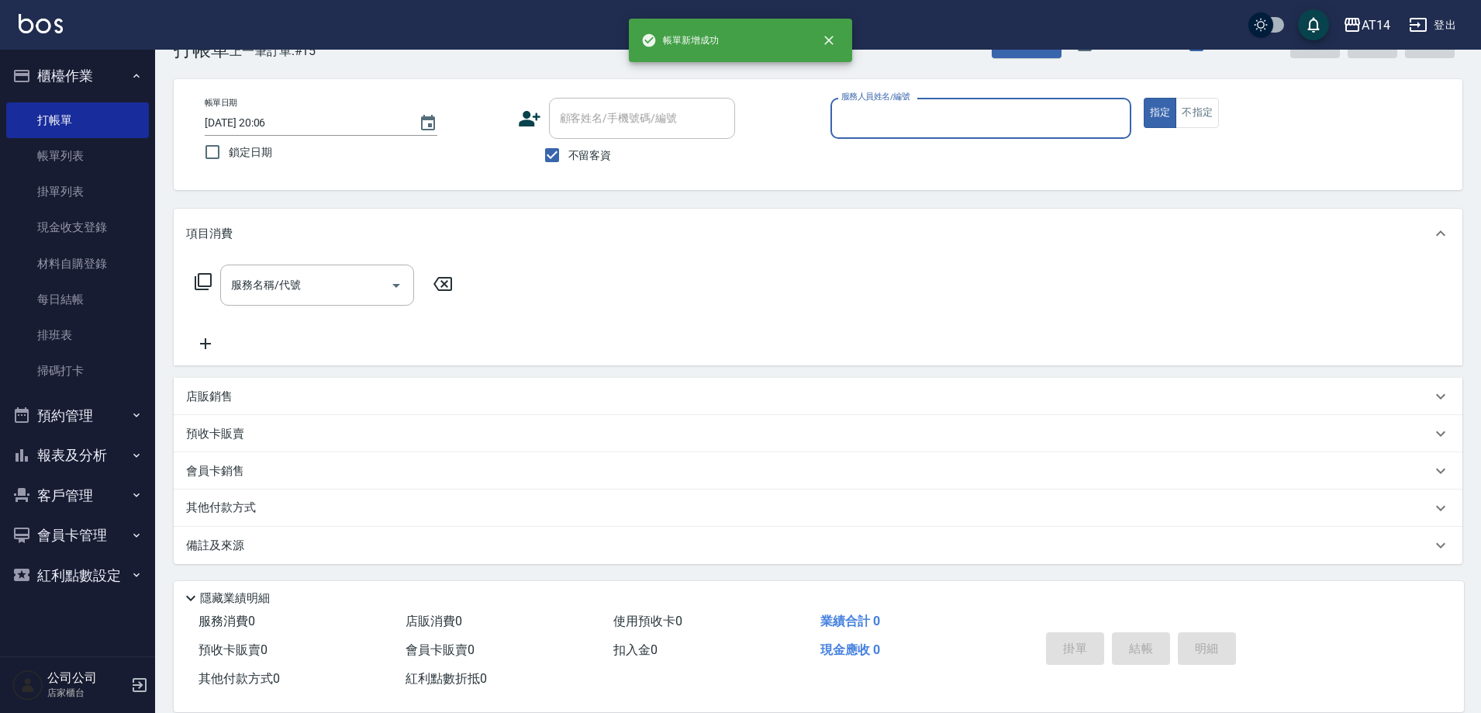
scroll to position [0, 0]
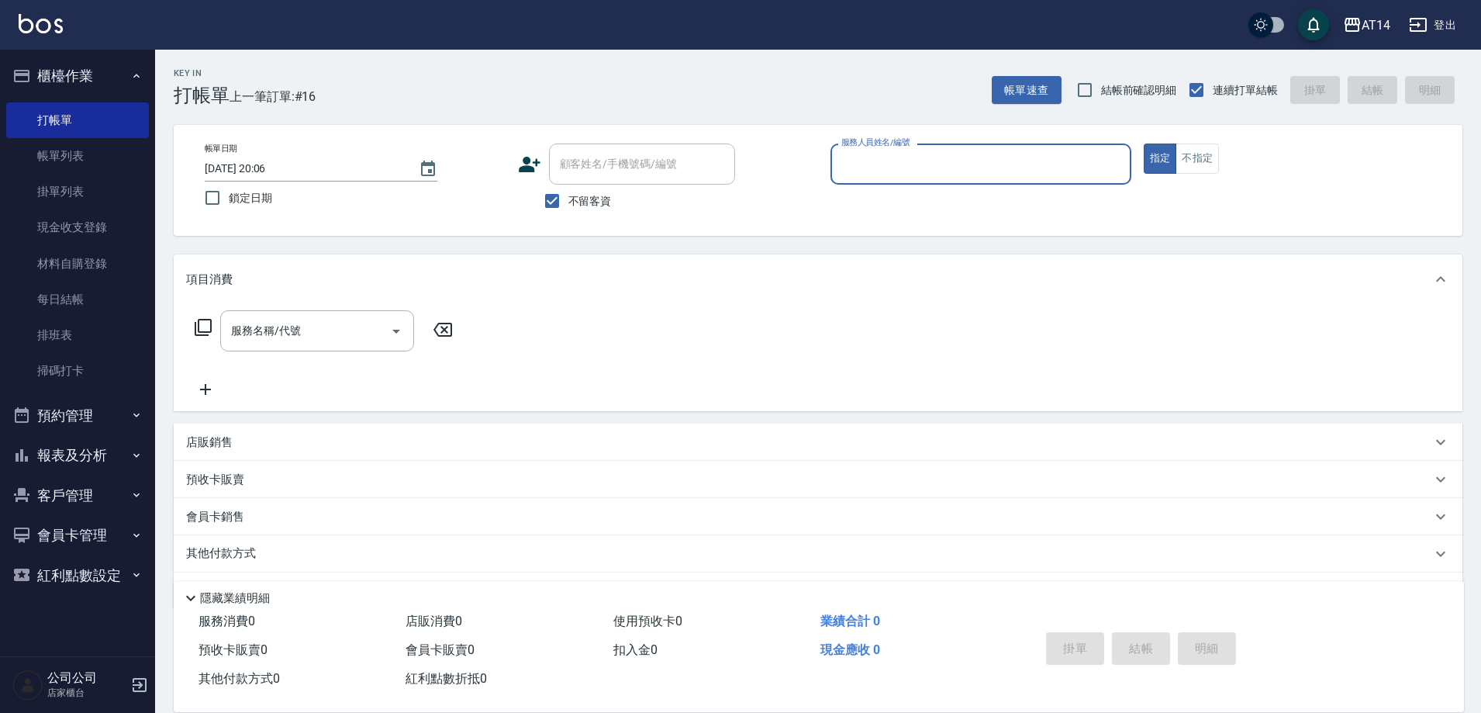
click at [586, 188] on label "不留客資" at bounding box center [574, 201] width 76 height 33
click at [569, 188] on input "不留客資" at bounding box center [552, 201] width 33 height 33
checkbox input "false"
click at [584, 163] on div "顧客姓名/手機號碼/編號 顧客姓名/手機號碼/編號" at bounding box center [642, 163] width 186 height 41
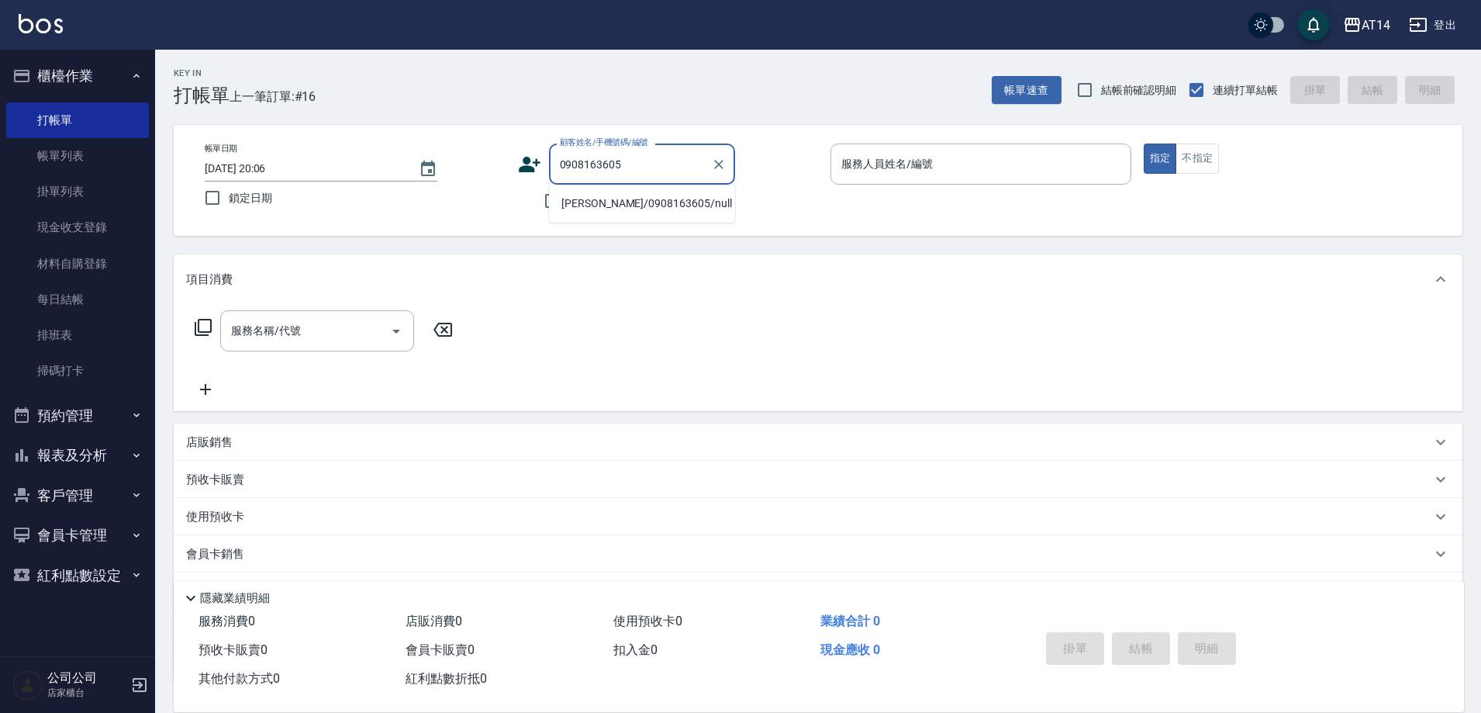
click at [655, 202] on li "張釗瑋/0908163605/null" at bounding box center [642, 204] width 186 height 26
type input "張釗瑋/0908163605/null"
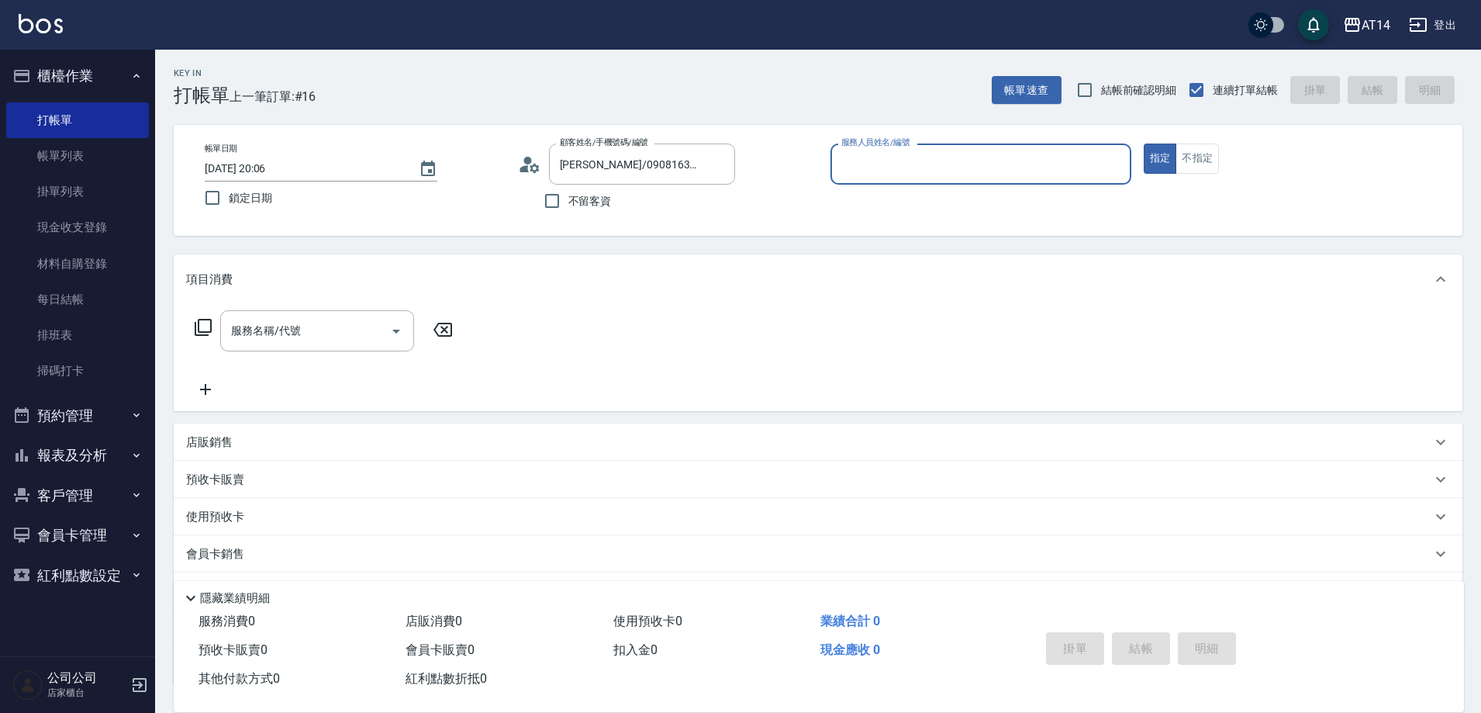
click at [963, 154] on input "服務人員姓名/編號" at bounding box center [981, 163] width 287 height 27
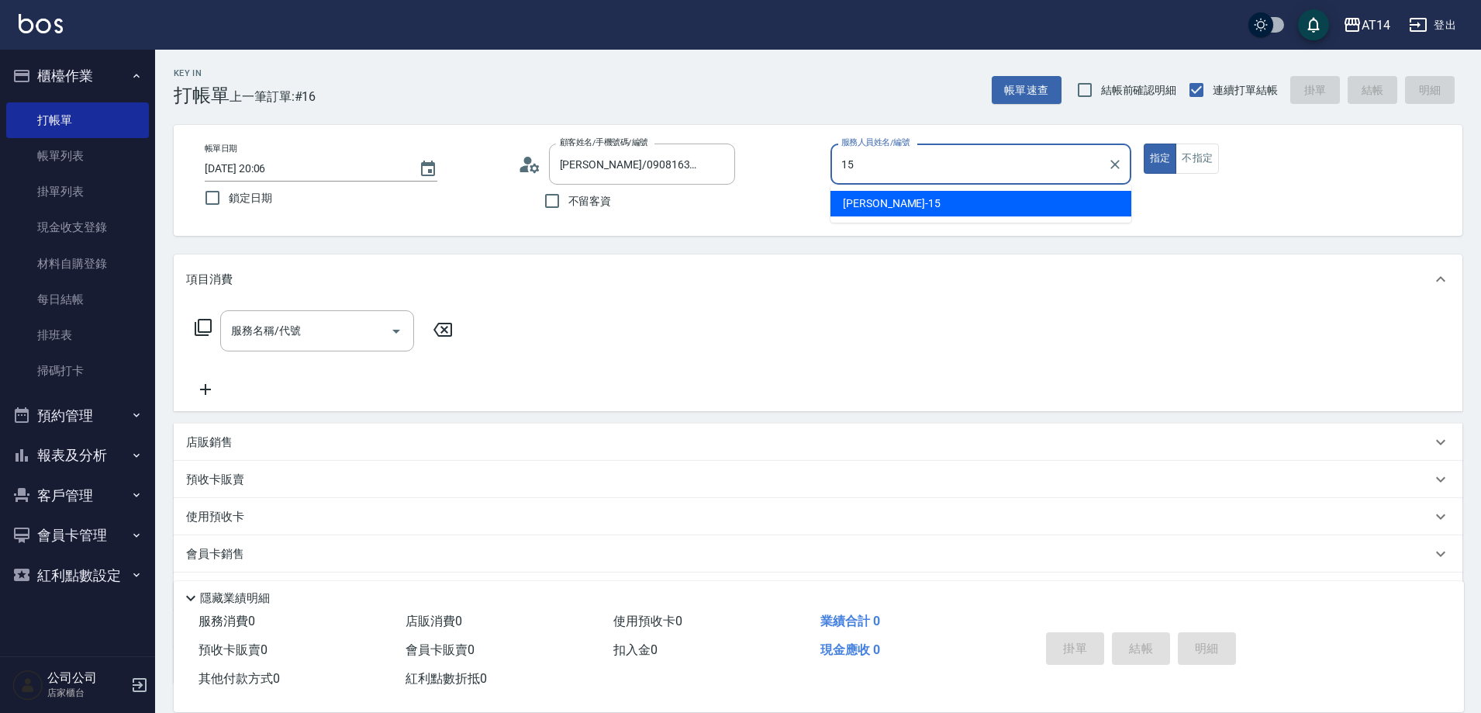
type input "Dora-15"
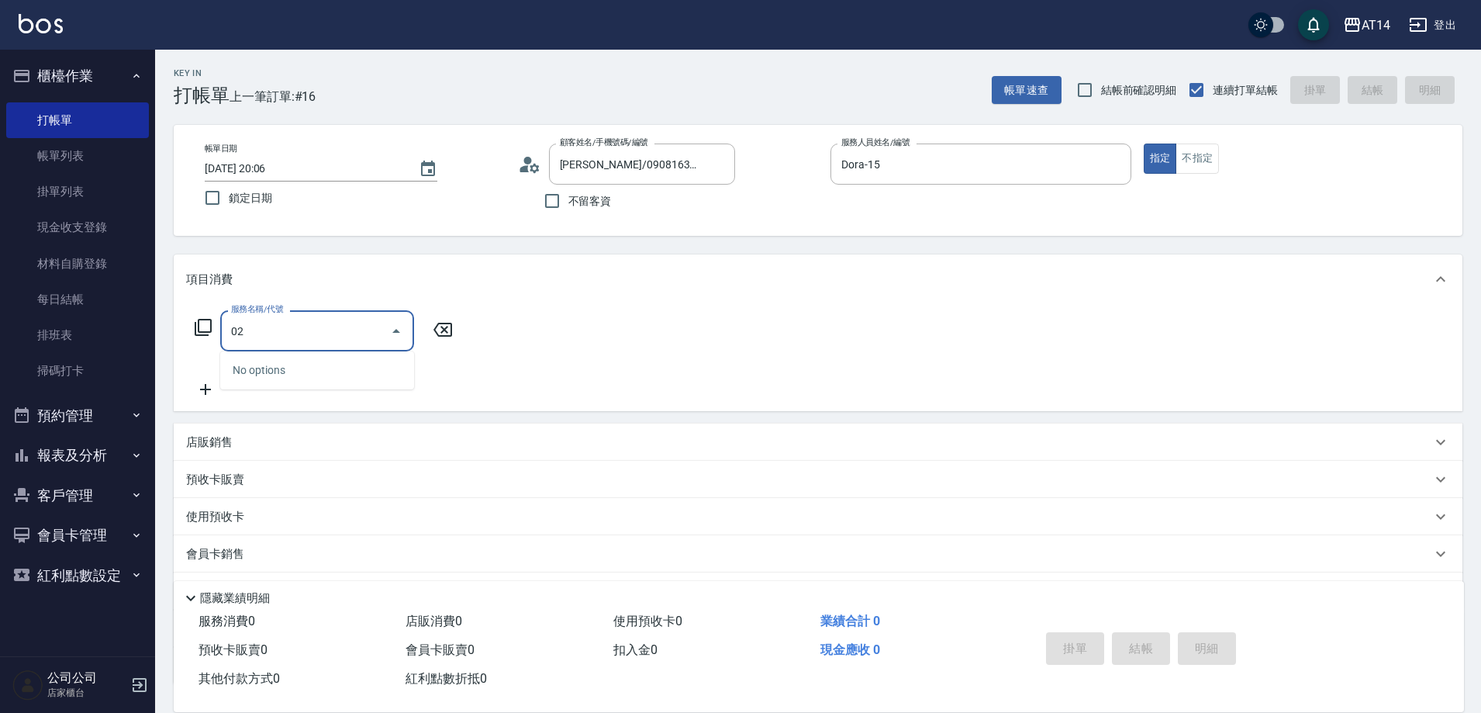
type input "022"
type input "1"
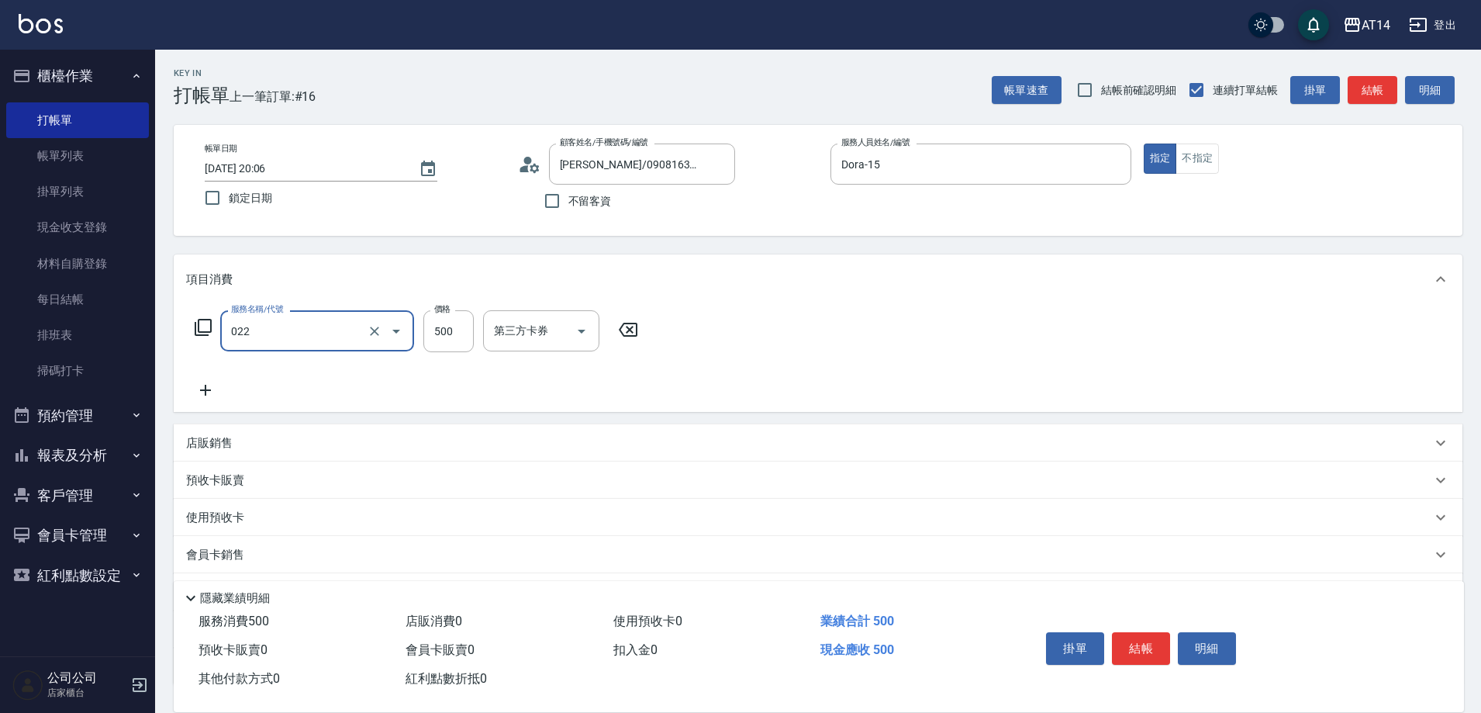
type input "洗髮+剪髮(022)"
type input "6"
type input "0"
type input "650"
type input "1"
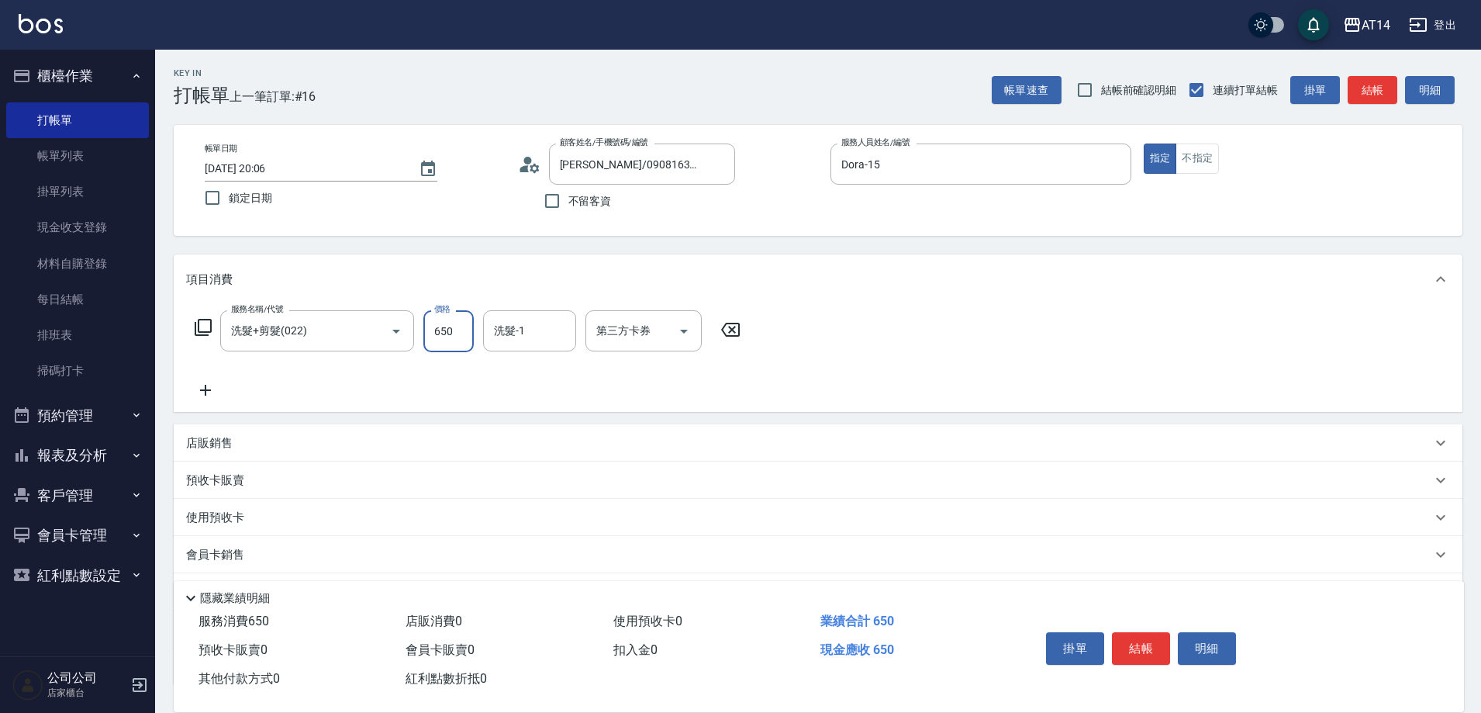
type input "650"
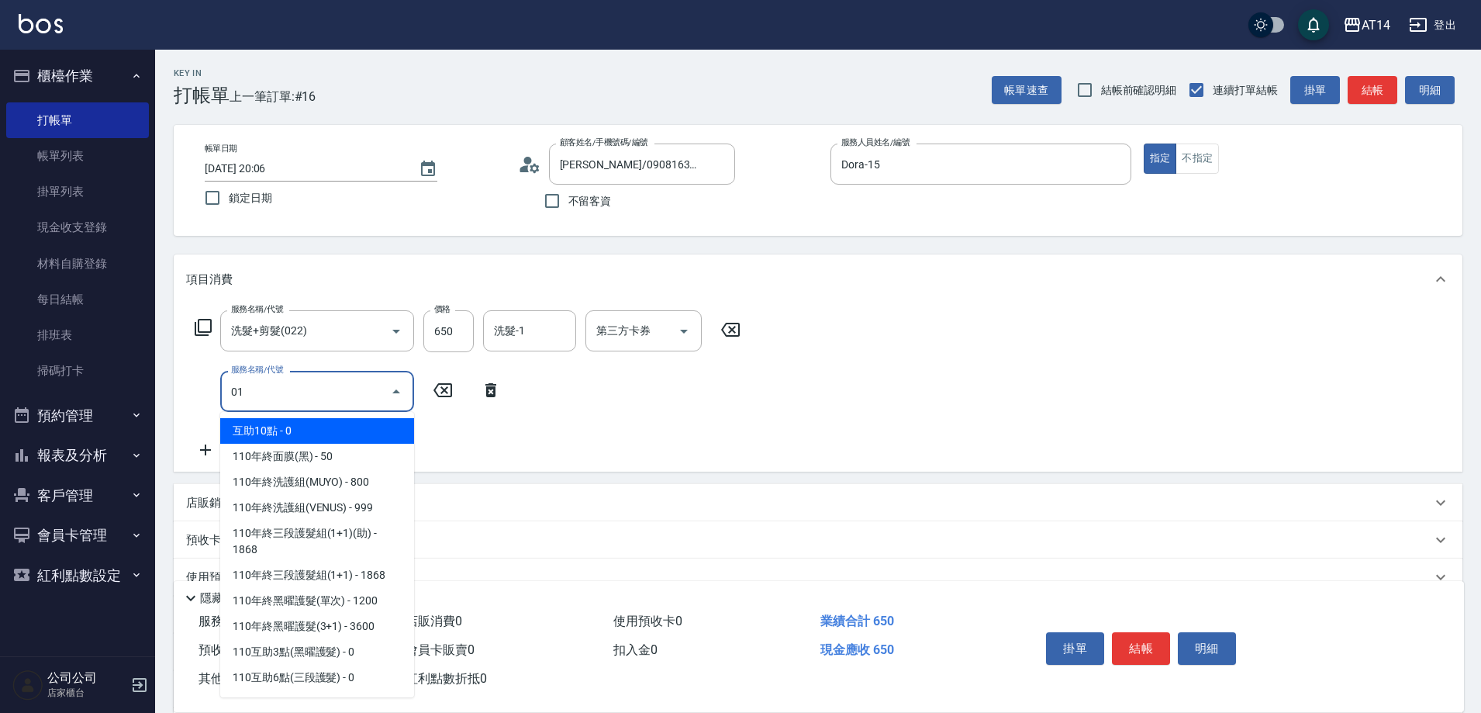
type input "011"
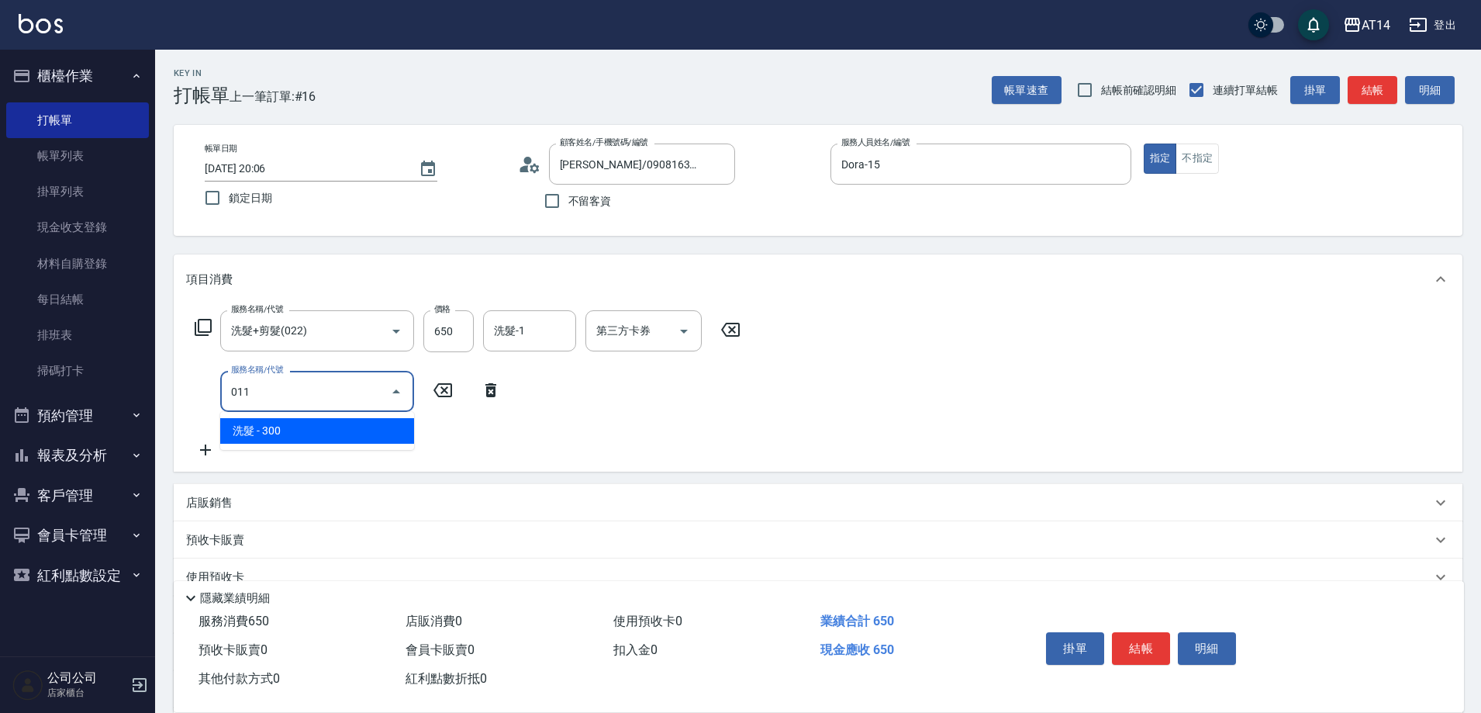
type input "2"
type input "洗髮(011)"
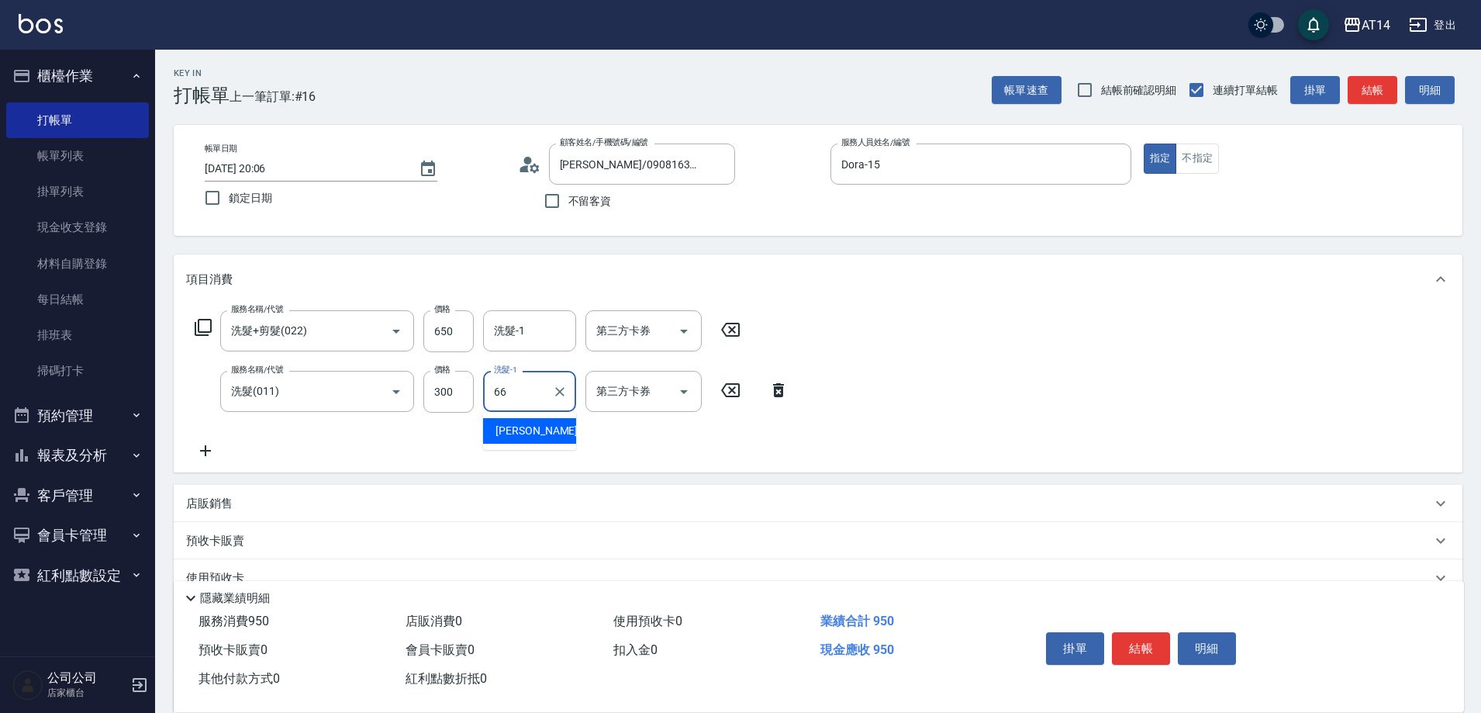
type input "蘇逸婕-66"
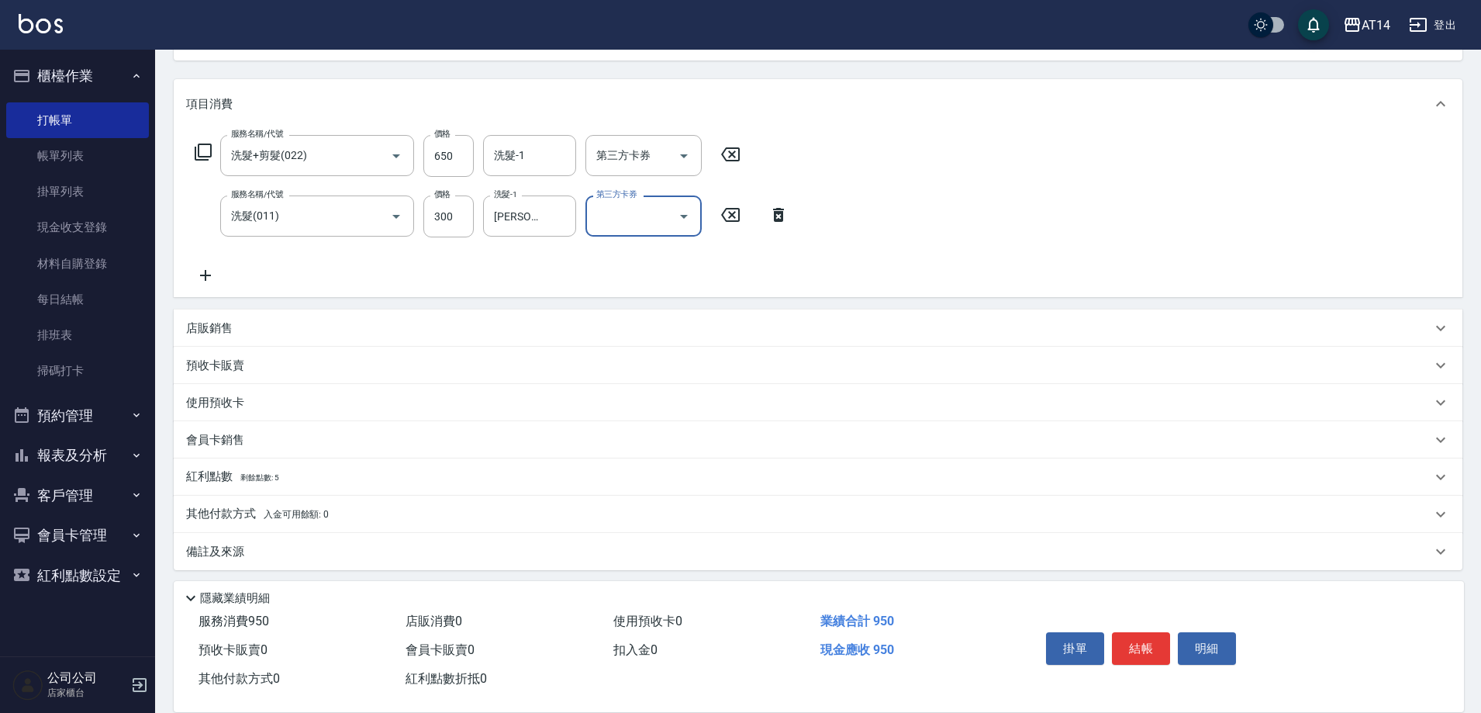
scroll to position [182, 0]
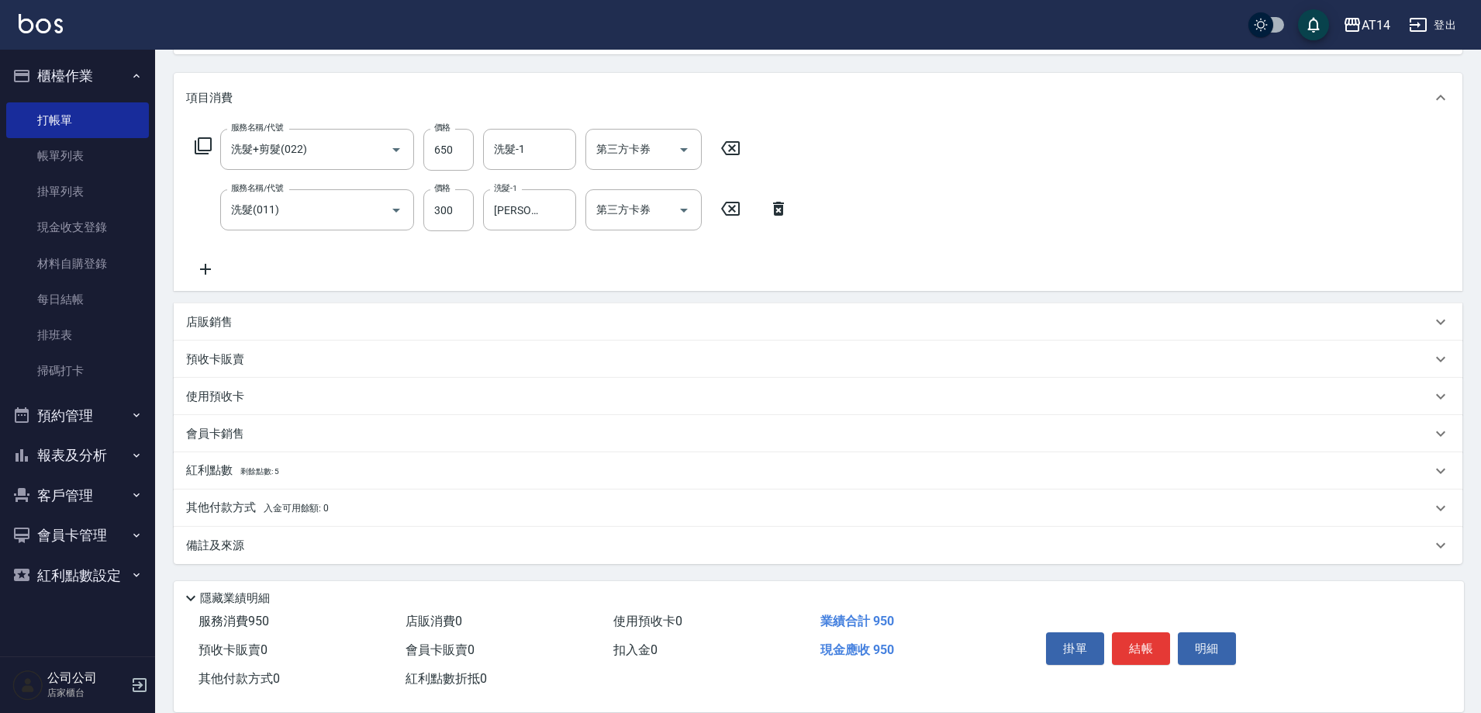
click at [293, 538] on div "備註及來源" at bounding box center [809, 546] width 1246 height 16
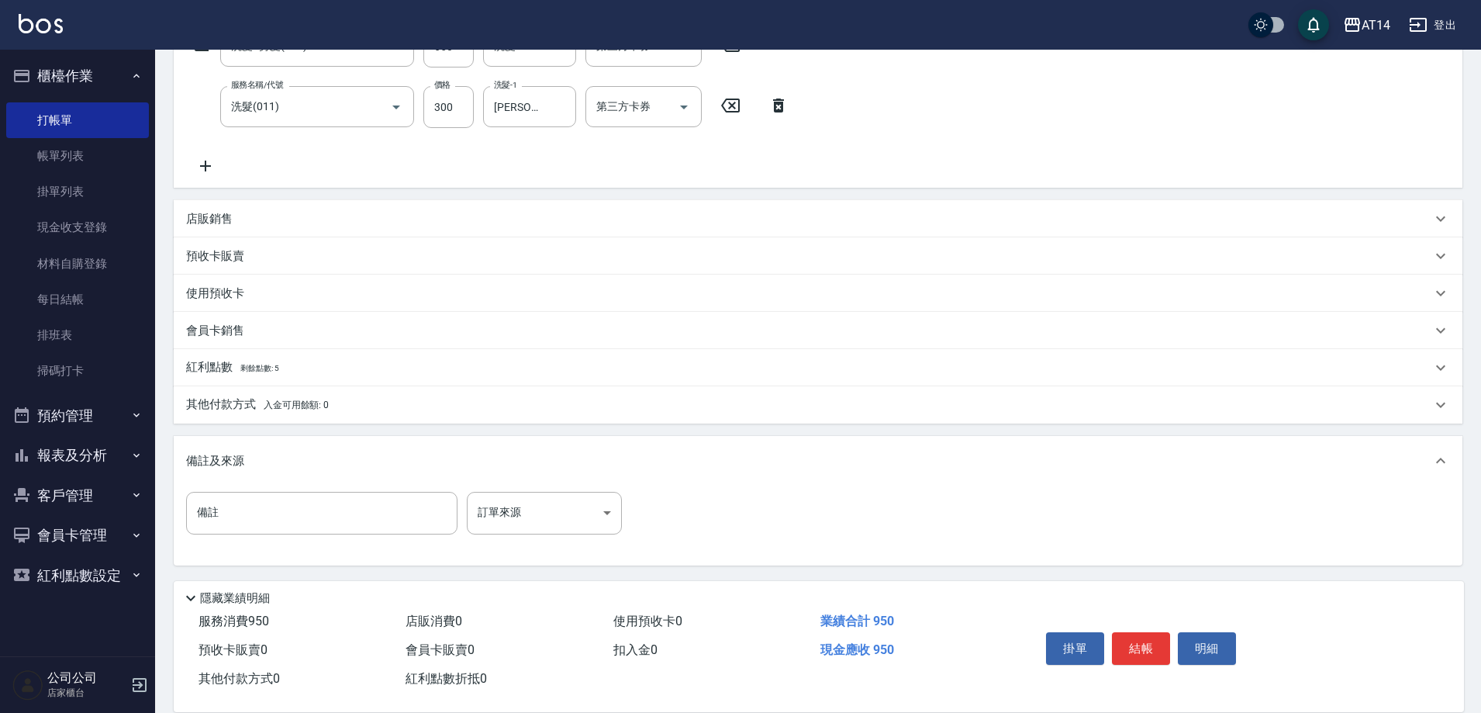
scroll to position [286, 0]
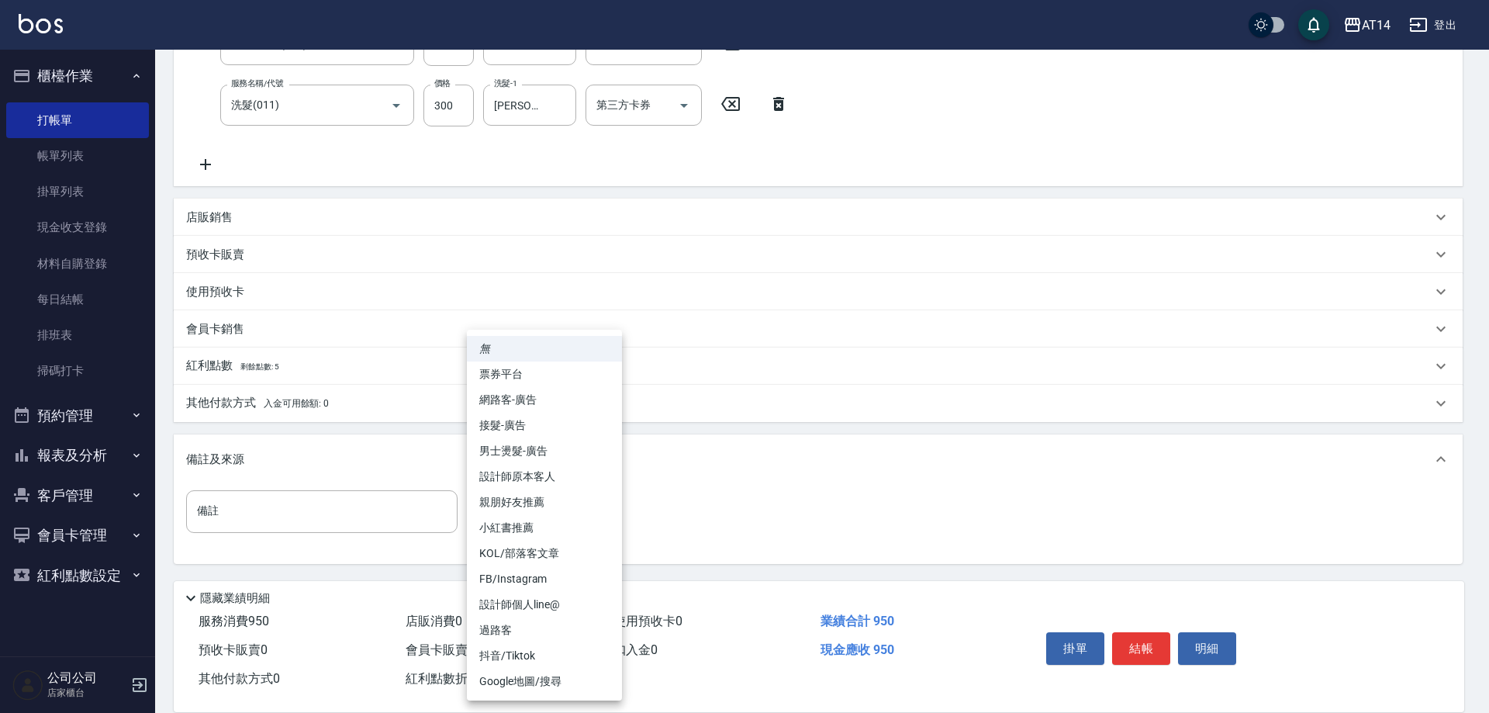
click at [508, 520] on body "AT14 登出 櫃檯作業 打帳單 帳單列表 掛單列表 現金收支登錄 材料自購登錄 每日結帳 排班表 掃碼打卡 預約管理 預約管理 單日預約紀錄 單週預約紀錄 …" at bounding box center [744, 213] width 1489 height 999
click at [529, 465] on li "設計師原本客人" at bounding box center [544, 477] width 155 height 26
type input "設計師原本客人"
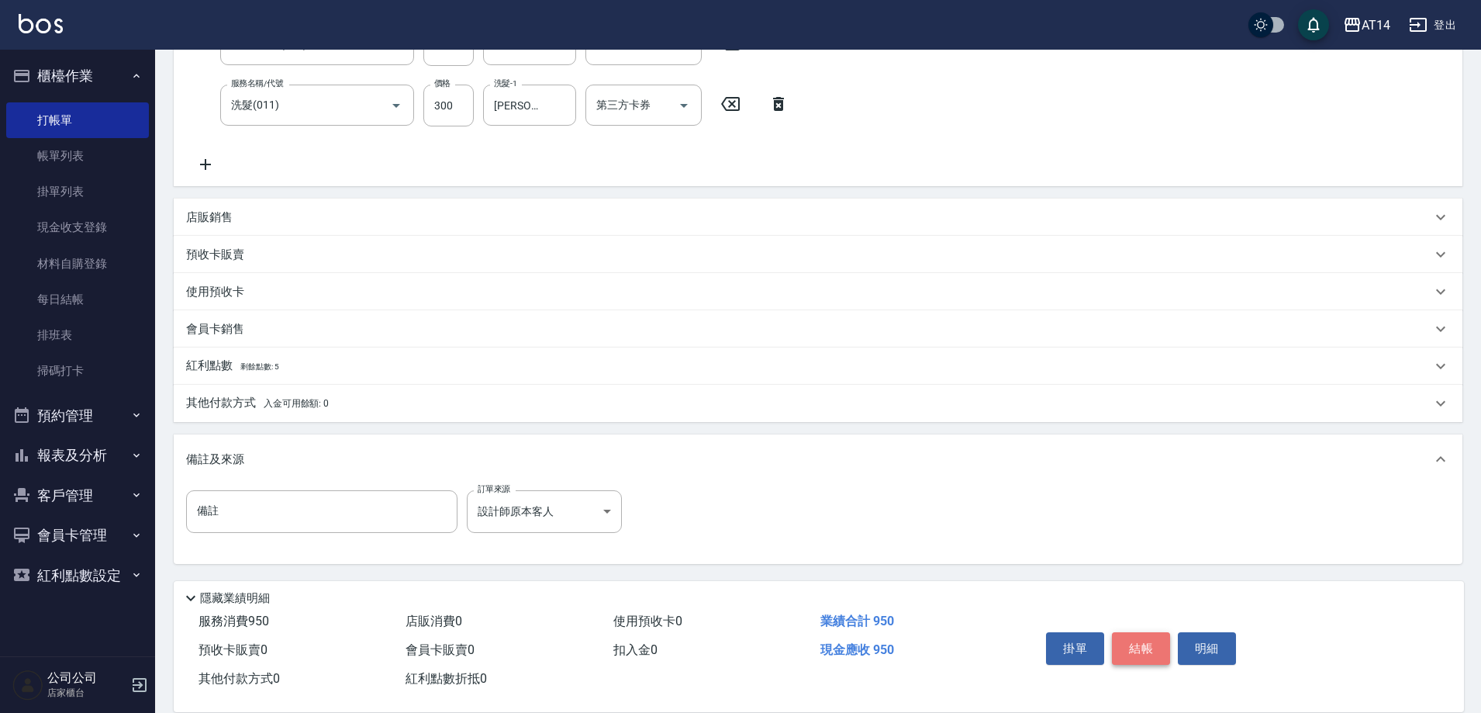
click at [1154, 634] on button "結帳" at bounding box center [1141, 648] width 58 height 33
type input "2025/10/05 20:07"
type input "0"
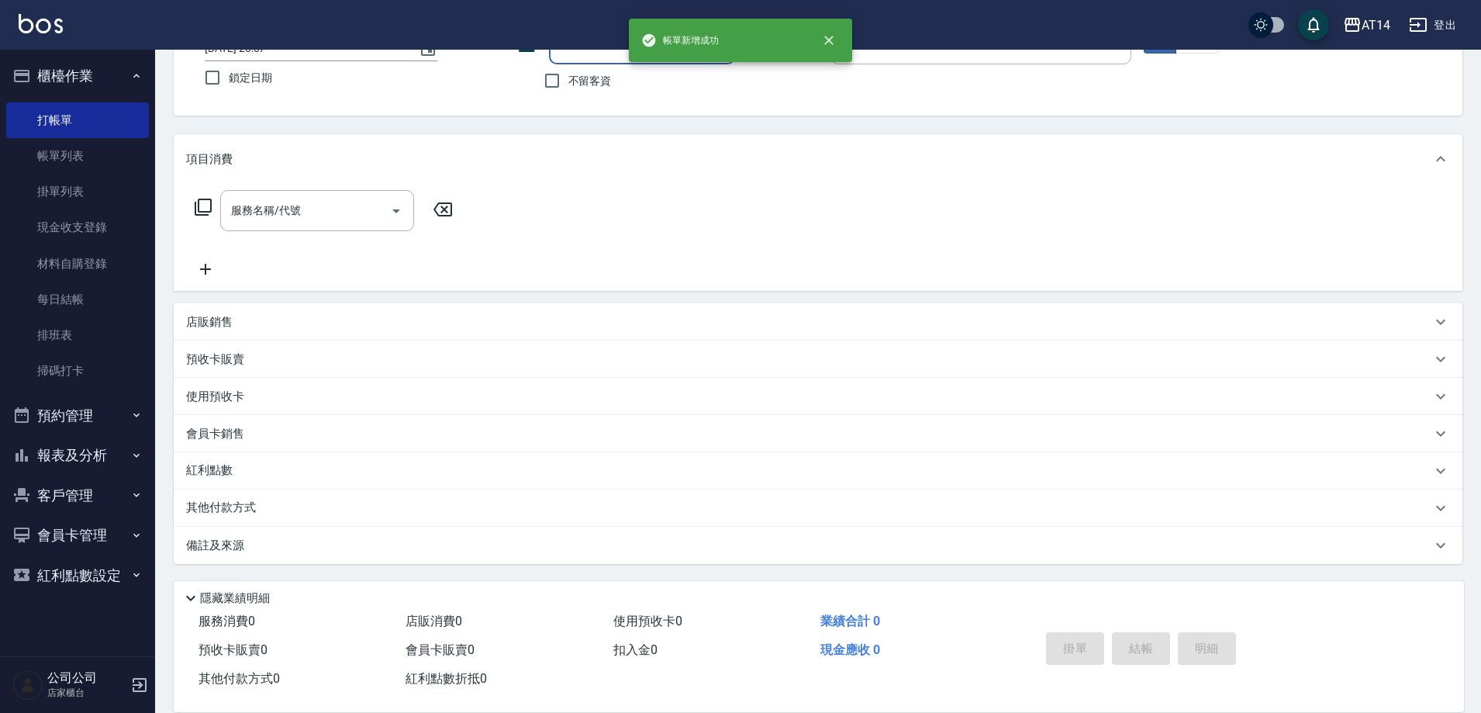
scroll to position [0, 0]
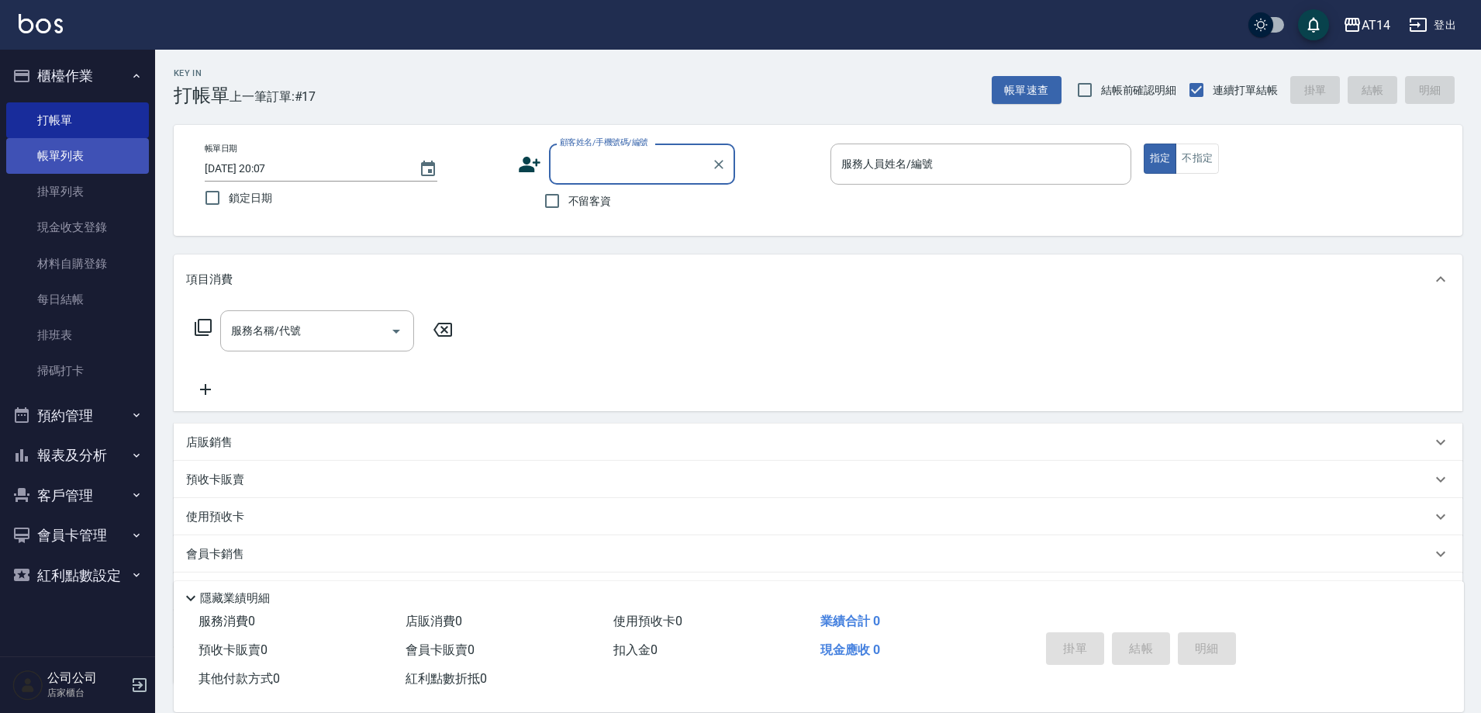
click at [133, 163] on link "帳單列表" at bounding box center [77, 156] width 143 height 36
click at [93, 118] on link "打帳單" at bounding box center [77, 120] width 143 height 36
